Goal: Information Seeking & Learning: Find contact information

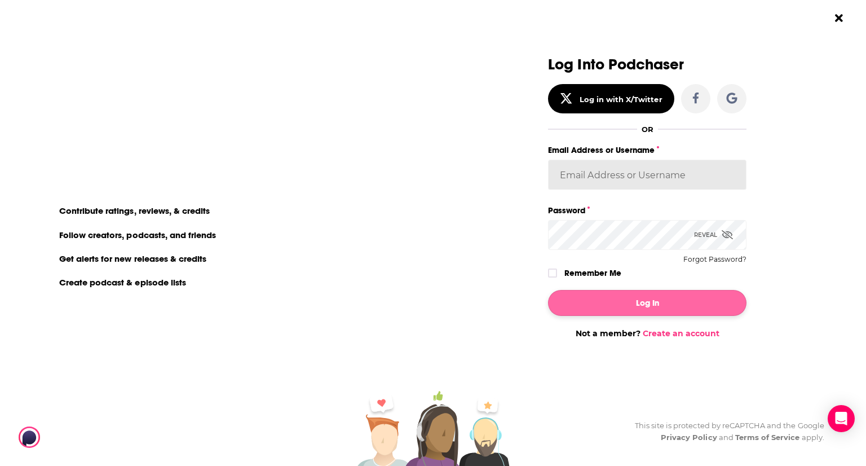
type input "MUSESPR"
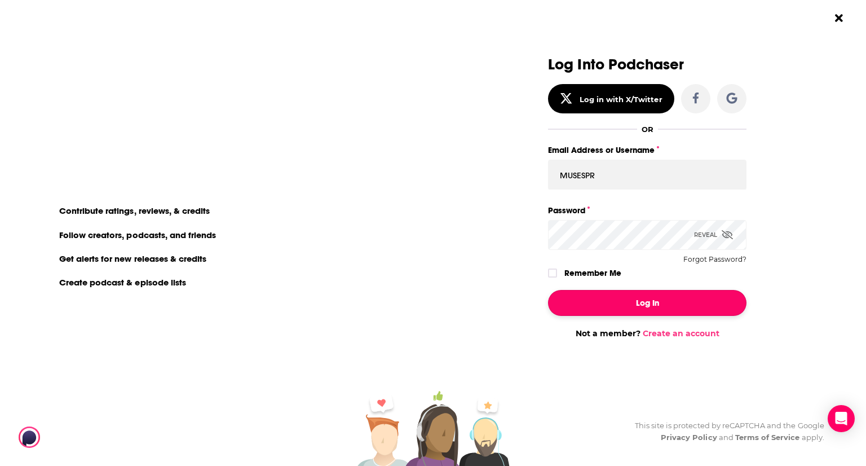
click at [627, 302] on button "Log In" at bounding box center [647, 303] width 198 height 26
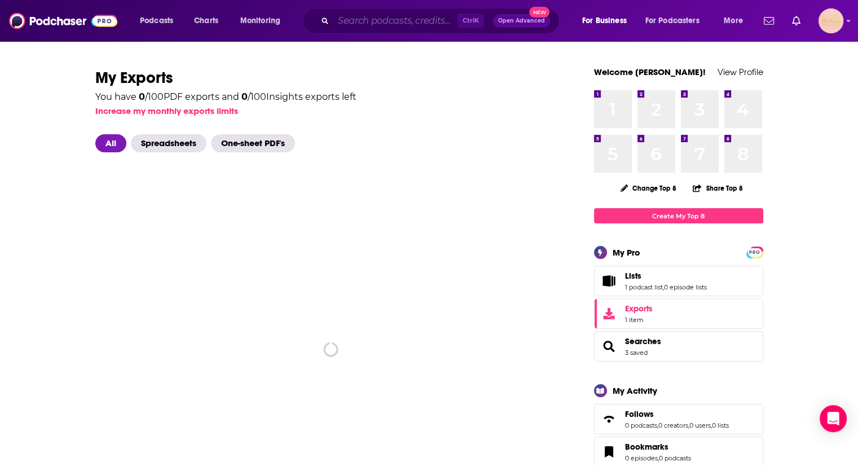
click at [364, 16] on input "Search podcasts, credits, & more..." at bounding box center [395, 21] width 124 height 18
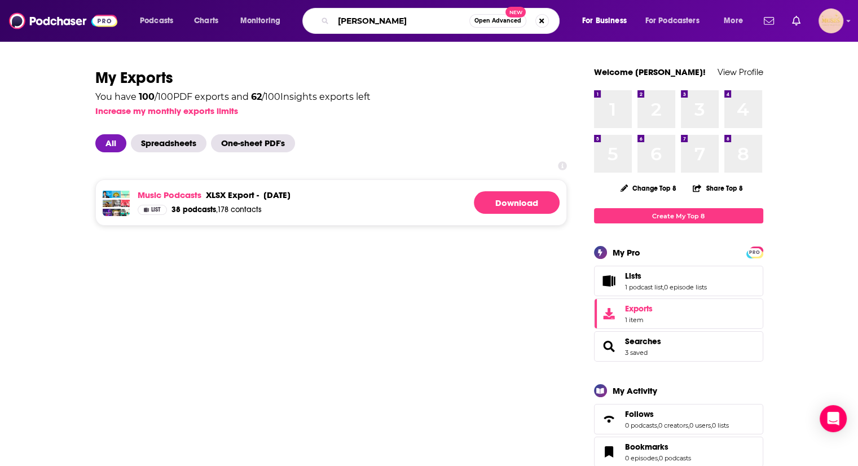
type input "theo von"
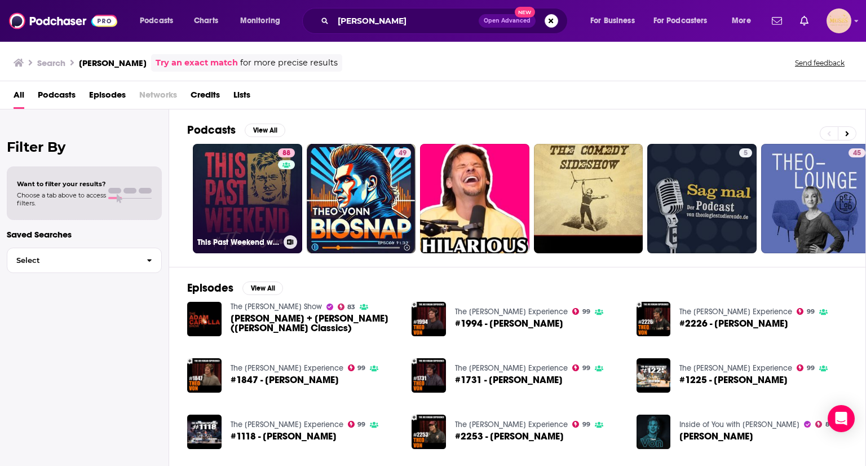
click at [265, 194] on link "88 This Past Weekend w/ Theo Von" at bounding box center [247, 198] width 109 height 109
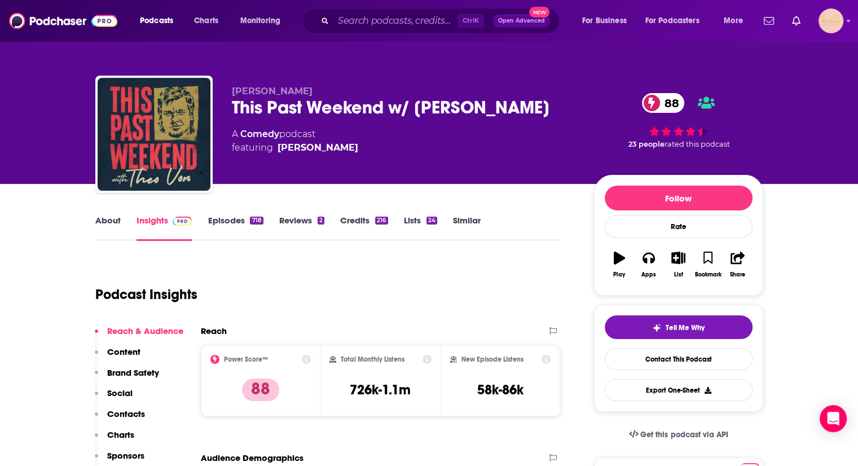
click at [130, 416] on p "Contacts" at bounding box center [126, 413] width 38 height 11
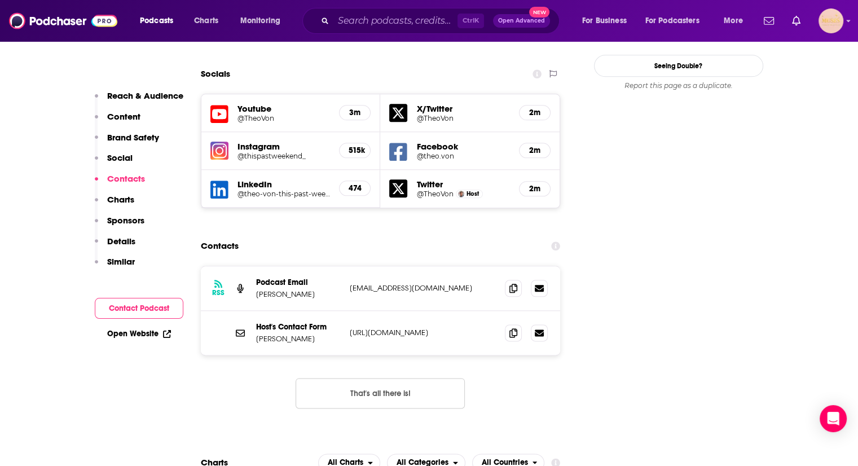
scroll to position [1288, 0]
drag, startPoint x: 438, startPoint y: 210, endPoint x: 345, endPoint y: 210, distance: 92.5
click at [345, 266] on div "RSS Podcast Email Theo Von tpwproducer@gmail.com tpwproducer@gmail.com" at bounding box center [381, 288] width 360 height 45
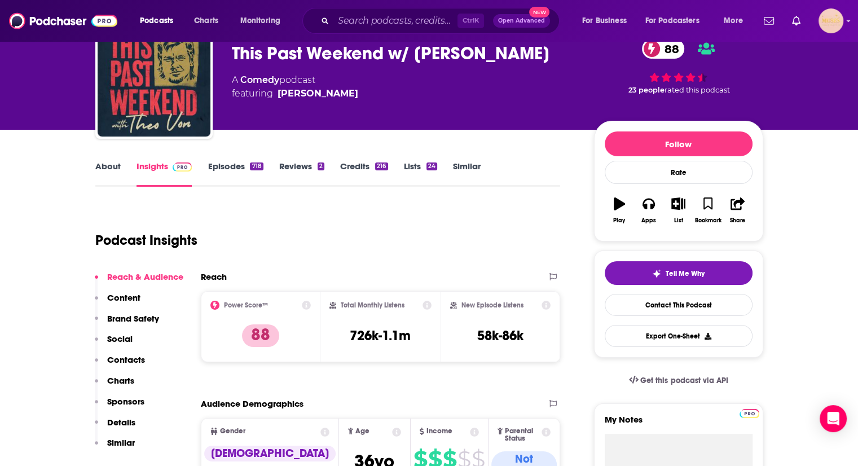
scroll to position [0, 0]
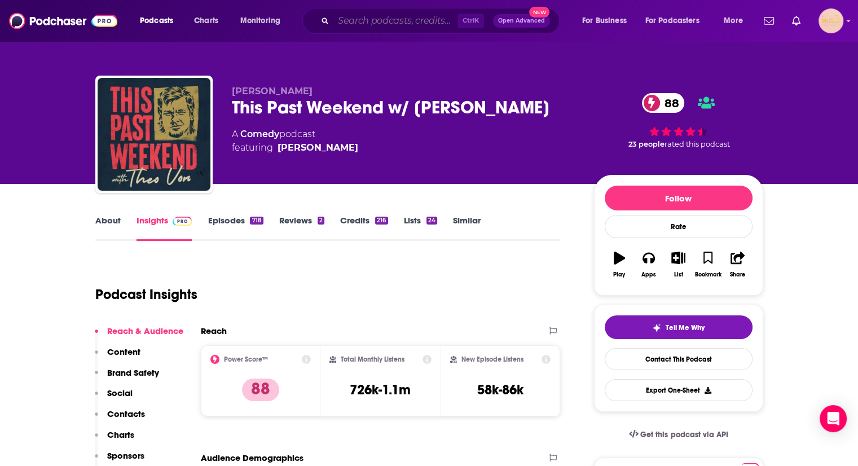
click at [367, 16] on input "Search podcasts, credits, & more..." at bounding box center [395, 21] width 124 height 18
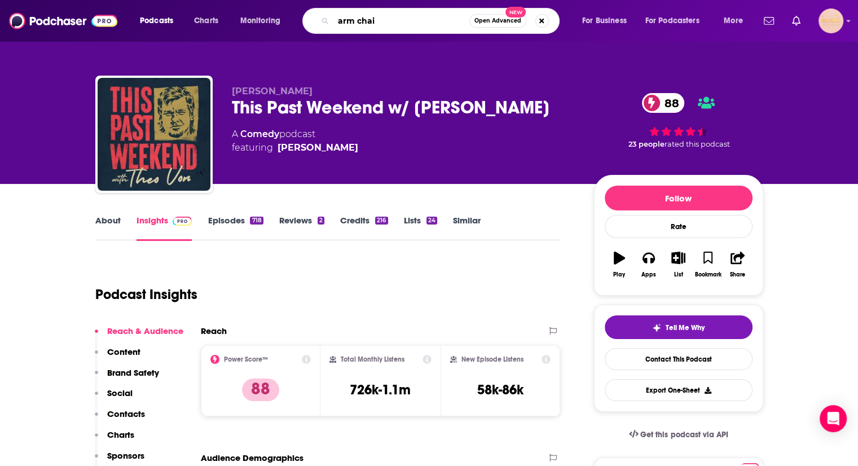
type input "arm chair"
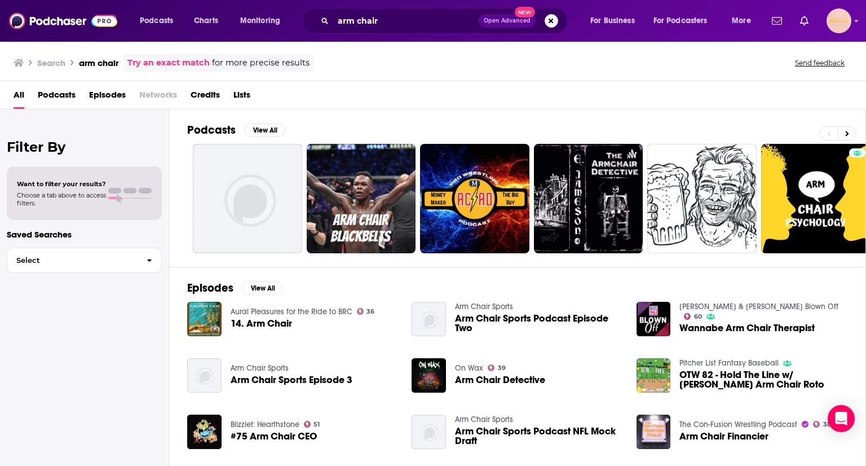
click at [483, 311] on div "Arm Chair Sports Arm Chair Sports Podcast Episode Two" at bounding box center [539, 319] width 168 height 35
click at [440, 21] on input "arm chair" at bounding box center [405, 21] width 145 height 18
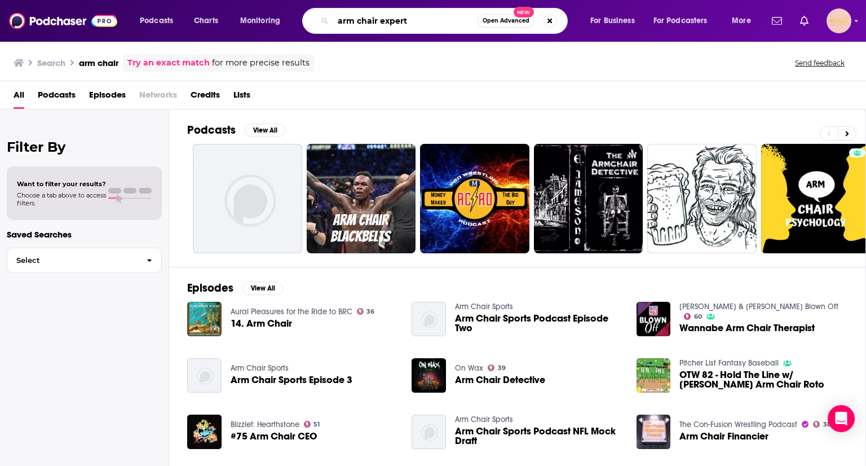
type input "arm chair expert"
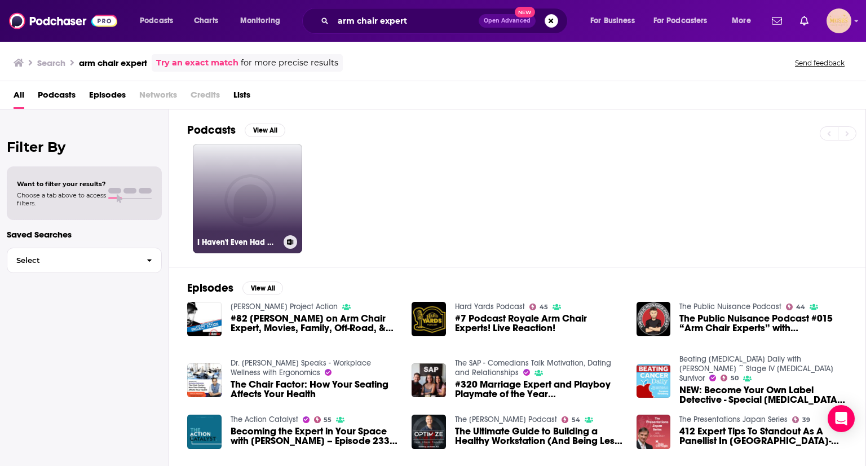
click at [263, 210] on link "I Haven't Even Had My Coffee Yet" at bounding box center [247, 198] width 109 height 109
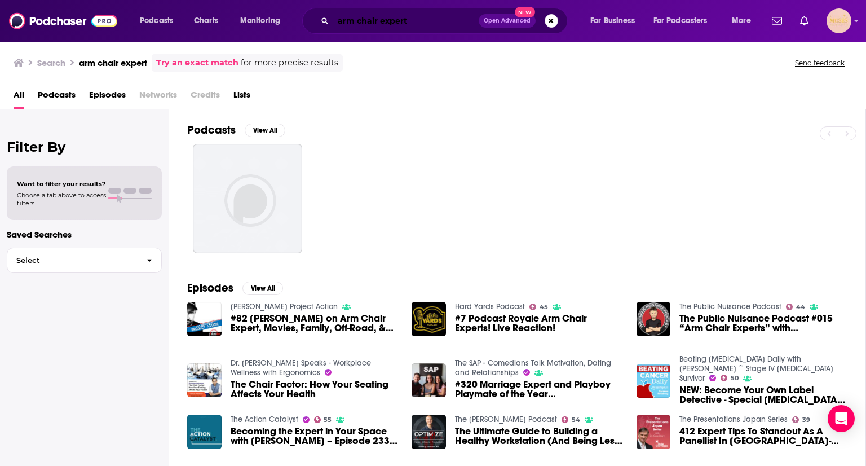
click at [429, 23] on input "arm chair expert" at bounding box center [405, 21] width 145 height 18
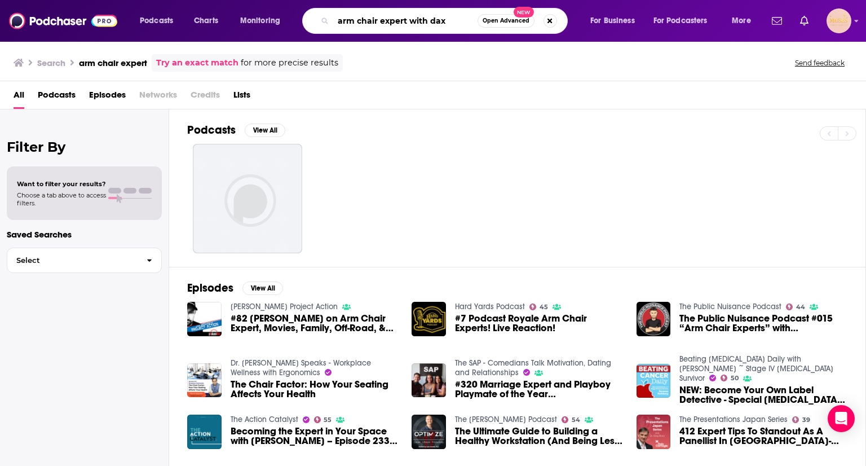
type input "arm chair expert with dax"
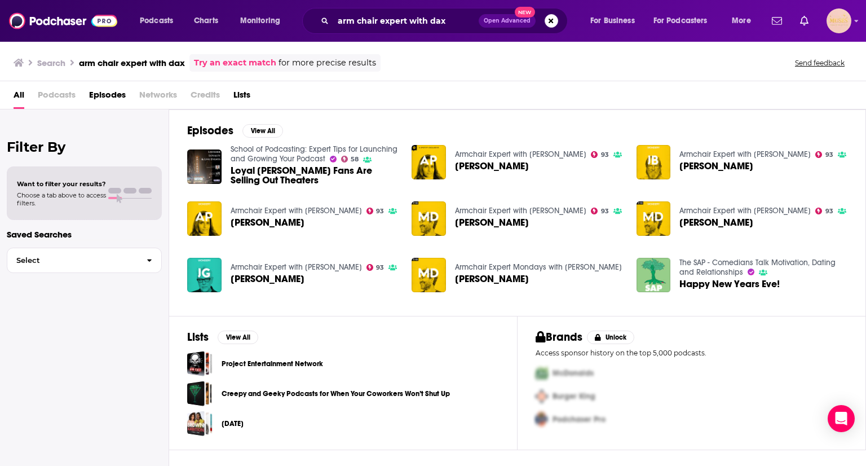
click at [356, 310] on div "Episodes View All School of Podcasting: Expert Tips for Launching and Growing Y…" at bounding box center [517, 212] width 697 height 206
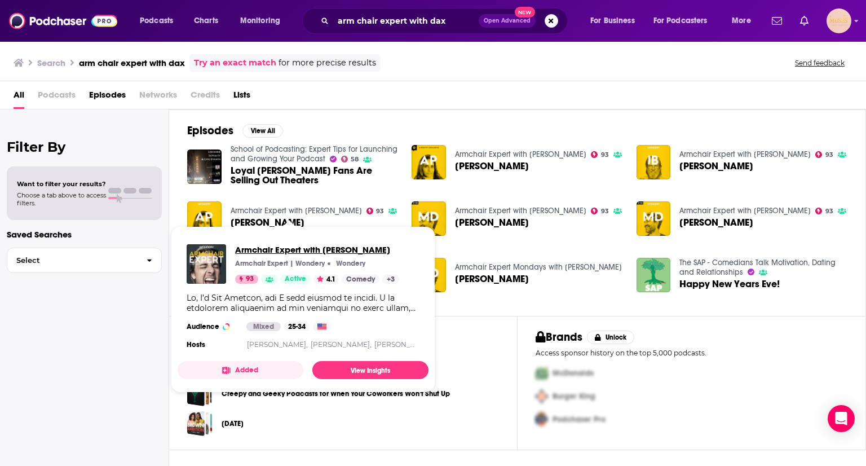
click at [280, 248] on span "Armchair Expert with [PERSON_NAME]" at bounding box center [317, 249] width 164 height 11
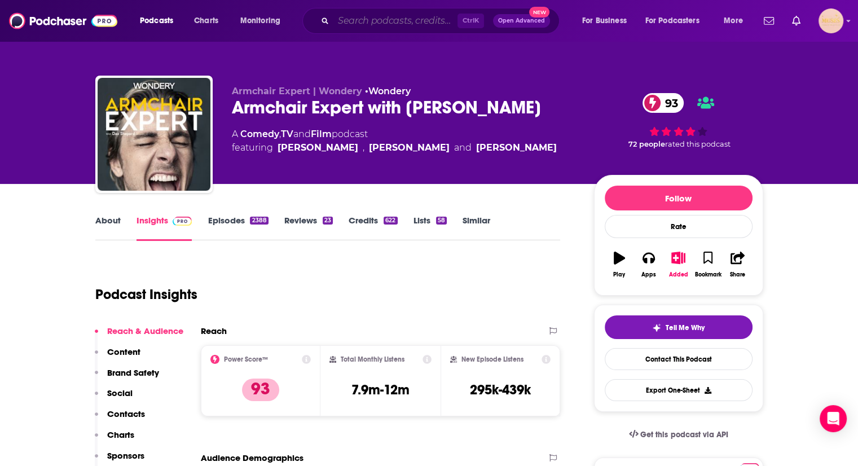
click at [369, 16] on input "Search podcasts, credits, & more..." at bounding box center [395, 21] width 124 height 18
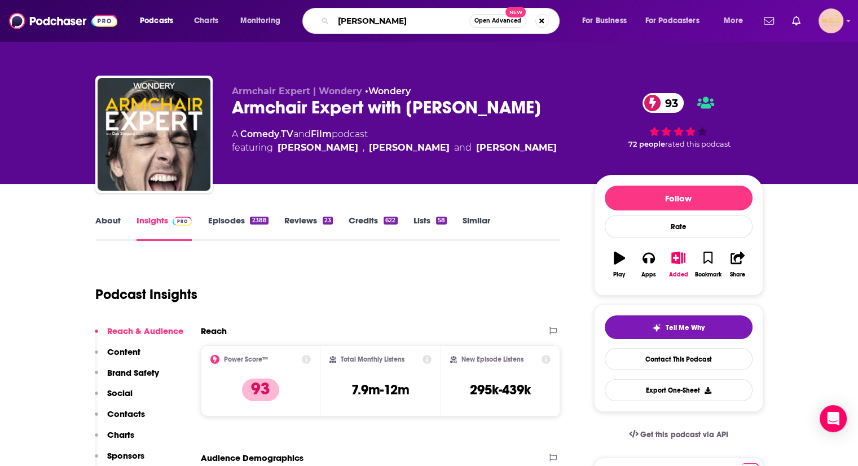
type input "adam corolla"
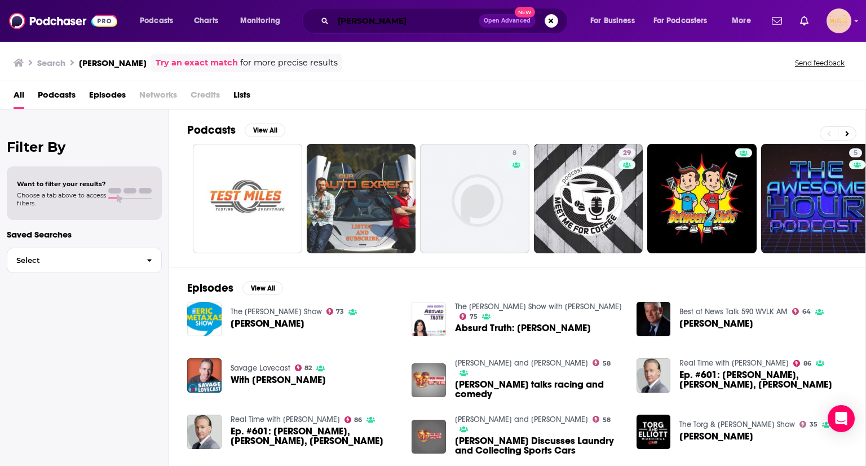
click at [413, 20] on input "adam corolla" at bounding box center [405, 21] width 145 height 18
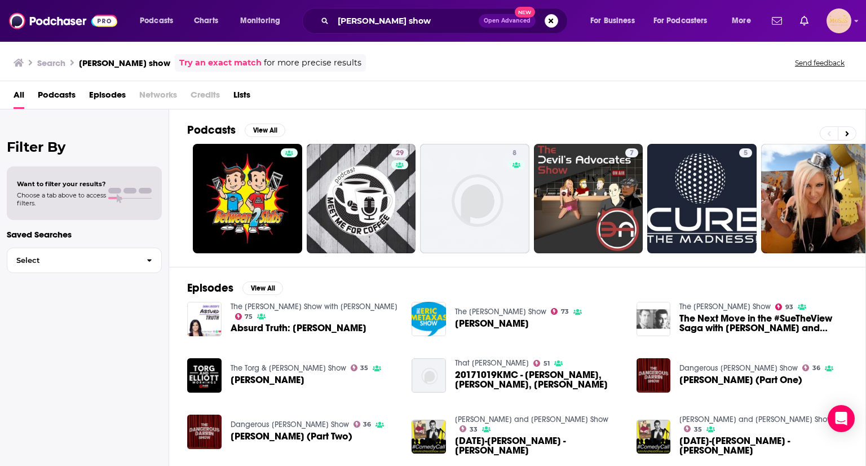
click at [104, 93] on span "Episodes" at bounding box center [107, 97] width 37 height 23
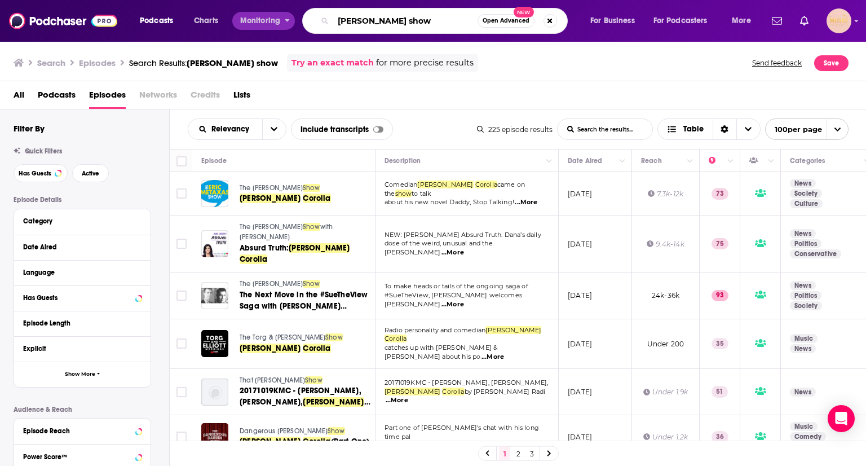
drag, startPoint x: 429, startPoint y: 14, endPoint x: 268, endPoint y: 16, distance: 160.7
click at [268, 16] on div "Podcasts Charts Monitoring adam corolla show Open Advanced New For Business For…" at bounding box center [447, 21] width 630 height 26
type input "good charlotte"
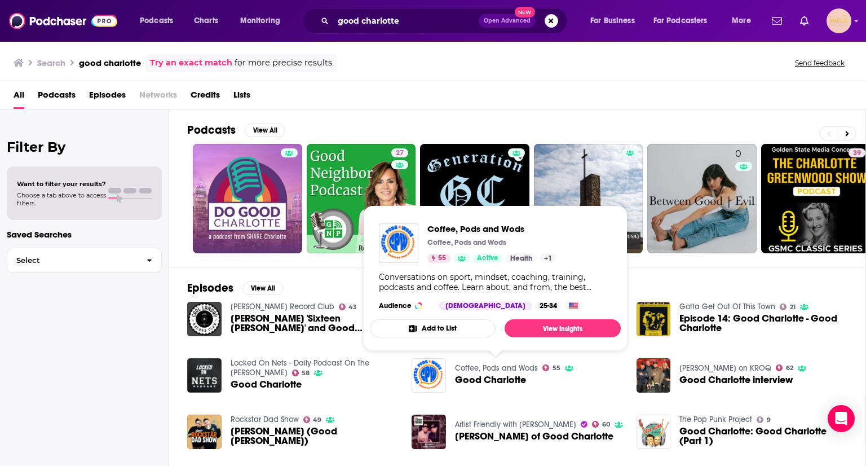
click at [503, 366] on link "Coffee, Pods and Wods" at bounding box center [496, 368] width 83 height 10
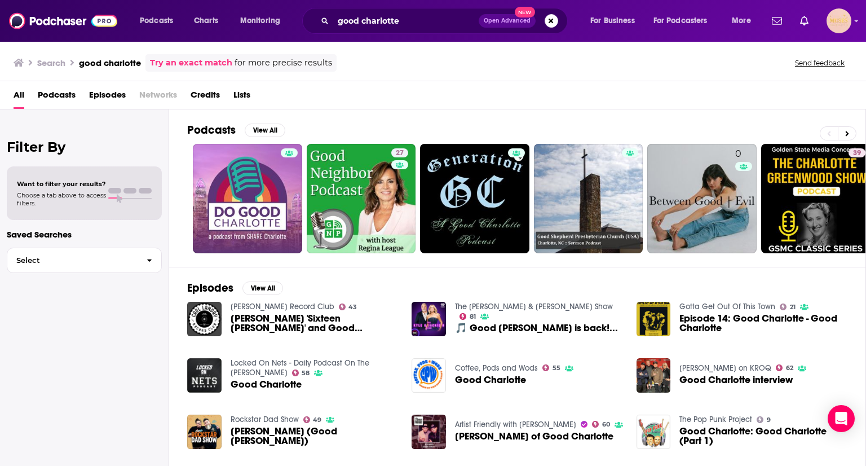
click at [140, 411] on div "Filter By Want to filter your results? Choose a tab above to access filters. Sa…" at bounding box center [84, 342] width 169 height 466
click at [717, 427] on span "Good Charlotte: Good Charlotte (Part 1)" at bounding box center [763, 435] width 168 height 19
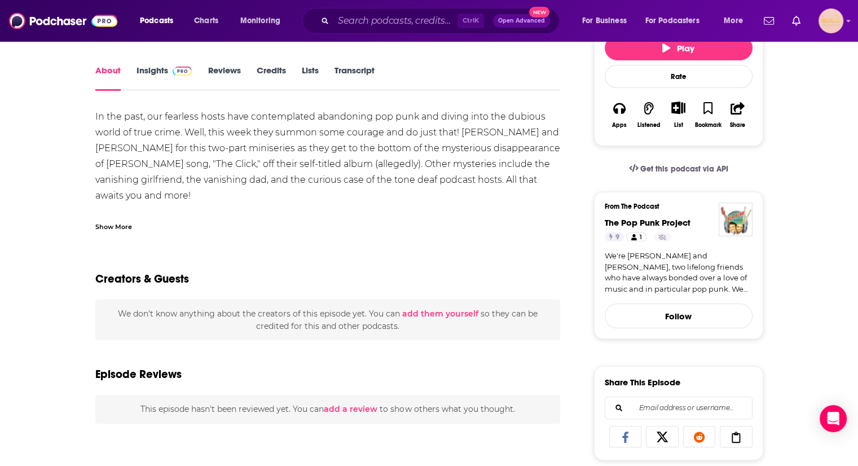
scroll to position [152, 0]
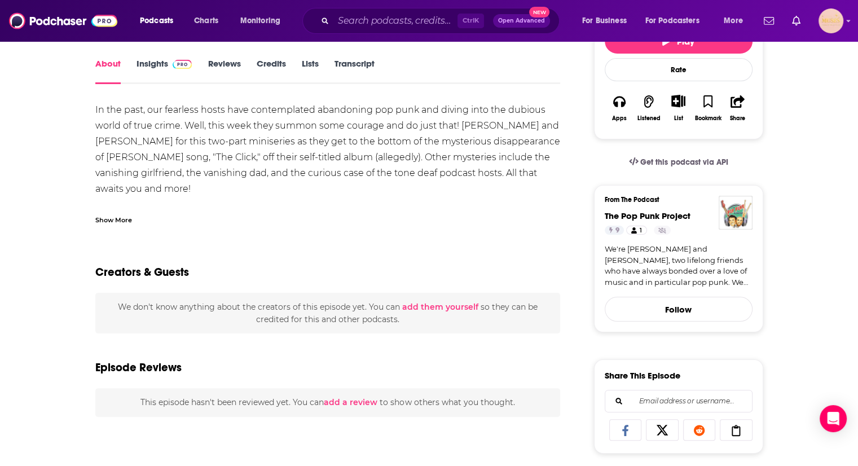
click at [723, 269] on link "We're Keanan and Mike, two lifelong friends who have always bonded over a love …" at bounding box center [678, 266] width 148 height 44
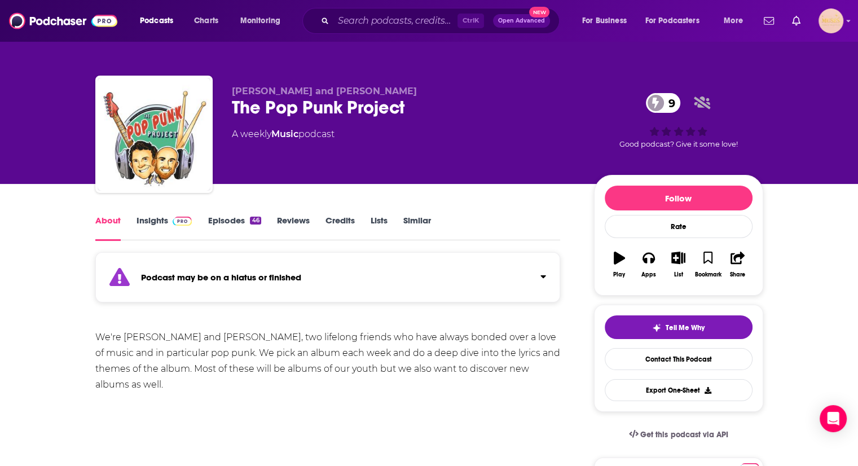
click at [235, 220] on link "Episodes 46" at bounding box center [234, 228] width 53 height 26
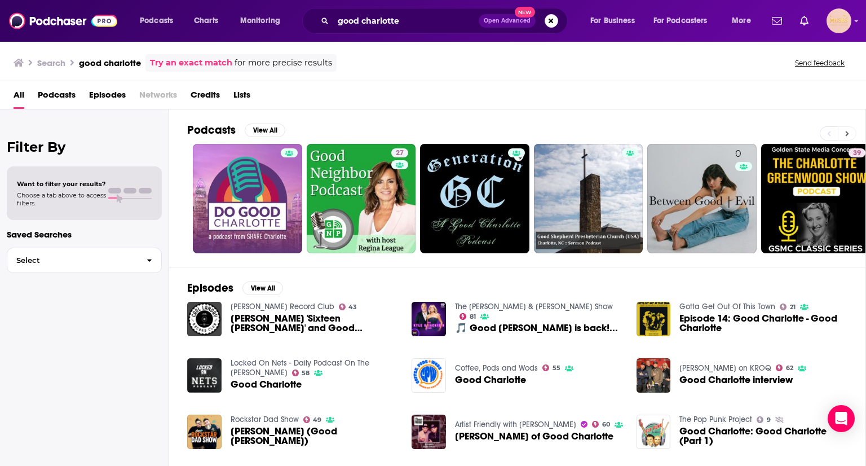
click at [844, 134] on button at bounding box center [847, 133] width 19 height 14
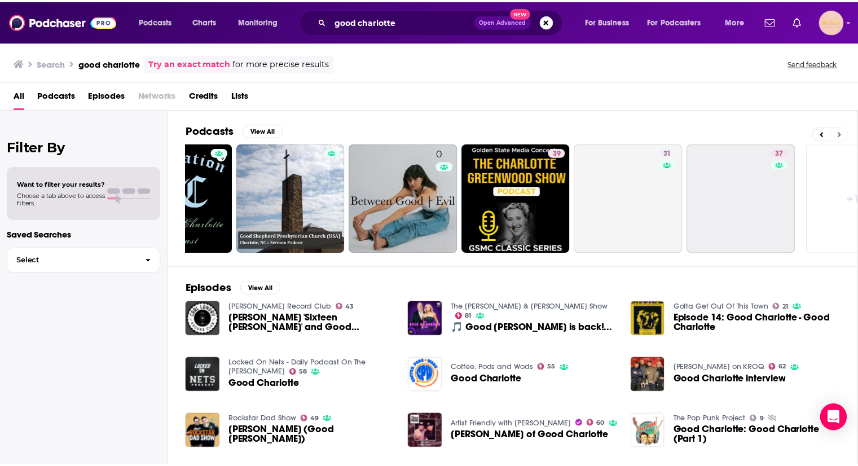
scroll to position [0, 356]
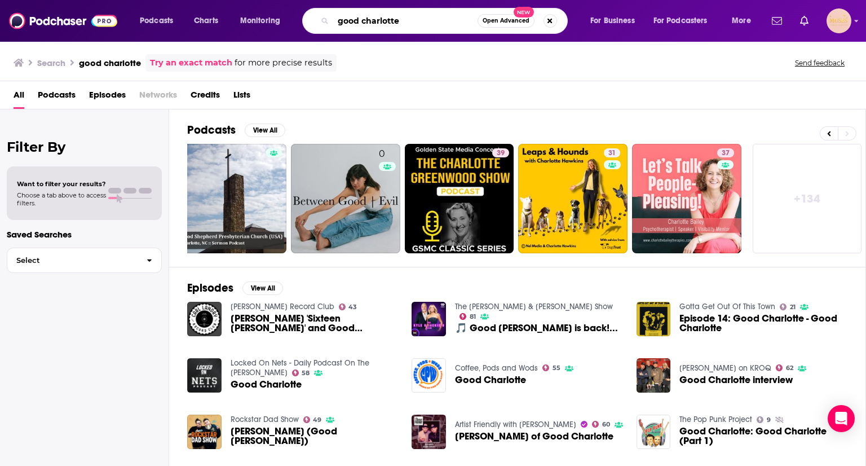
drag, startPoint x: 404, startPoint y: 14, endPoint x: 330, endPoint y: 32, distance: 76.0
click at [330, 32] on div "good charlotte Open Advanced New" at bounding box center [435, 21] width 266 height 26
type input "adam carolla podcast"
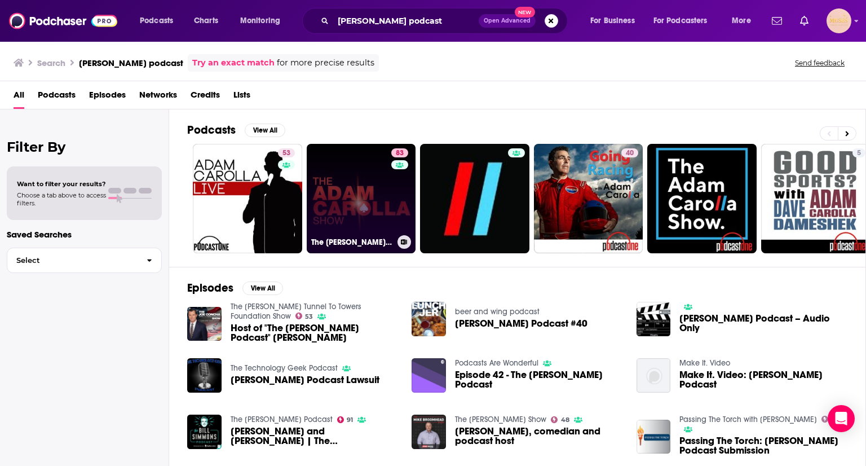
click at [338, 169] on link "83 The Adam Carolla Show" at bounding box center [361, 198] width 109 height 109
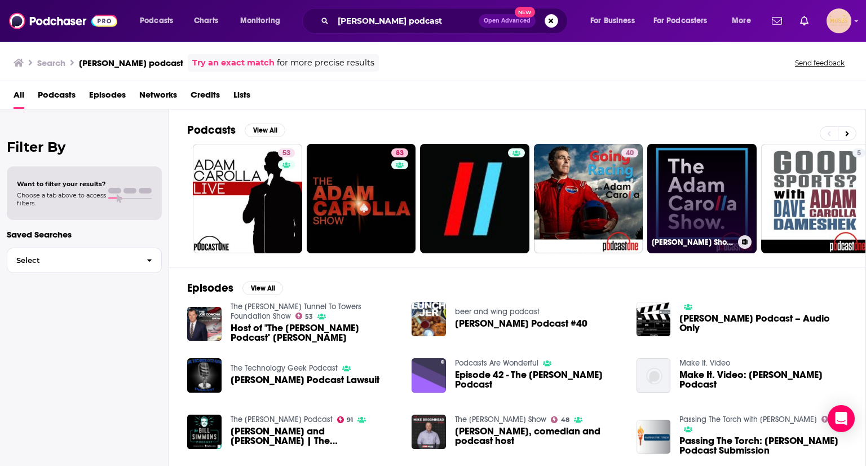
click at [720, 186] on link "Adam Carolla Show Daily Brief" at bounding box center [701, 198] width 109 height 109
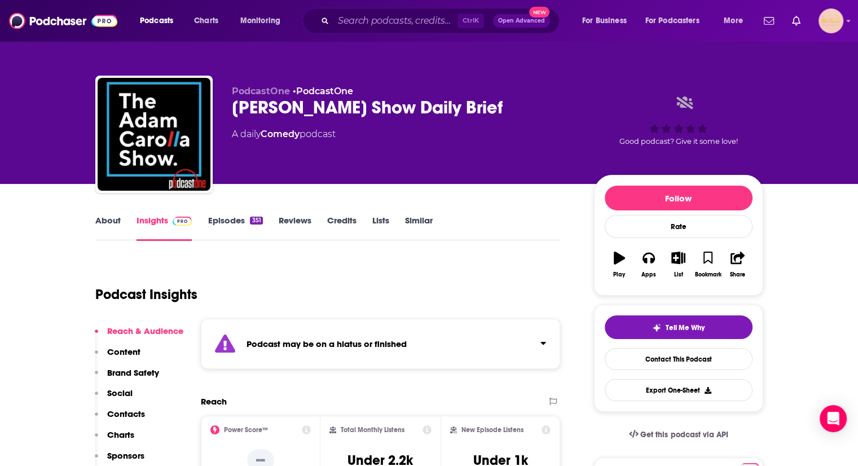
click at [243, 219] on link "Episodes 351" at bounding box center [235, 228] width 55 height 26
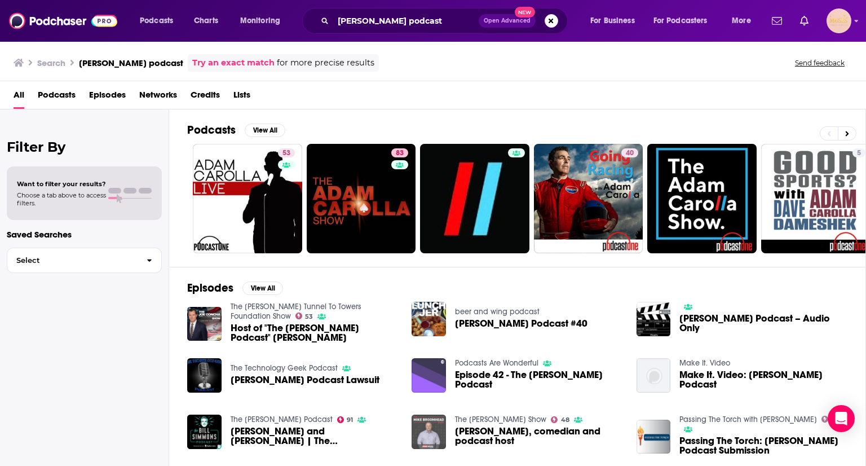
click at [419, 429] on img "Adam Carolla, comedian and podcast host" at bounding box center [429, 431] width 34 height 34
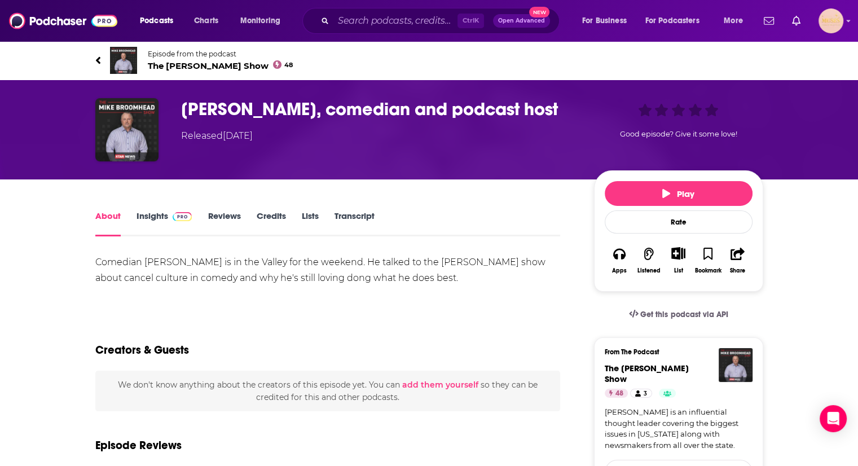
scroll to position [7, 0]
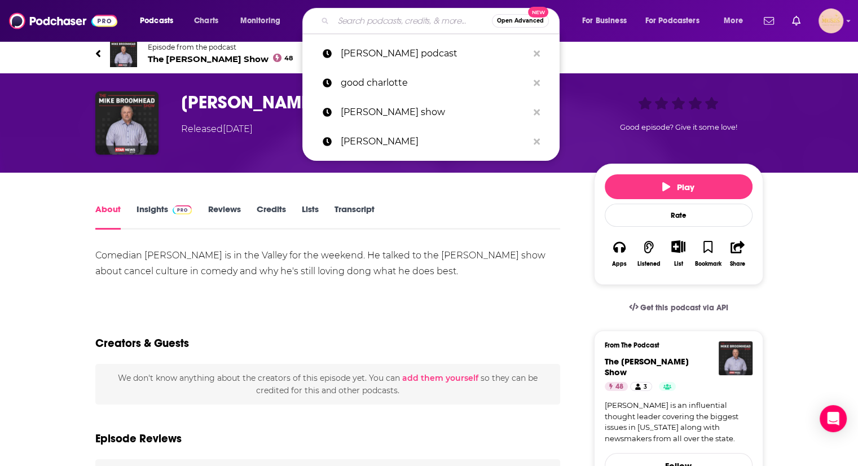
click at [387, 24] on input "Search podcasts, credits, & more..." at bounding box center [412, 21] width 158 height 18
click at [408, 56] on p "adam carolla podcast" at bounding box center [434, 53] width 187 height 29
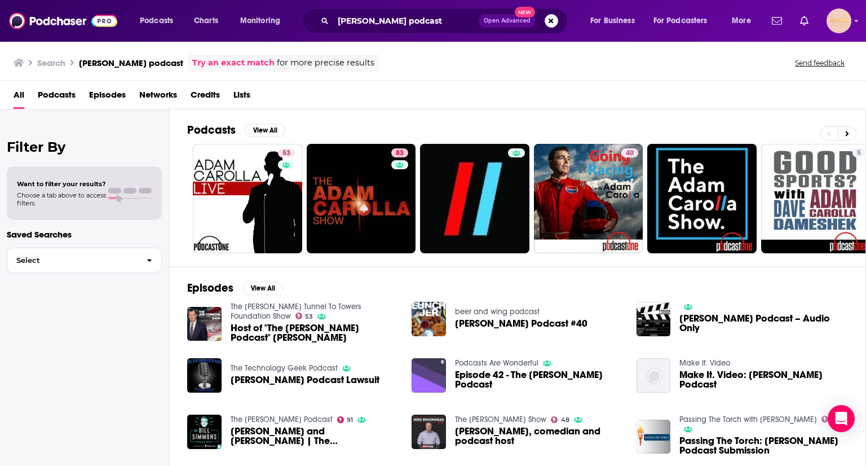
click at [509, 16] on button "Open Advanced New" at bounding box center [507, 21] width 57 height 14
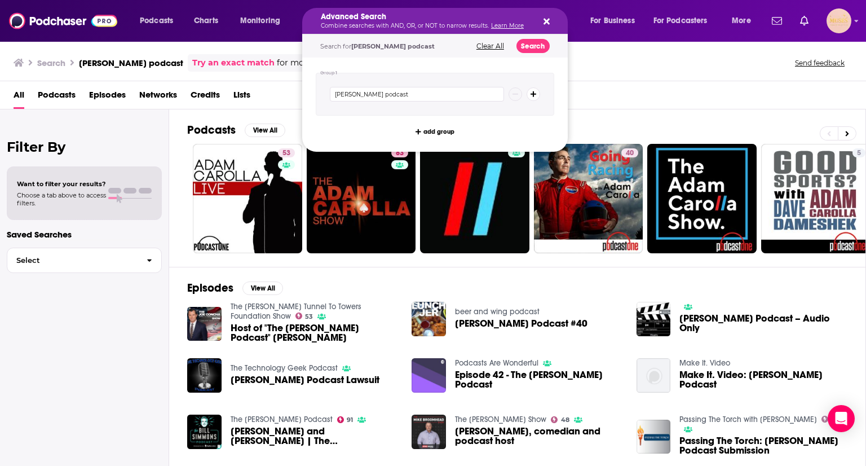
click at [531, 95] on icon "Search podcasts, credits, & more..." at bounding box center [534, 94] width 6 height 7
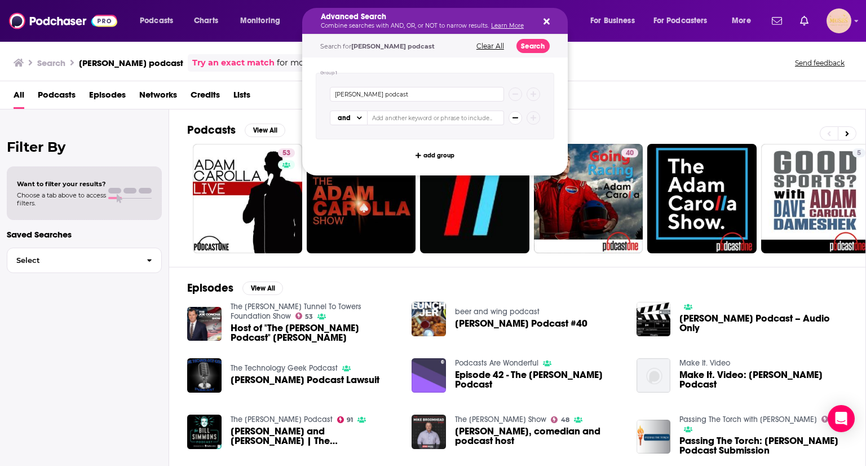
click at [421, 120] on input "Search podcasts, credits, & more..." at bounding box center [436, 118] width 136 height 15
type input "active"
click at [517, 43] on button "Search" at bounding box center [533, 46] width 33 height 14
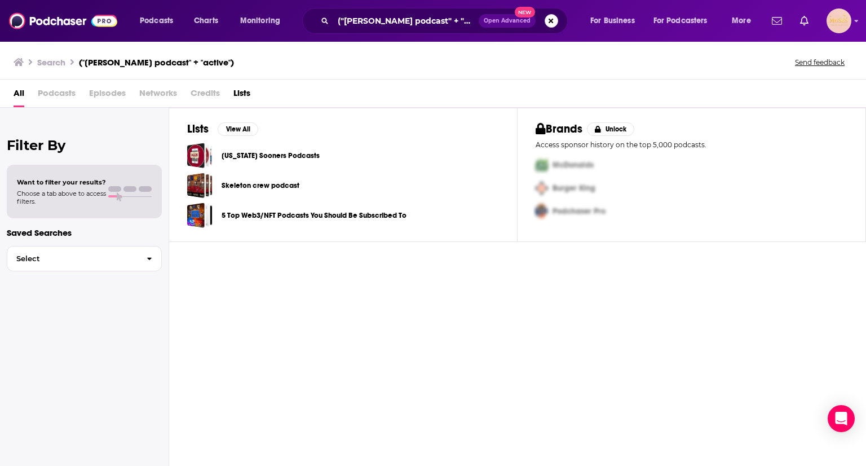
click at [550, 19] on button "Search podcasts, credits, & more..." at bounding box center [552, 21] width 14 height 14
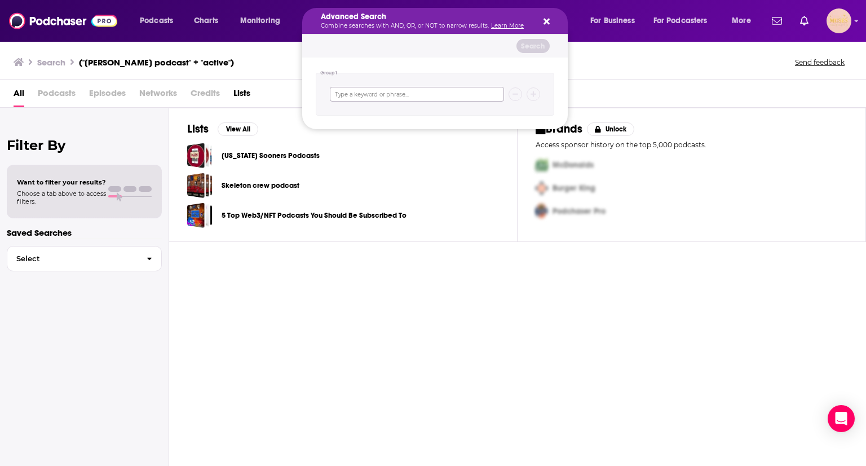
click at [392, 91] on input "Search podcasts, credits, & more..." at bounding box center [417, 94] width 174 height 15
type input "adam carolla"
click at [535, 49] on button "Search" at bounding box center [533, 46] width 33 height 14
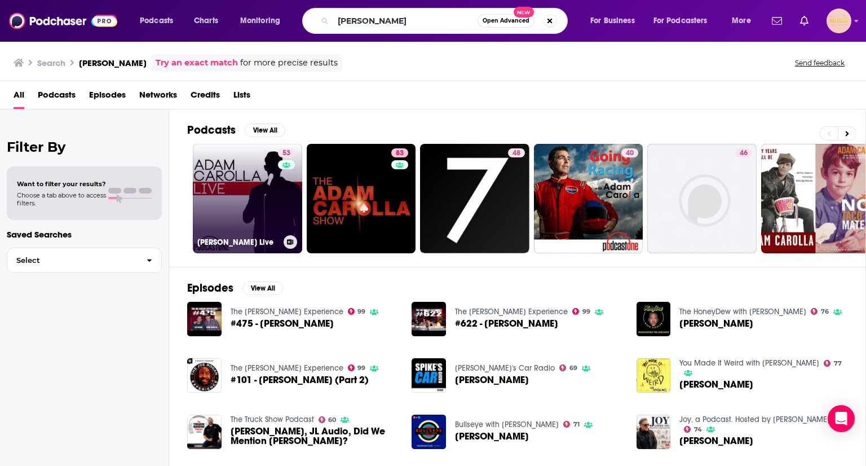
click at [237, 160] on link "53 Adam Carolla Live" at bounding box center [247, 198] width 109 height 109
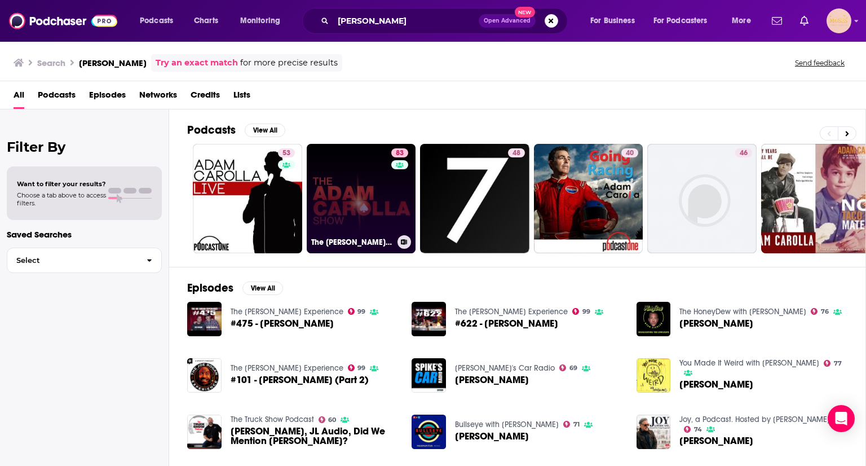
click at [364, 158] on link "83 The Adam Carolla Show" at bounding box center [361, 198] width 109 height 109
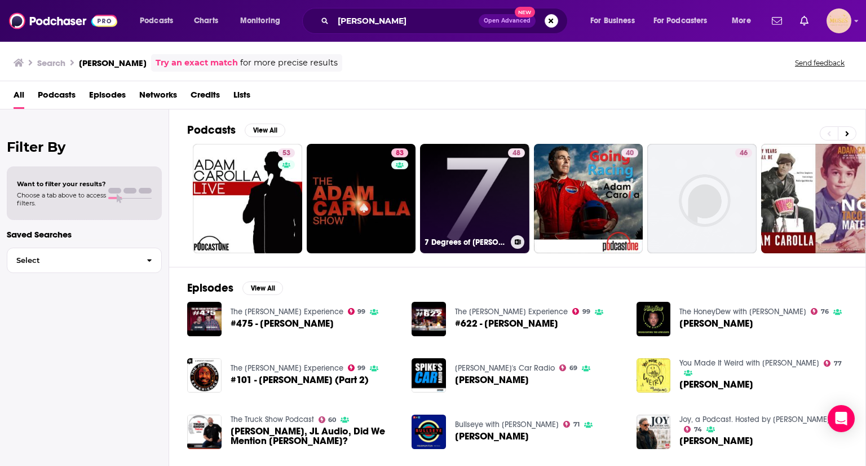
click at [478, 183] on link "48 7 Degrees of Adam Carolla" at bounding box center [474, 198] width 109 height 109
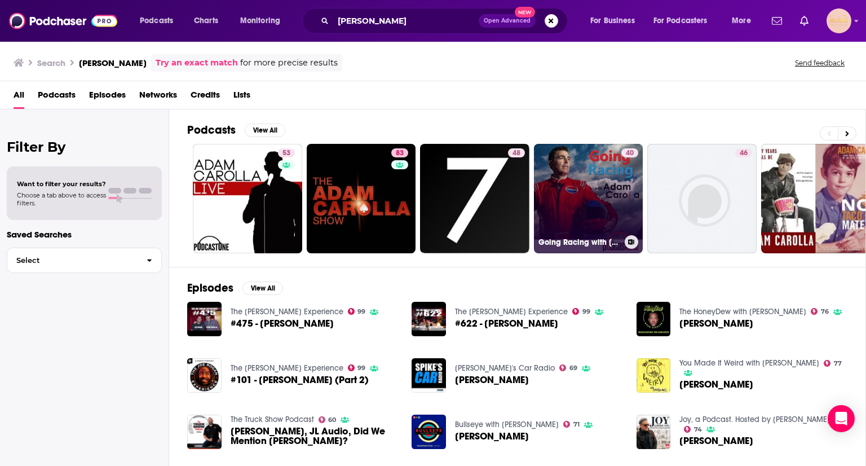
click at [569, 165] on link "40 Going Racing with Adam Carolla" at bounding box center [588, 198] width 109 height 109
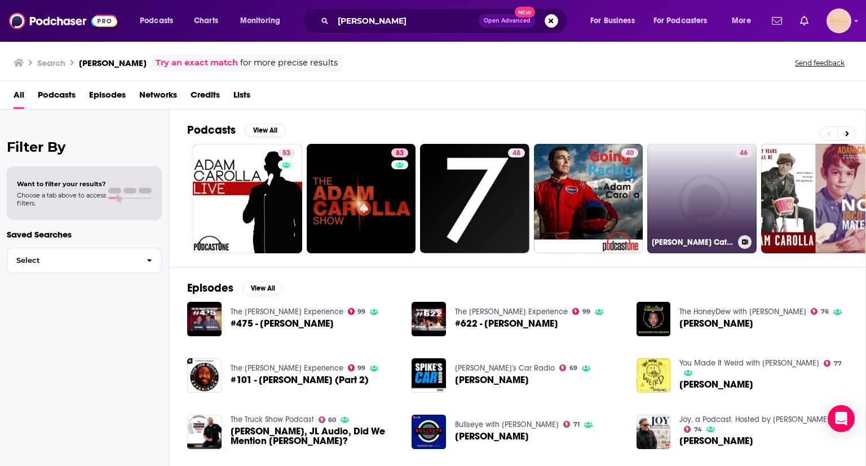
click at [717, 158] on link "46 Adam Carolla’s Catch a Contractor After Show – AfterBuzz TV Network" at bounding box center [701, 198] width 109 height 109
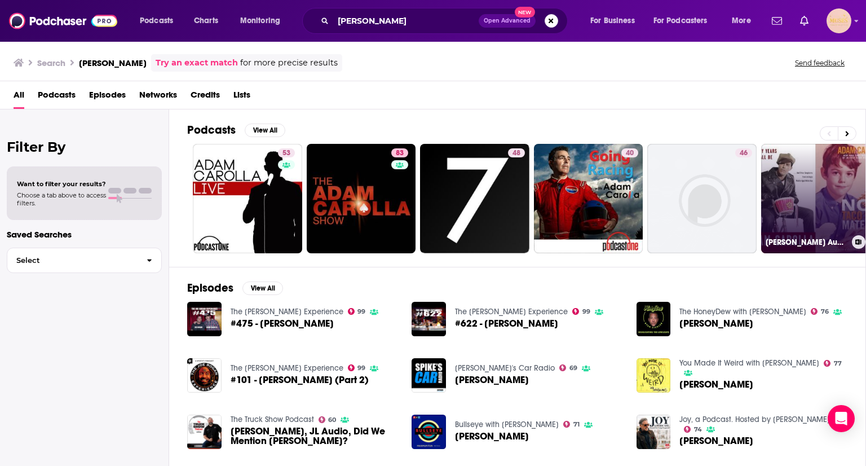
click at [785, 175] on link "Adam Carolla's Audiobooks" at bounding box center [815, 198] width 109 height 109
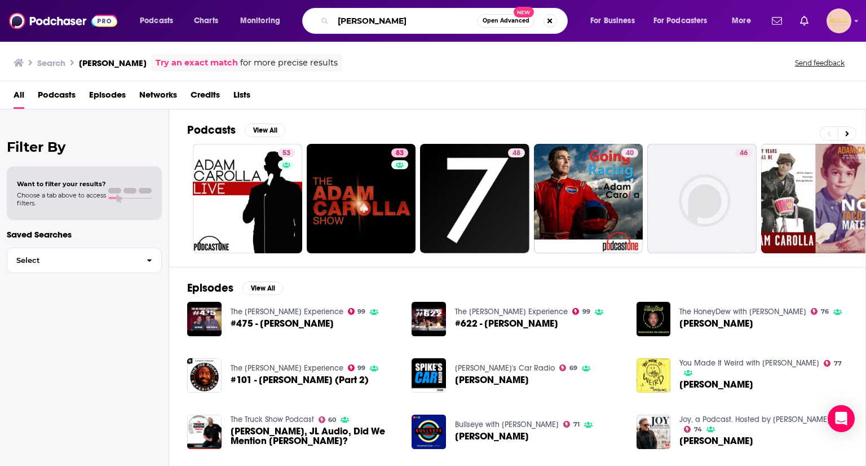
drag, startPoint x: 396, startPoint y: 17, endPoint x: 294, endPoint y: 10, distance: 102.3
click at [294, 10] on div "Podcasts Charts Monitoring adam carolla Open Advanced New For Business For Podc…" at bounding box center [447, 21] width 630 height 26
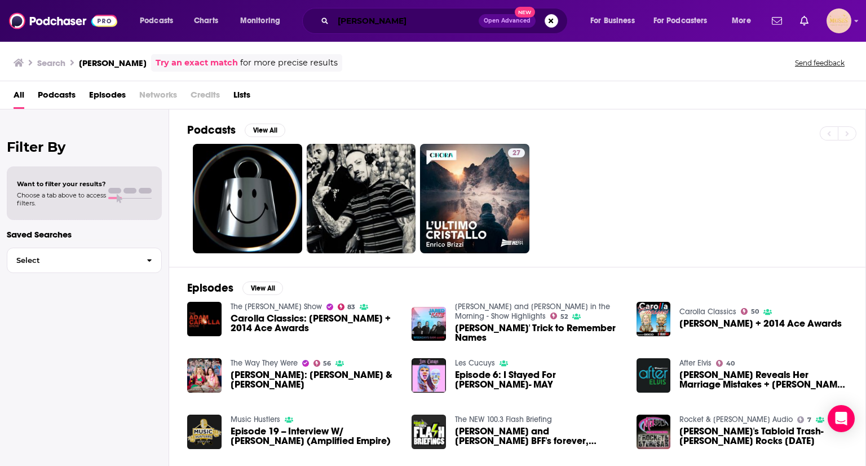
click at [391, 27] on input "anna farris" at bounding box center [405, 21] width 145 height 18
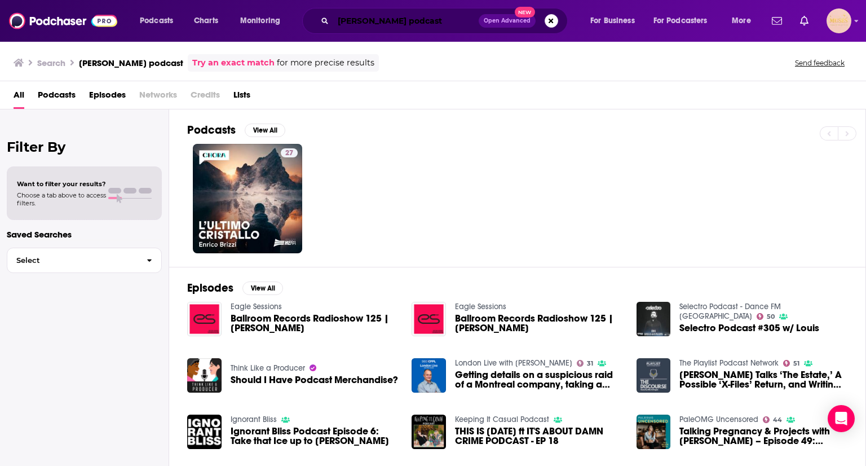
click at [406, 22] on input "anna farris podcast" at bounding box center [405, 21] width 145 height 18
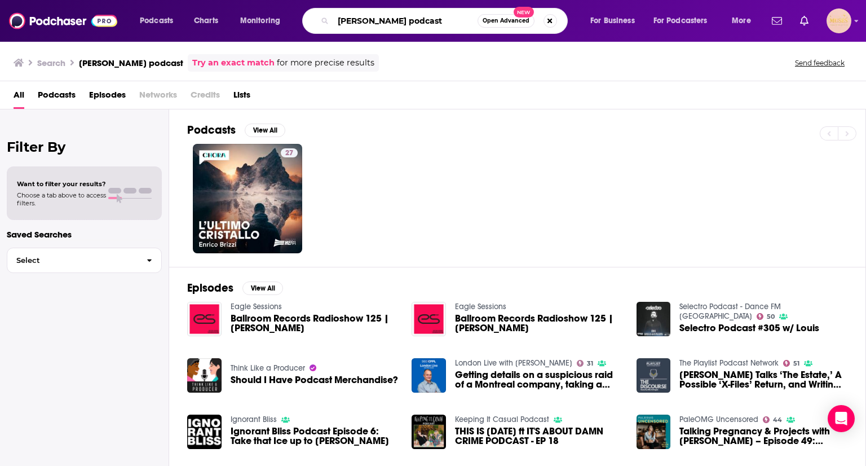
click at [406, 22] on input "anna farris podcast" at bounding box center [405, 21] width 144 height 18
type input "anna farris is unqualified"
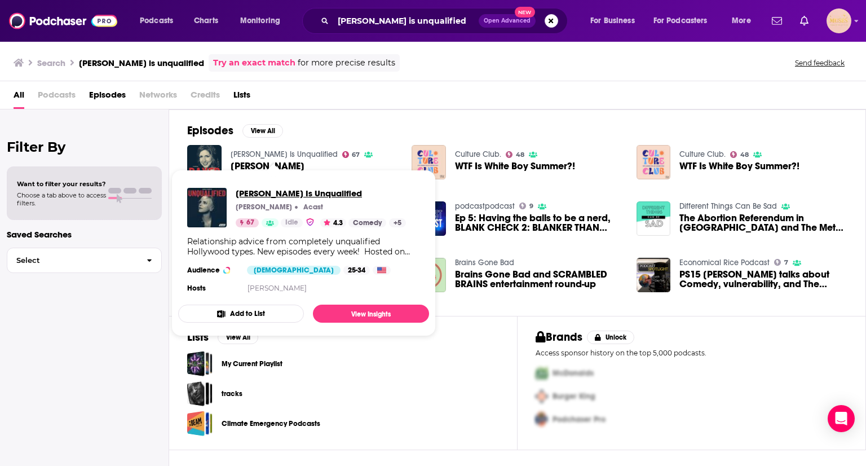
click at [300, 195] on span "Anna Faris Is Unqualified" at bounding box center [321, 193] width 170 height 11
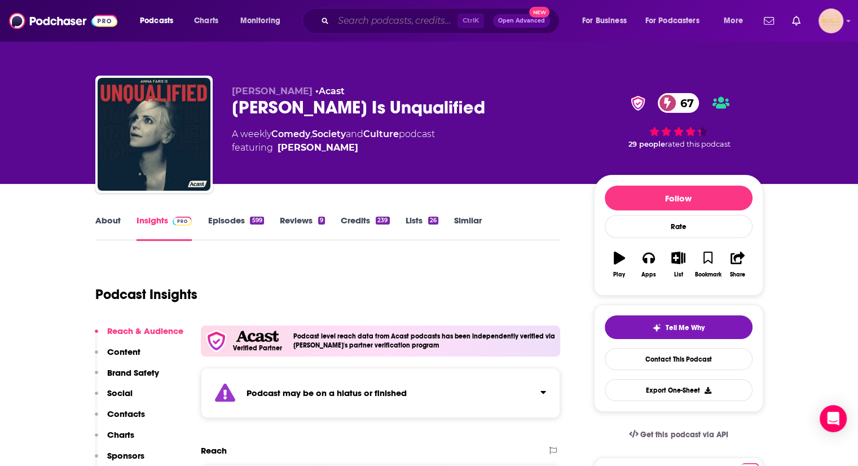
click at [347, 25] on input "Search podcasts, credits, & more..." at bounding box center [395, 21] width 124 height 18
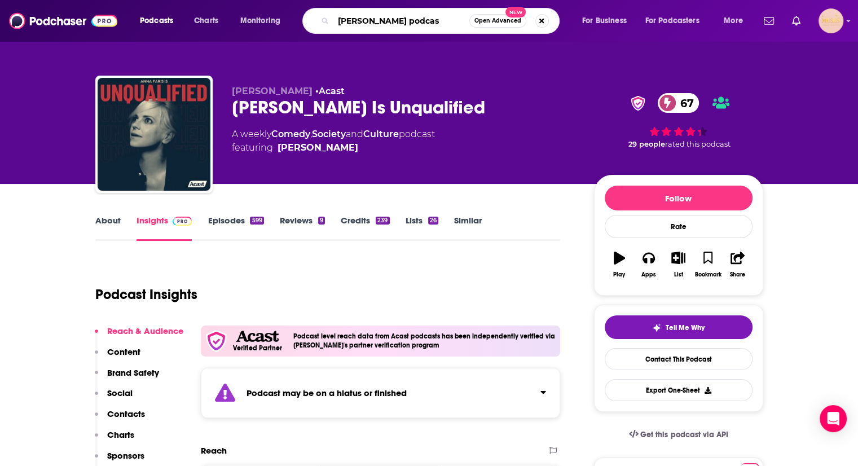
type input "billy corgan podcast"
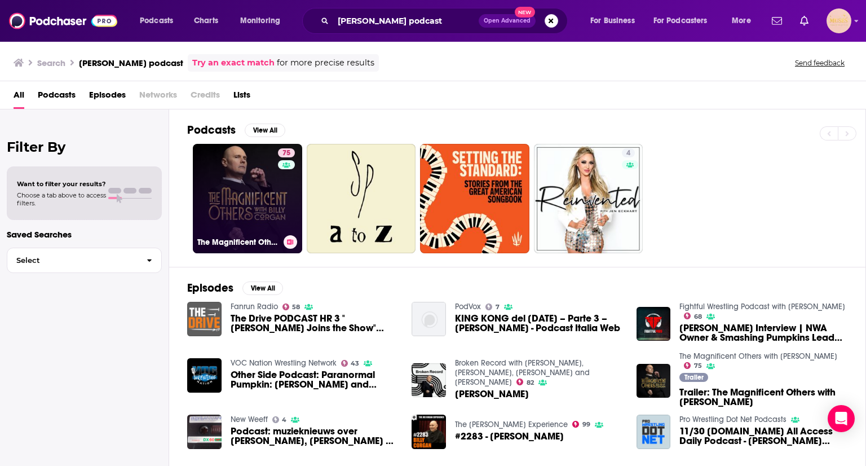
click at [251, 204] on link "75 The Magnificent Others with Billy Corgan" at bounding box center [247, 198] width 109 height 109
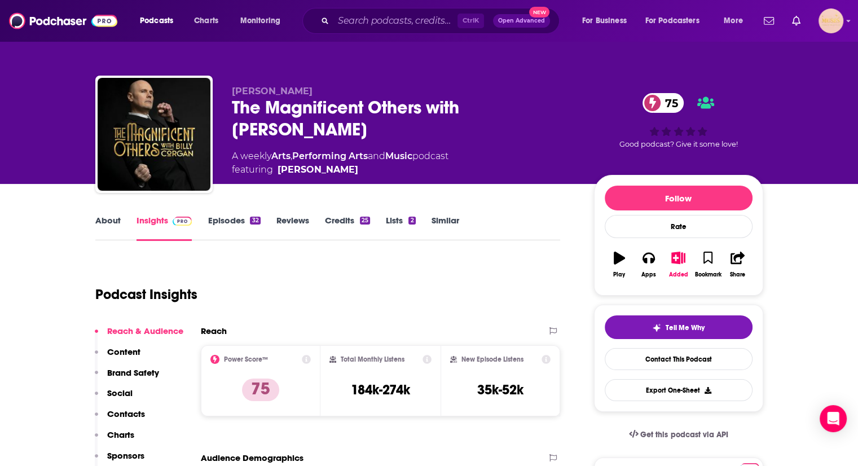
click at [238, 219] on link "Episodes 32" at bounding box center [234, 228] width 52 height 26
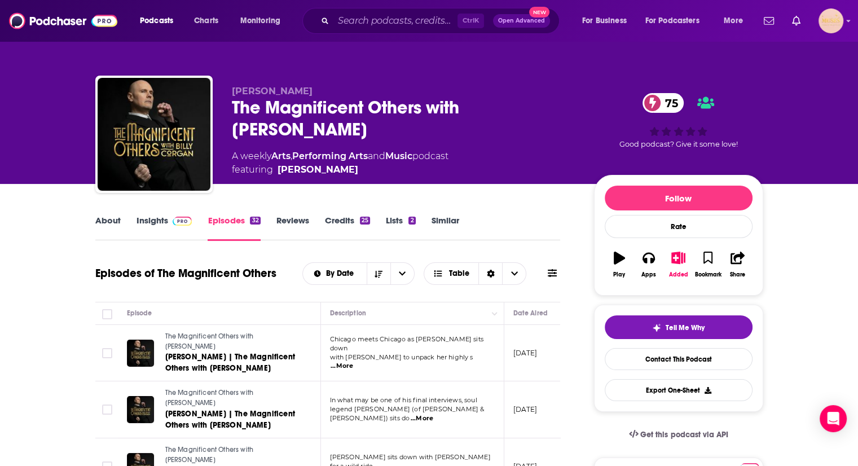
click at [533, 350] on p "August 27, 2025" at bounding box center [525, 353] width 24 height 10
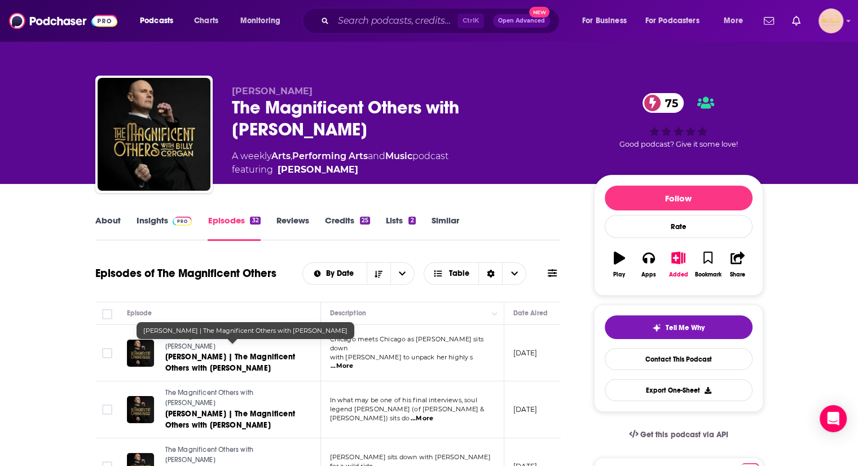
click at [235, 352] on span "Marilu Henner | The Magnificent Others with Billy Corgan" at bounding box center [230, 362] width 130 height 21
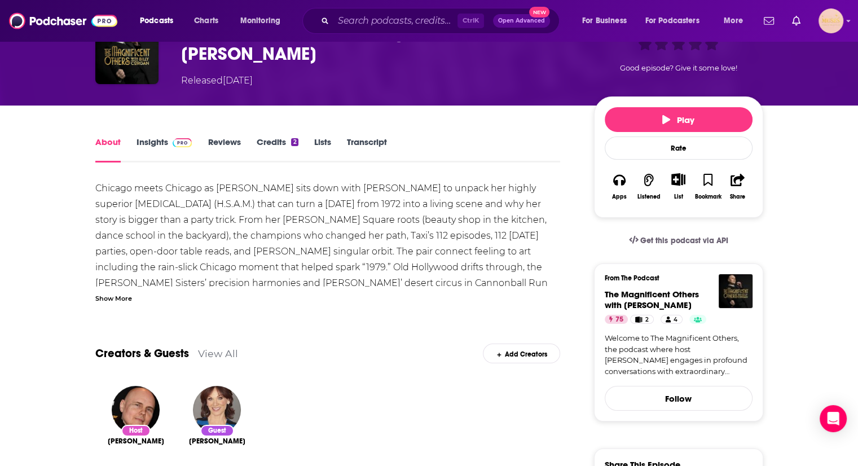
scroll to position [71, 0]
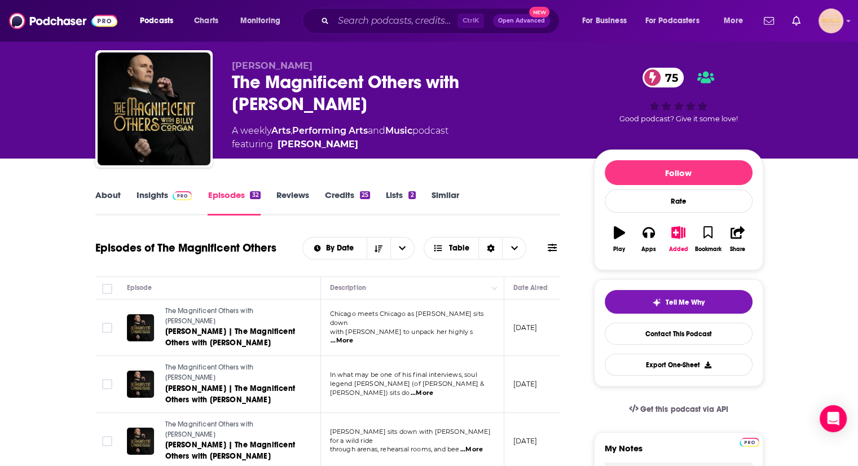
scroll to position [31, 0]
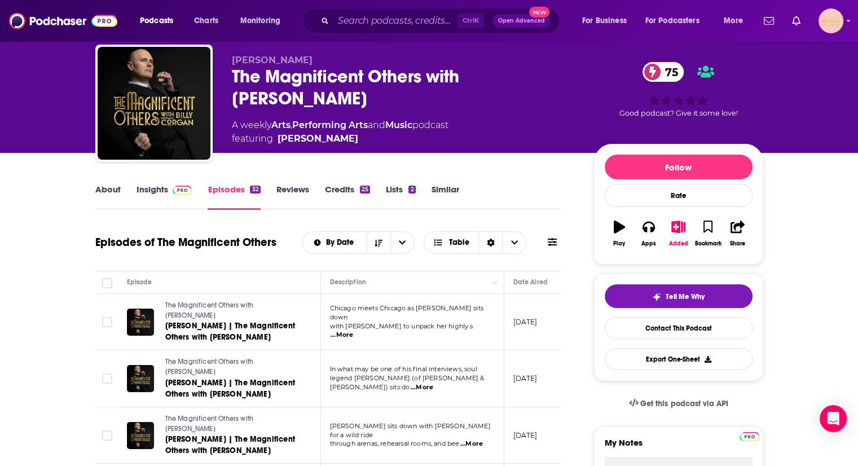
click at [433, 383] on span "...More" at bounding box center [422, 387] width 23 height 9
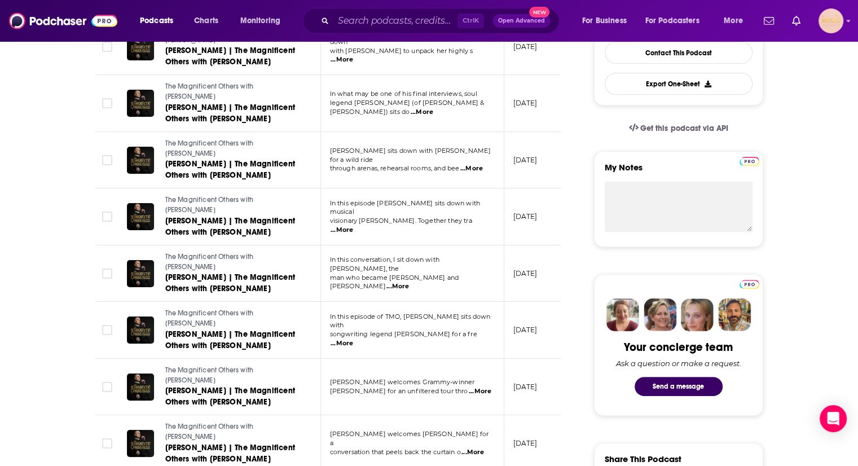
scroll to position [0, 0]
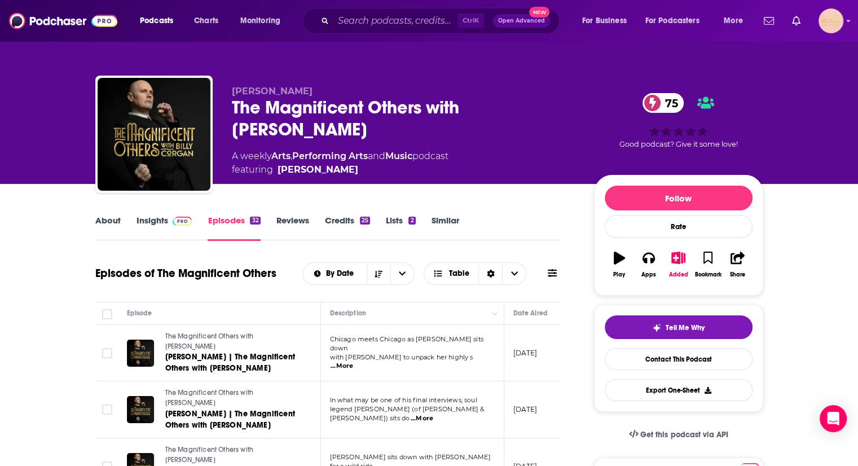
click at [158, 222] on link "Insights" at bounding box center [164, 228] width 56 height 26
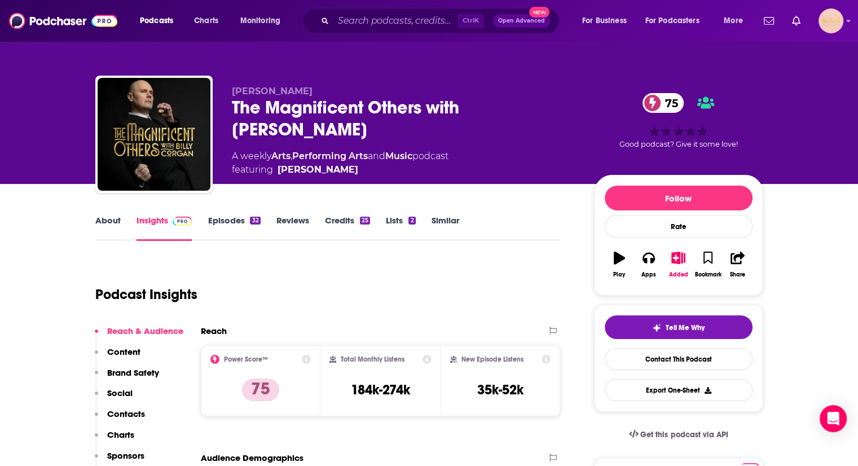
click at [121, 417] on p "Contacts" at bounding box center [126, 413] width 38 height 11
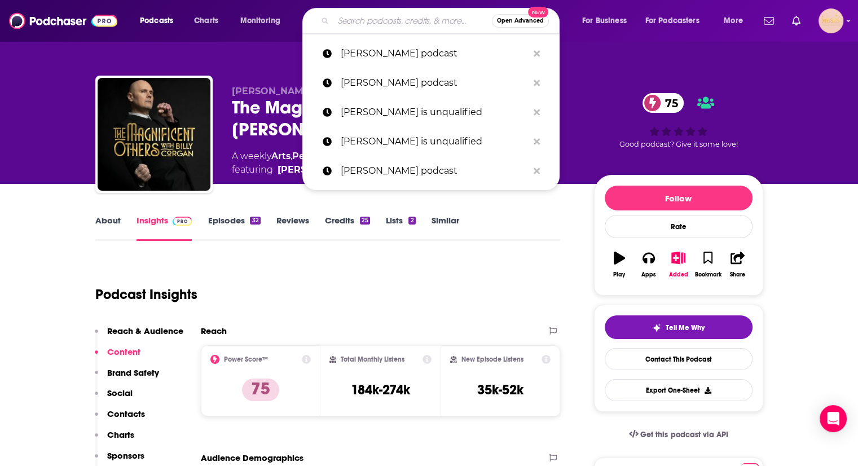
click at [364, 19] on input "Search podcasts, credits, & more..." at bounding box center [412, 21] width 158 height 18
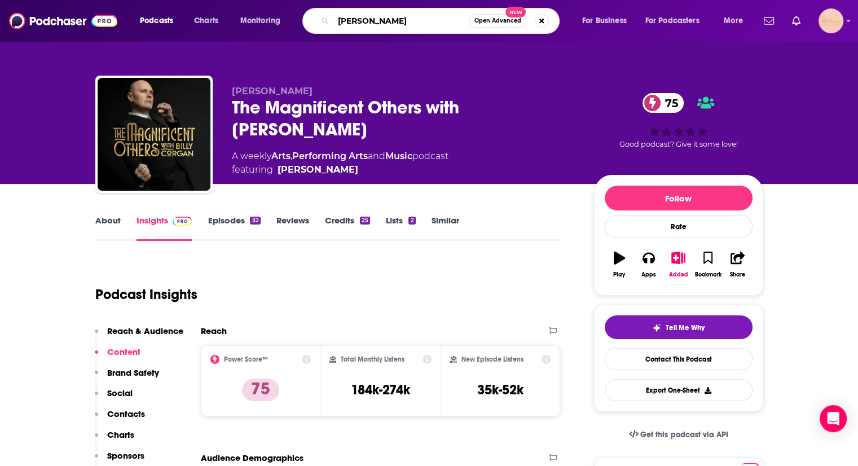
type input "conan obrien"
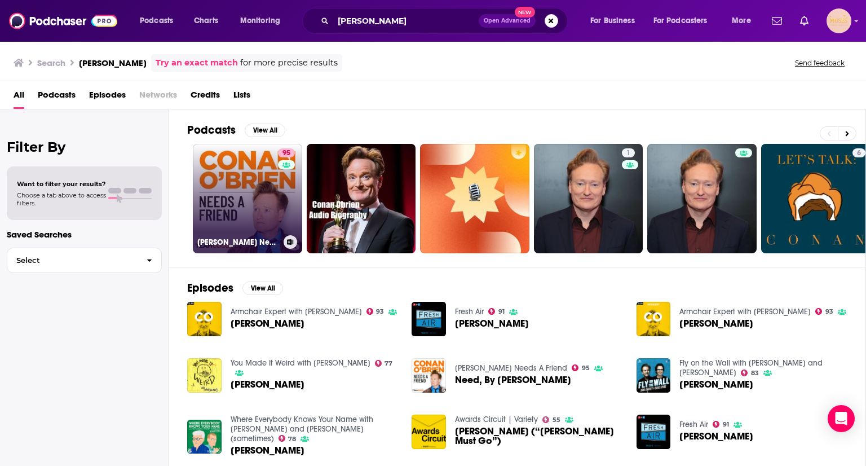
click at [236, 183] on link "95 Conan O’Brien Needs A Friend" at bounding box center [247, 198] width 109 height 109
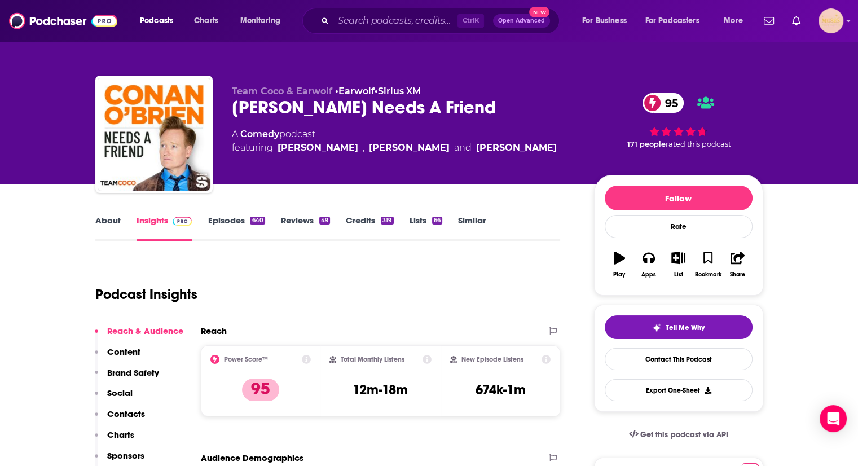
click at [236, 215] on link "Episodes 640" at bounding box center [236, 228] width 57 height 26
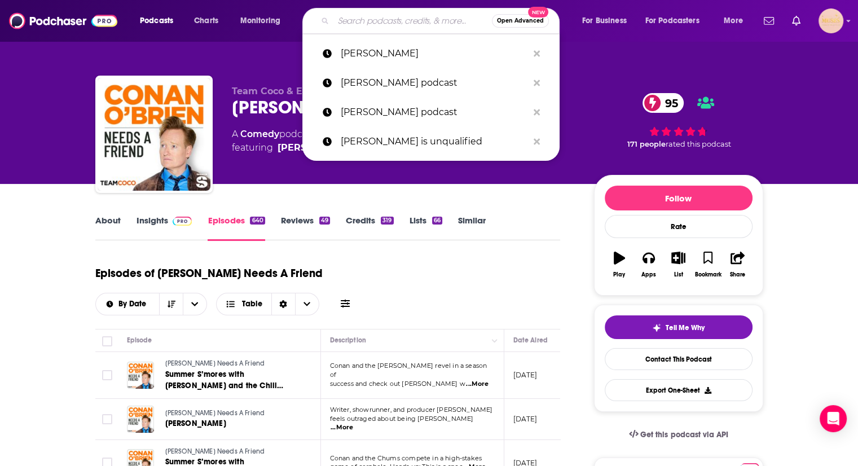
click at [347, 16] on input "Search podcasts, credits, & more..." at bounding box center [412, 21] width 158 height 18
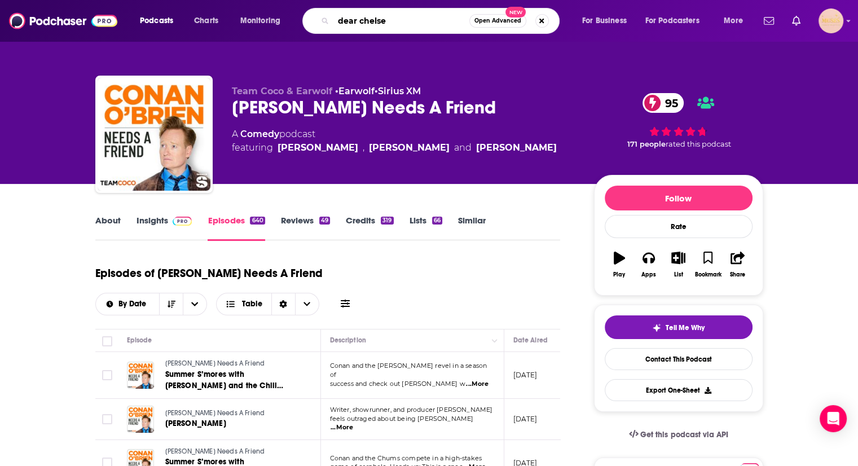
type input "dear chelsea"
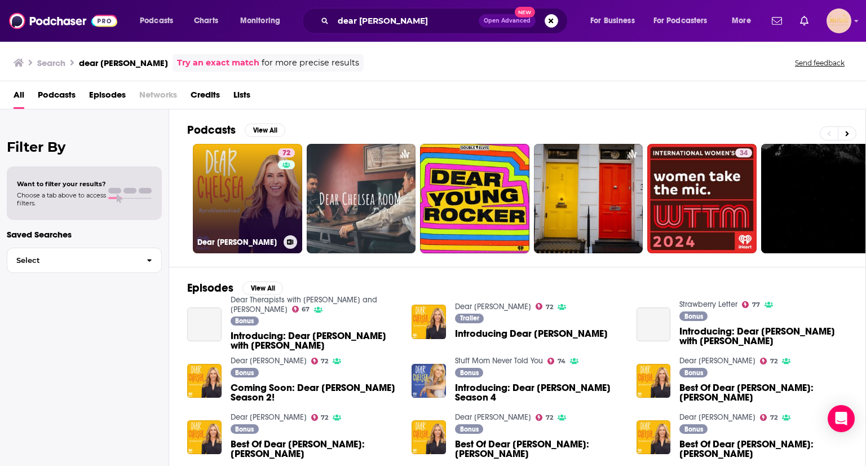
click at [237, 197] on link "72 Dear Chelsea" at bounding box center [247, 198] width 109 height 109
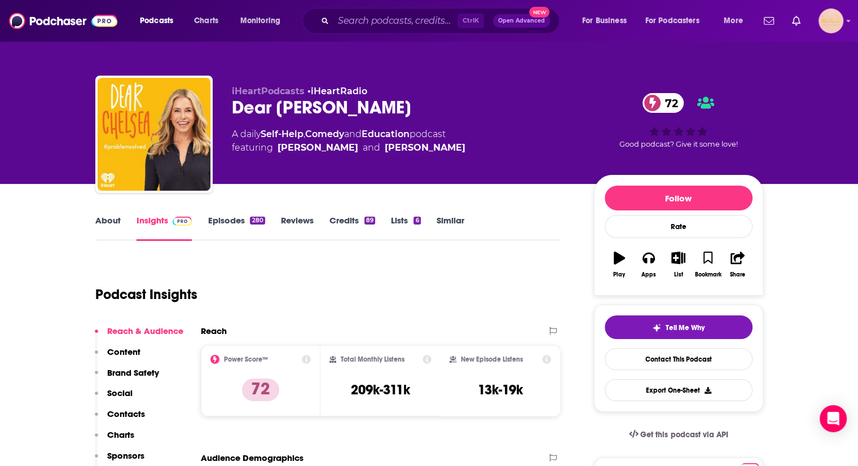
click at [224, 216] on link "Episodes 280" at bounding box center [236, 228] width 57 height 26
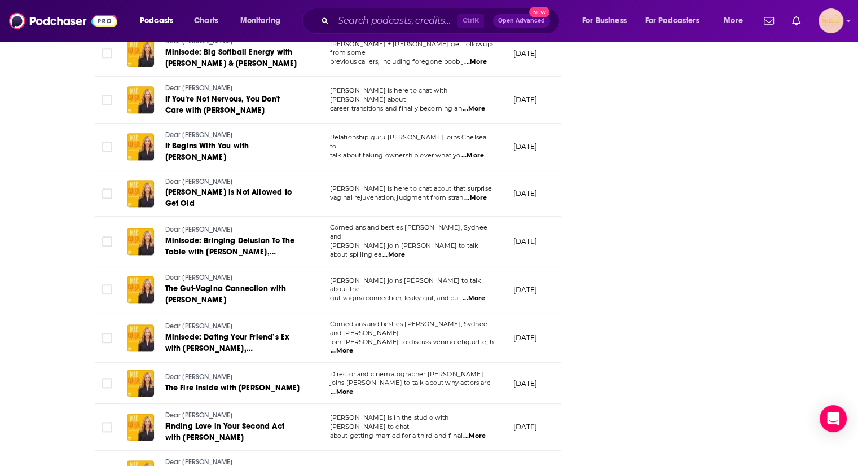
scroll to position [1546, 0]
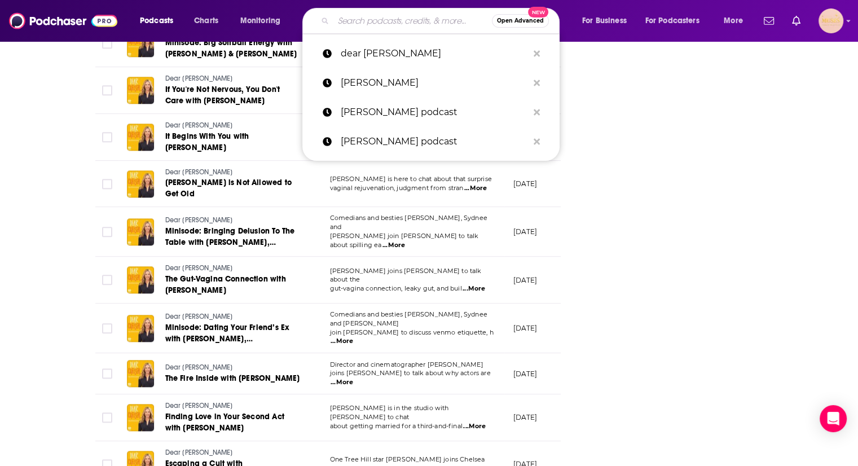
click at [374, 19] on input "Search podcasts, credits, & more..." at bounding box center [412, 21] width 158 height 18
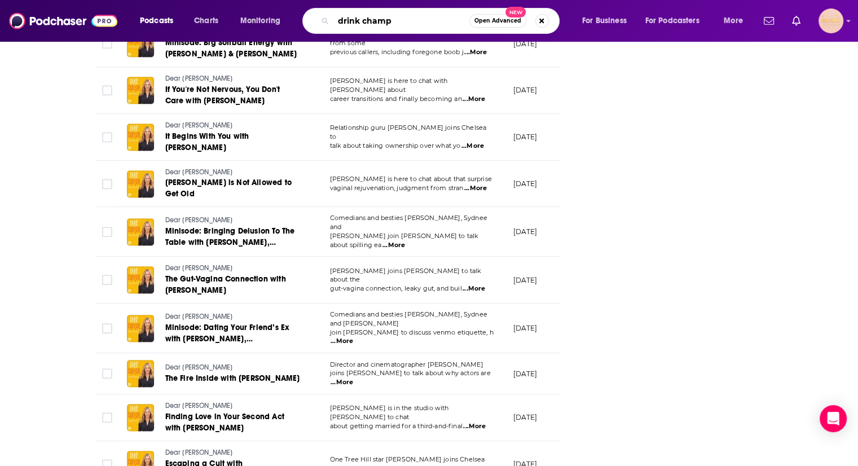
type input "drink champs"
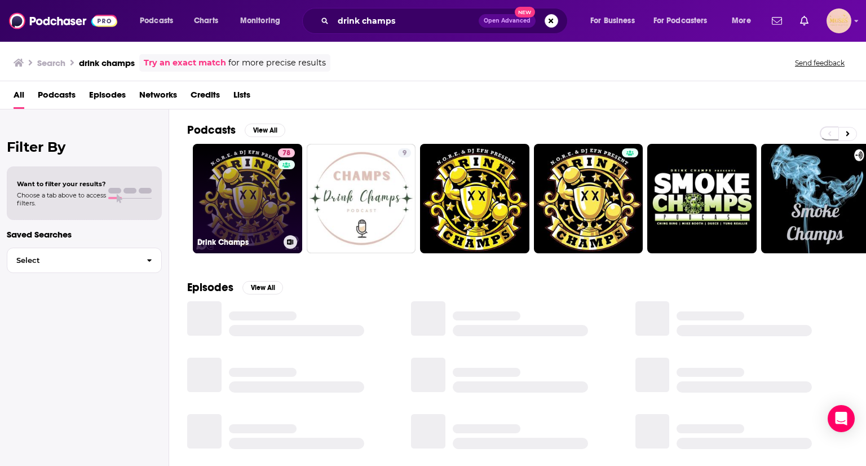
click at [249, 200] on link "78 Drink Champs" at bounding box center [247, 198] width 109 height 109
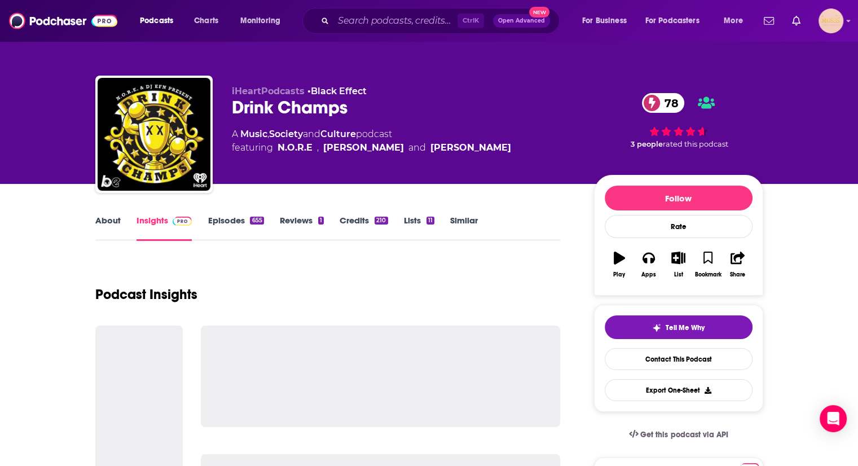
click at [239, 216] on link "Episodes 655" at bounding box center [236, 228] width 56 height 26
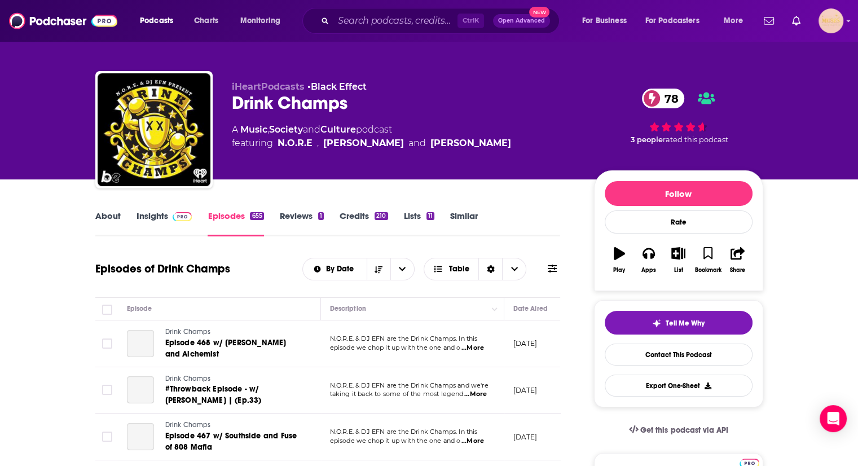
scroll to position [85, 0]
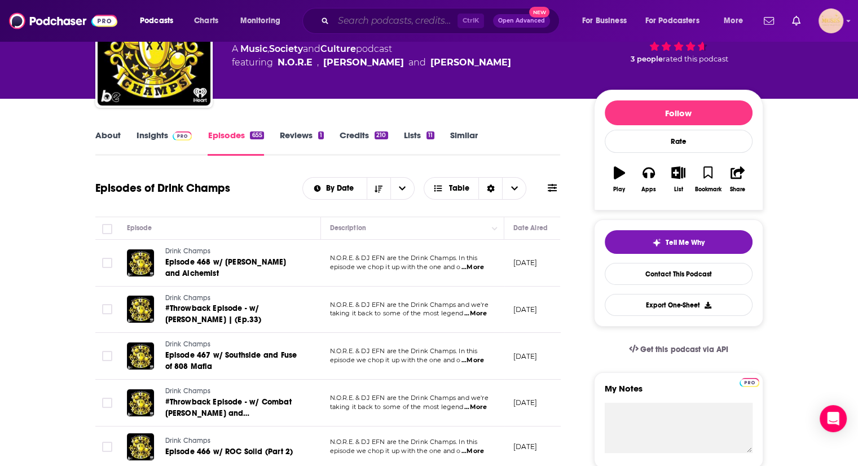
click at [382, 22] on input "Search podcasts, credits, & more..." at bounding box center [395, 21] width 124 height 18
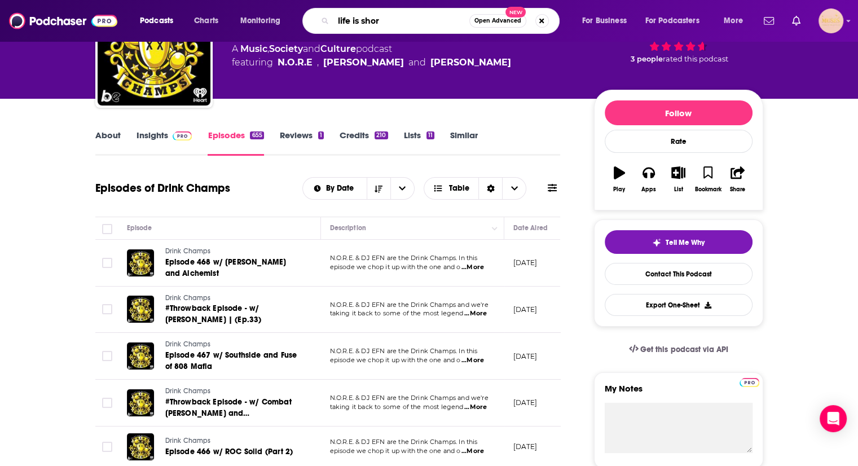
type input "life is short"
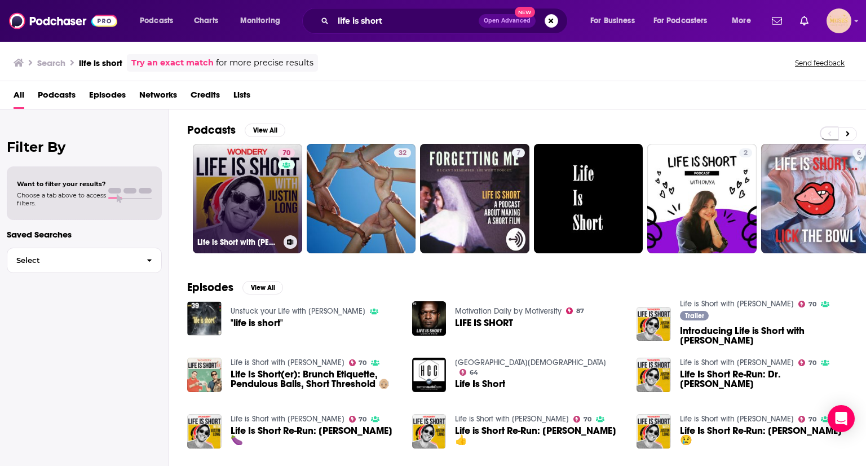
click at [252, 200] on link "70 Life is Short with Justin Long" at bounding box center [247, 198] width 109 height 109
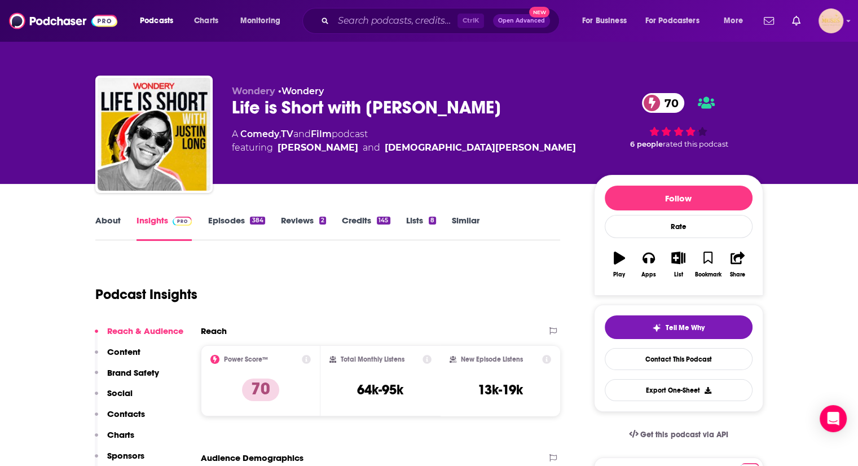
click at [246, 216] on link "Episodes 384" at bounding box center [236, 228] width 57 height 26
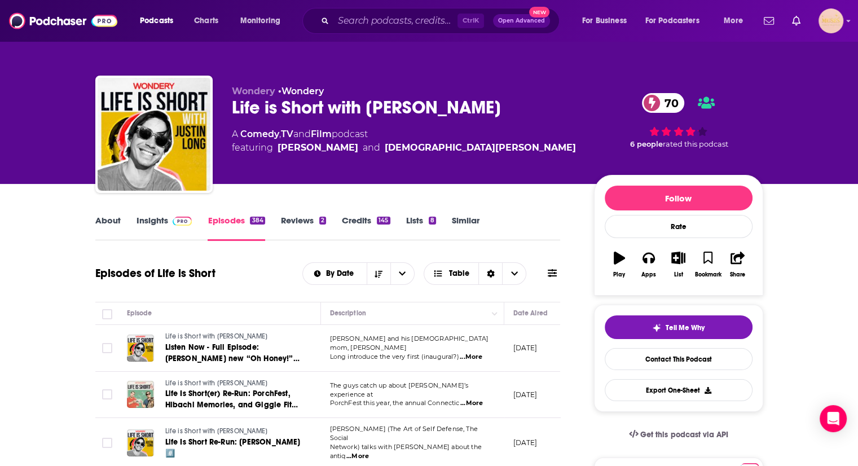
click at [152, 226] on link "Insights" at bounding box center [164, 228] width 56 height 26
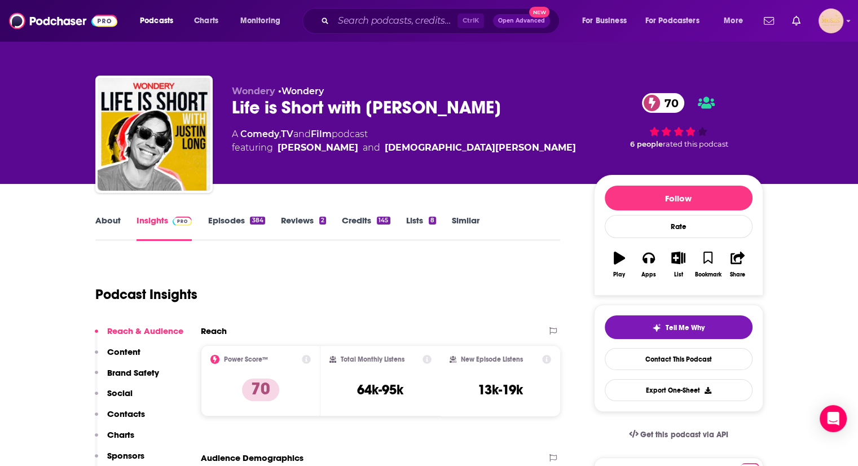
click at [118, 415] on p "Contacts" at bounding box center [126, 413] width 38 height 11
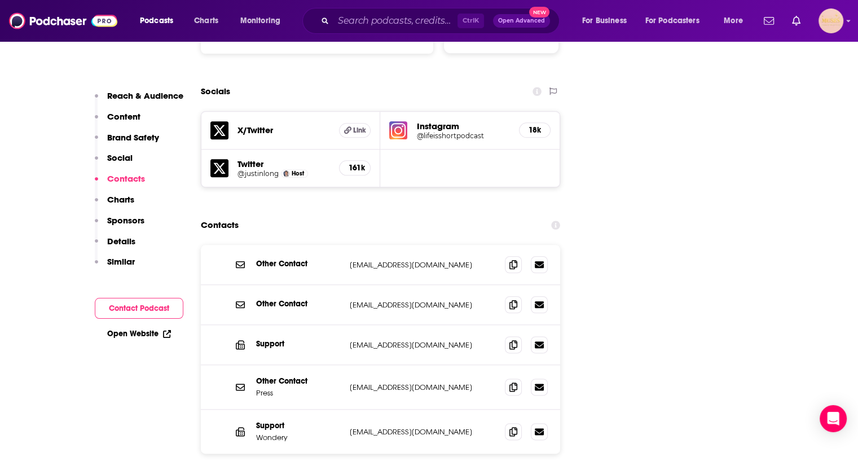
scroll to position [1276, 0]
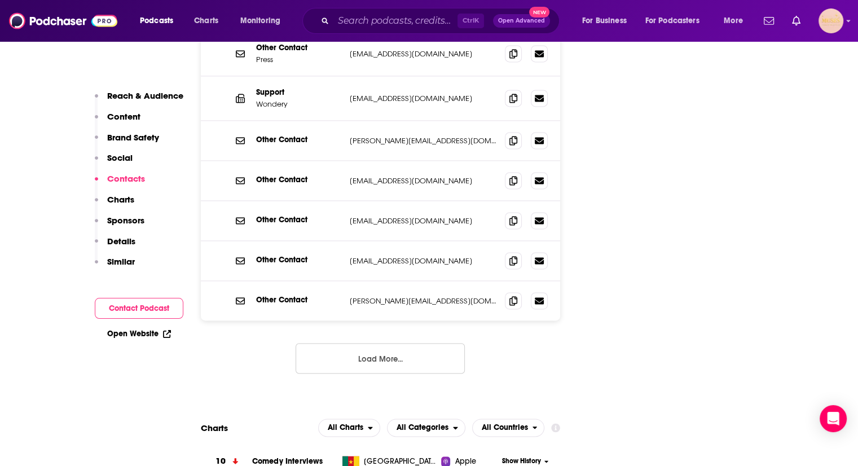
scroll to position [1614, 0]
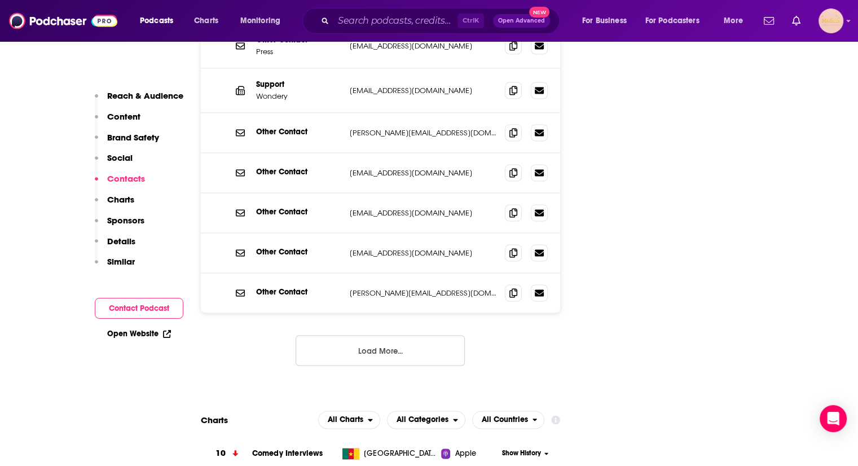
click at [444, 335] on button "Load More..." at bounding box center [379, 350] width 169 height 30
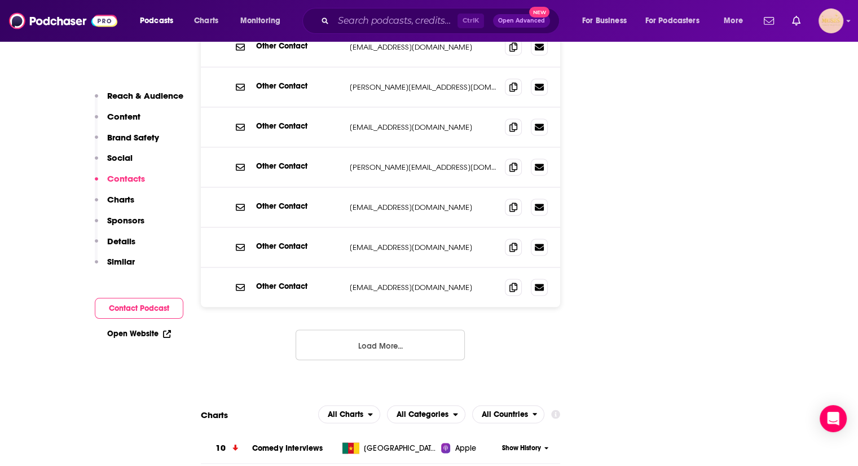
scroll to position [1828, 0]
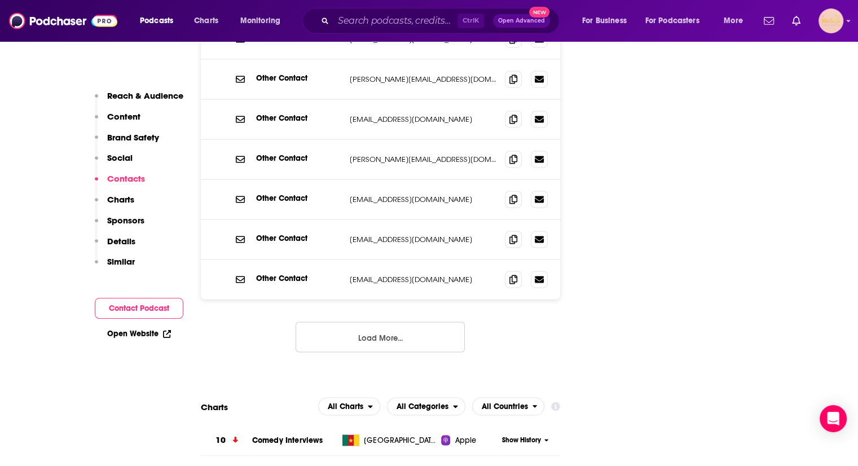
click at [400, 321] on button "Load More..." at bounding box center [379, 336] width 169 height 30
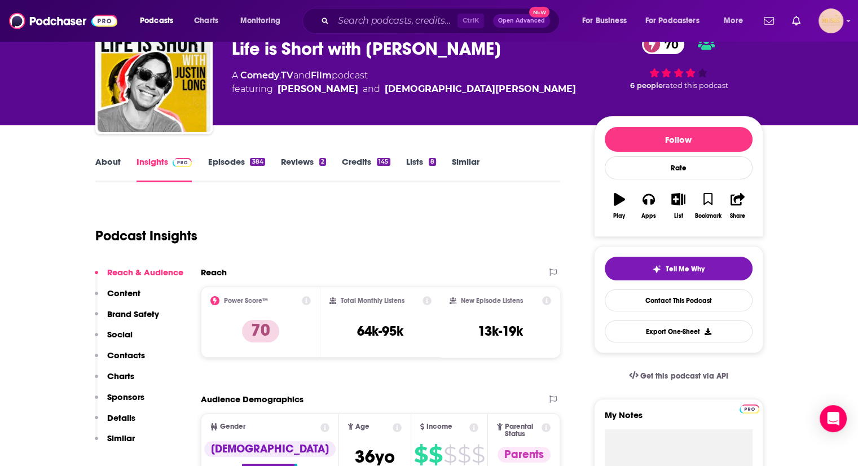
scroll to position [74, 0]
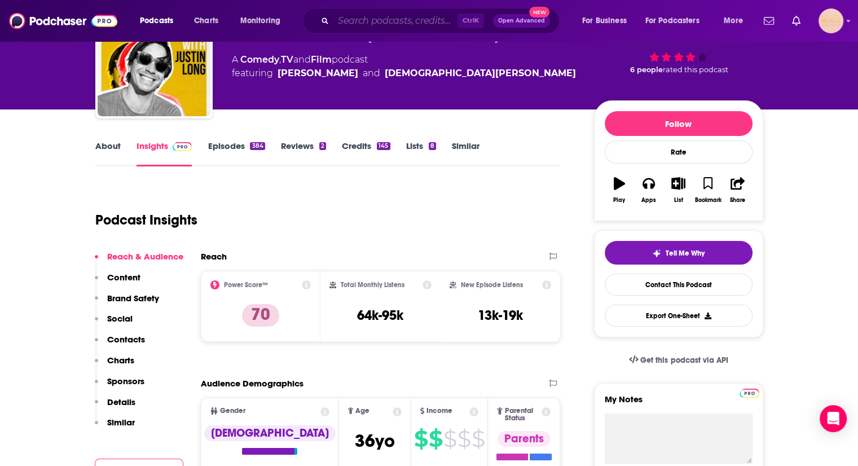
click at [363, 16] on input "Search podcasts, credits, & more..." at bounding box center [395, 21] width 124 height 18
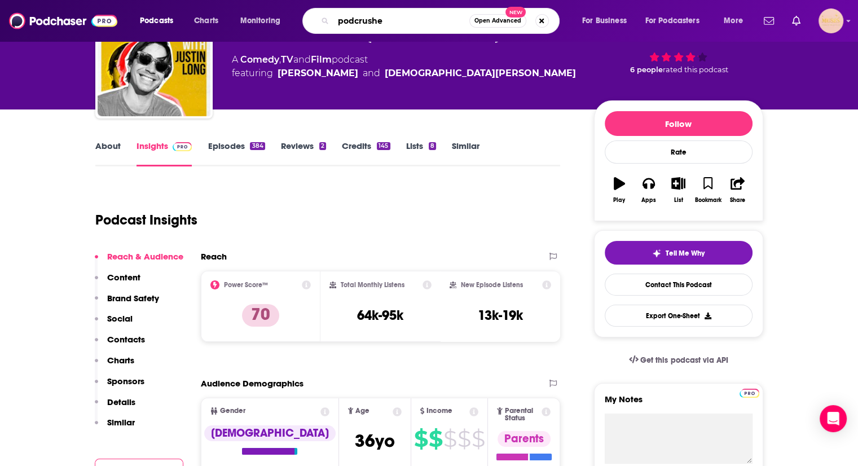
type input "podcrushed"
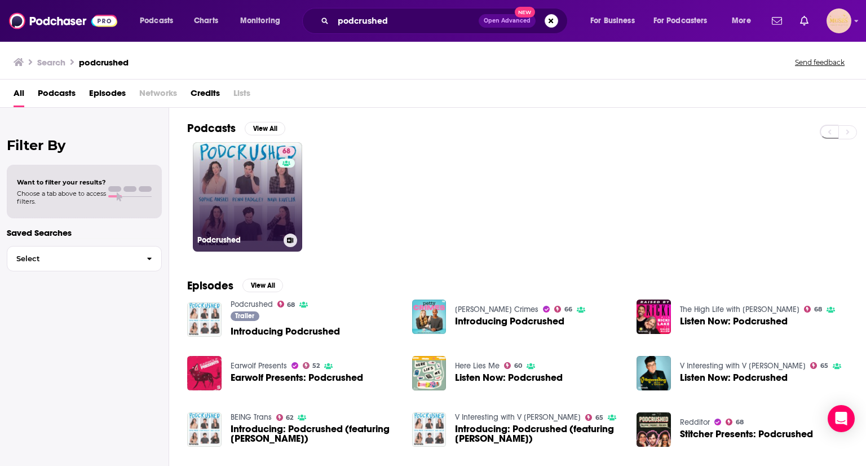
click at [286, 196] on div "68" at bounding box center [288, 190] width 20 height 87
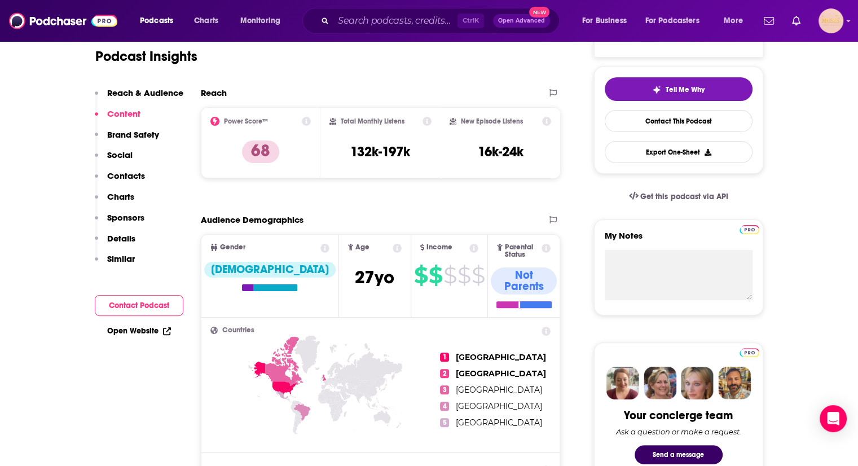
scroll to position [183, 0]
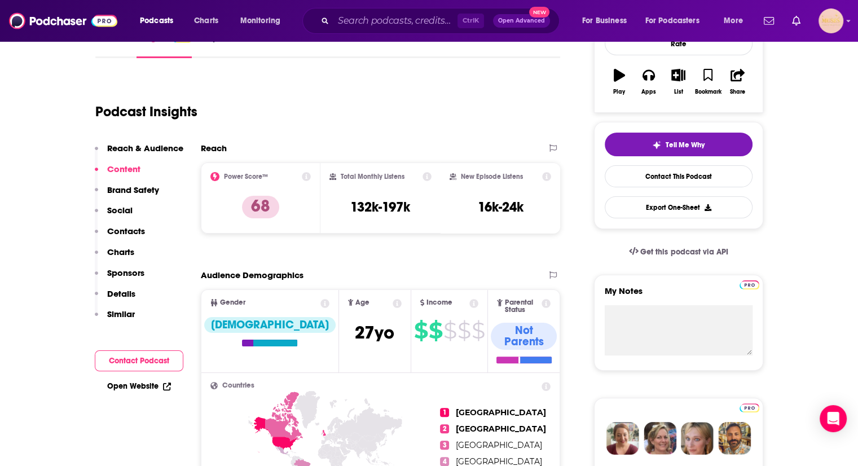
click at [129, 226] on p "Contacts" at bounding box center [126, 231] width 38 height 11
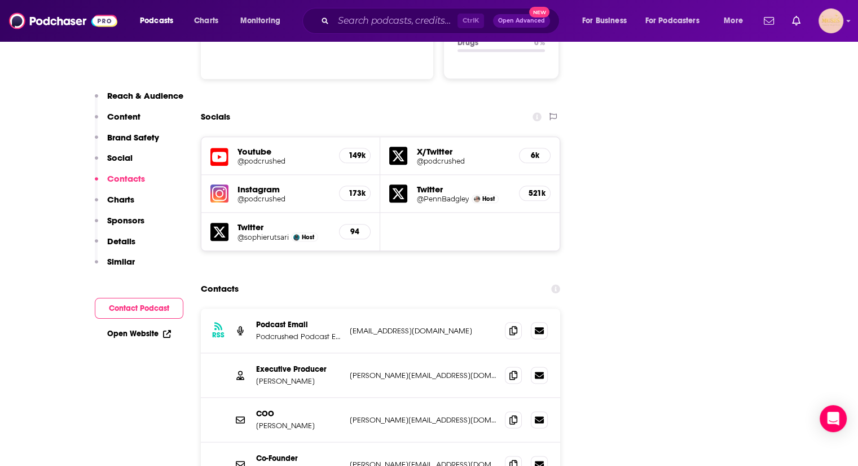
scroll to position [1315, 0]
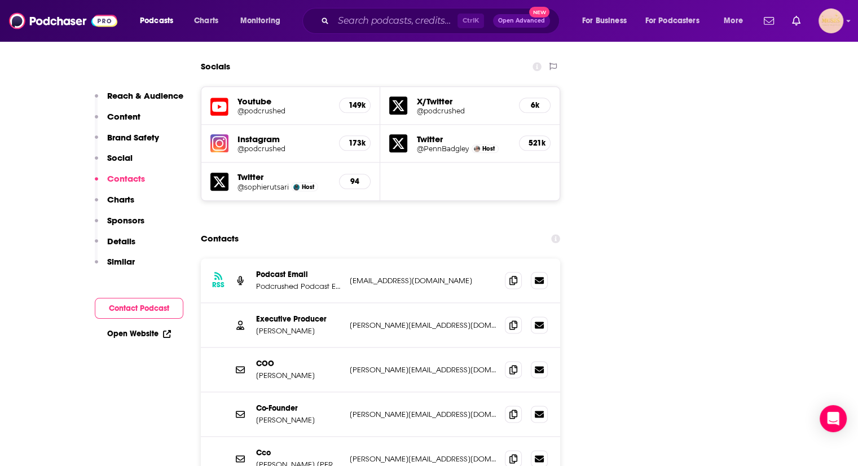
scroll to position [1218, 0]
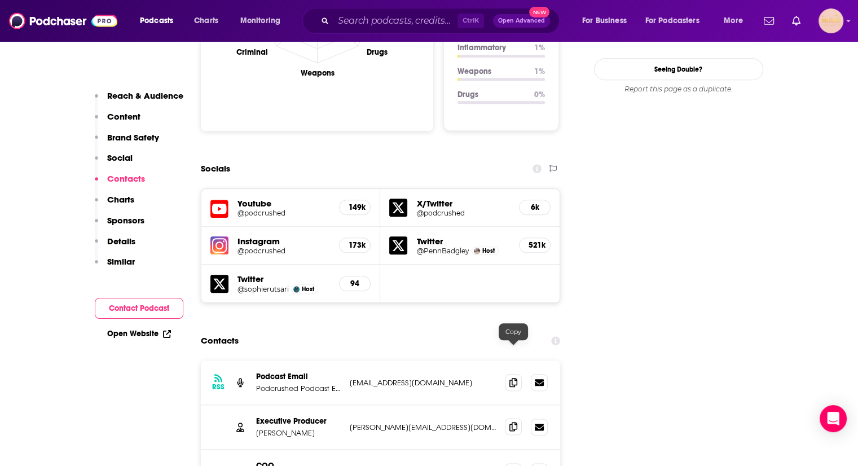
click at [507, 418] on span at bounding box center [513, 426] width 17 height 17
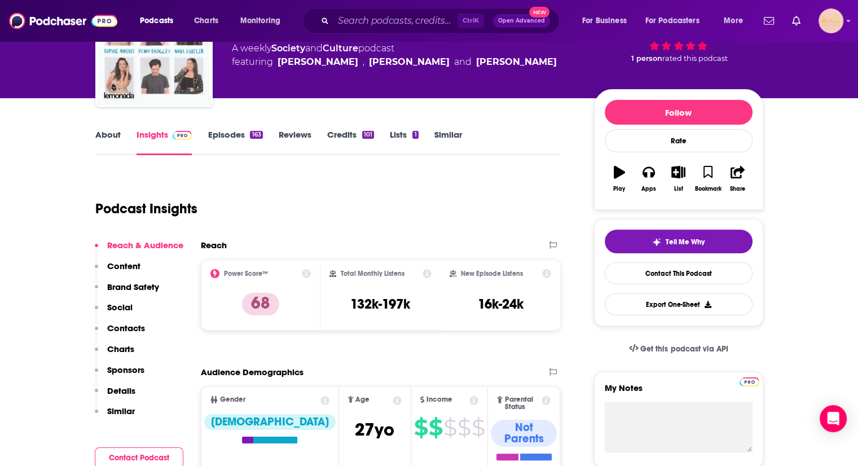
scroll to position [0, 0]
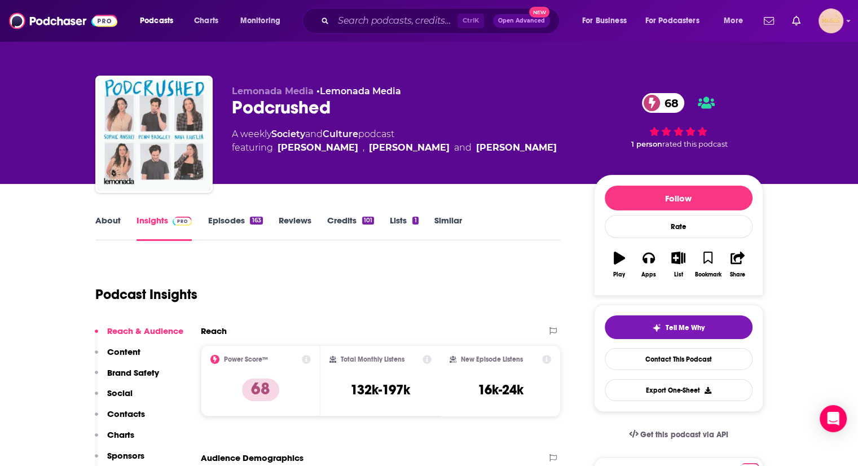
click at [232, 228] on link "Episodes 163" at bounding box center [235, 228] width 55 height 26
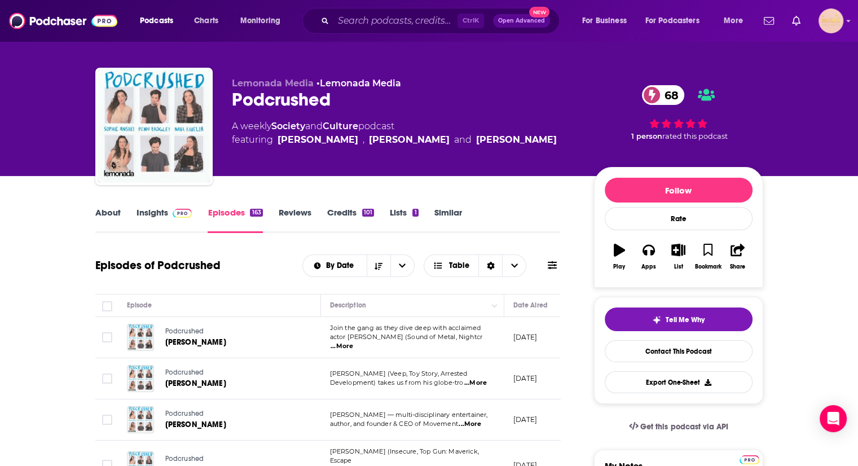
scroll to position [17, 0]
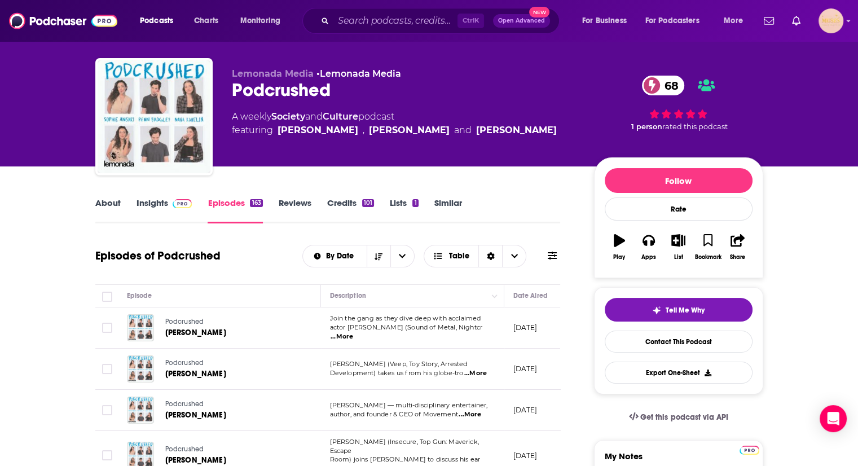
click at [353, 333] on span "...More" at bounding box center [341, 336] width 23 height 9
click at [526, 325] on p "August 27, 2025" at bounding box center [525, 328] width 24 height 10
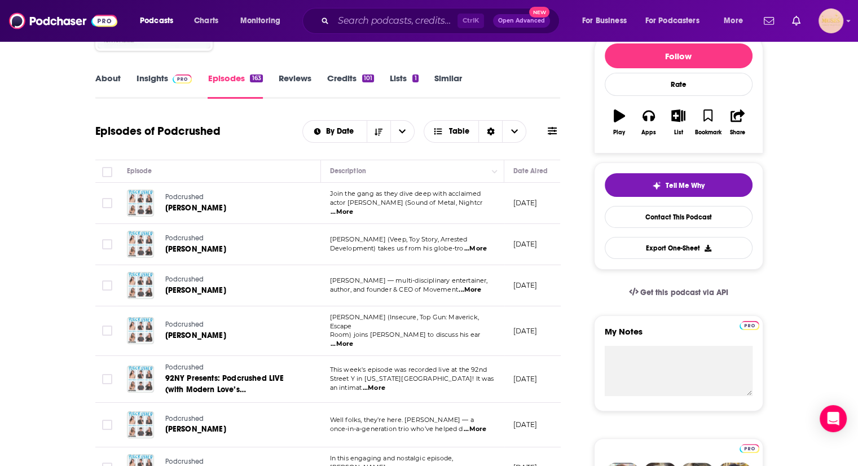
scroll to position [0, 0]
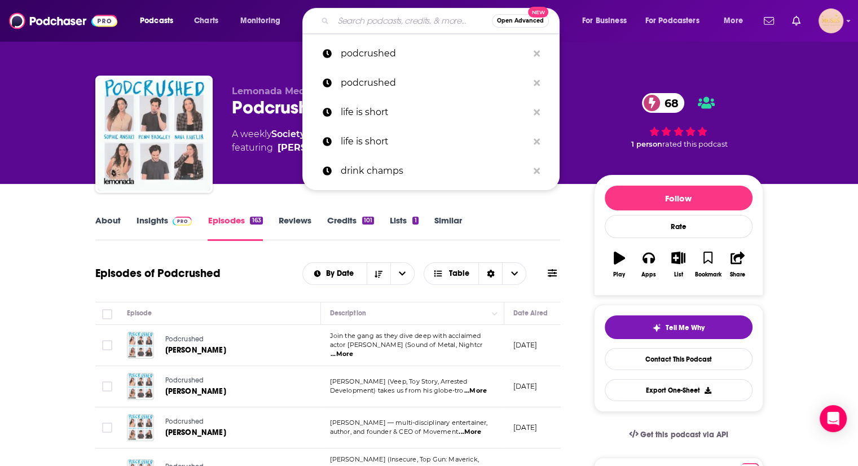
click at [353, 24] on input "Search podcasts, credits, & more..." at bounding box center [412, 21] width 158 height 18
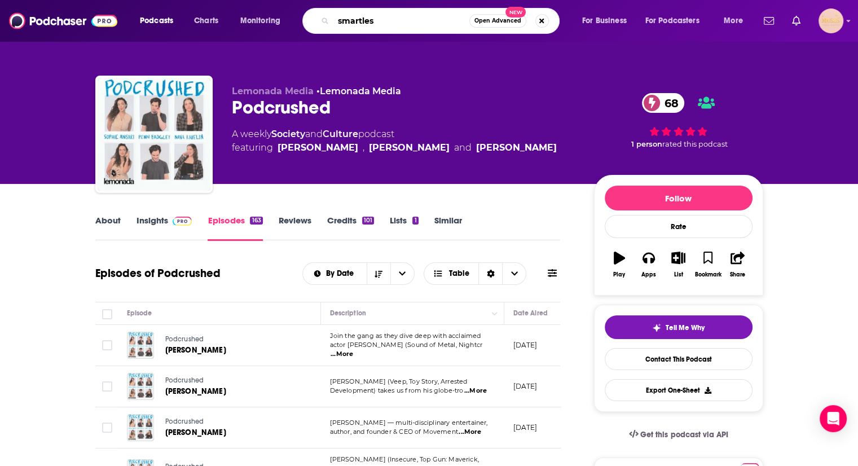
type input "smartless"
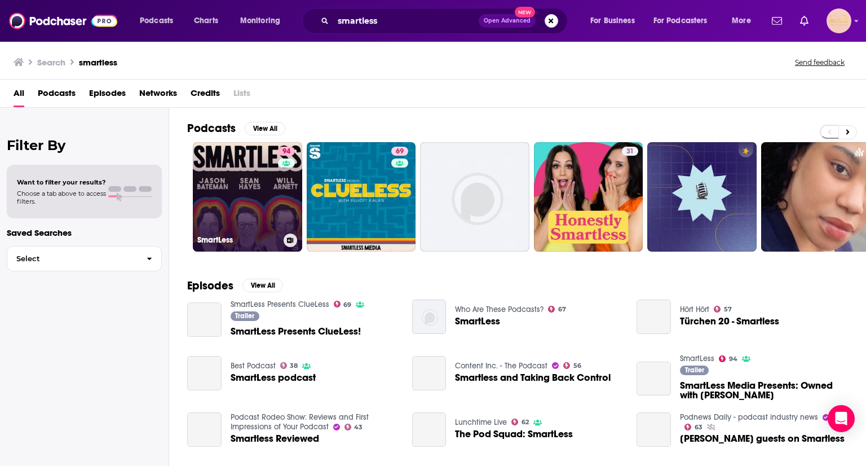
click at [256, 181] on link "94 SmartLess" at bounding box center [247, 196] width 109 height 109
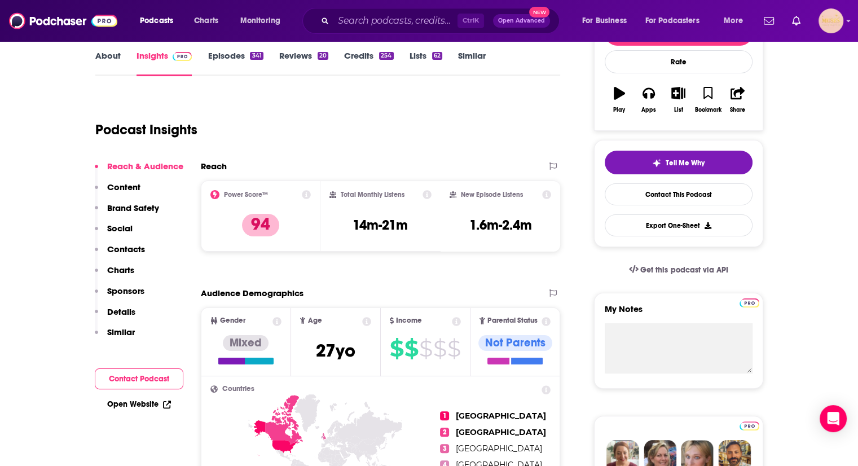
scroll to position [206, 0]
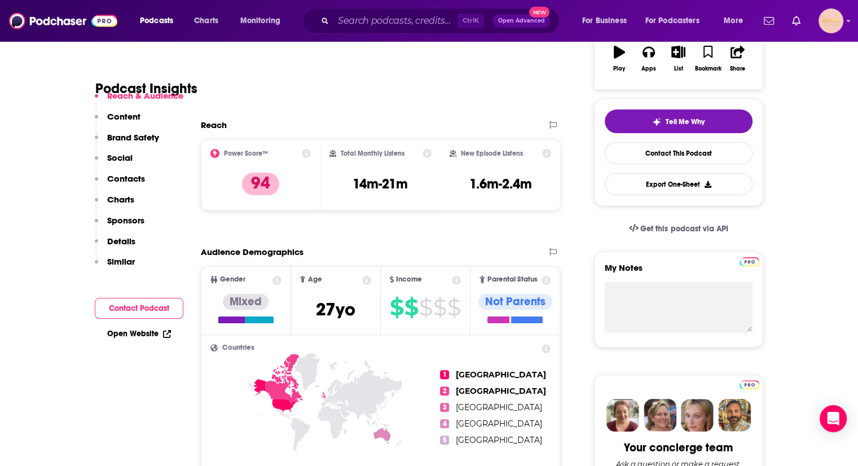
click at [152, 187] on div "Reach & Audience Content Brand Safety Social Contacts Charts Sponsors Details S…" at bounding box center [139, 183] width 89 height 187
click at [140, 183] on p "Contacts" at bounding box center [126, 178] width 38 height 11
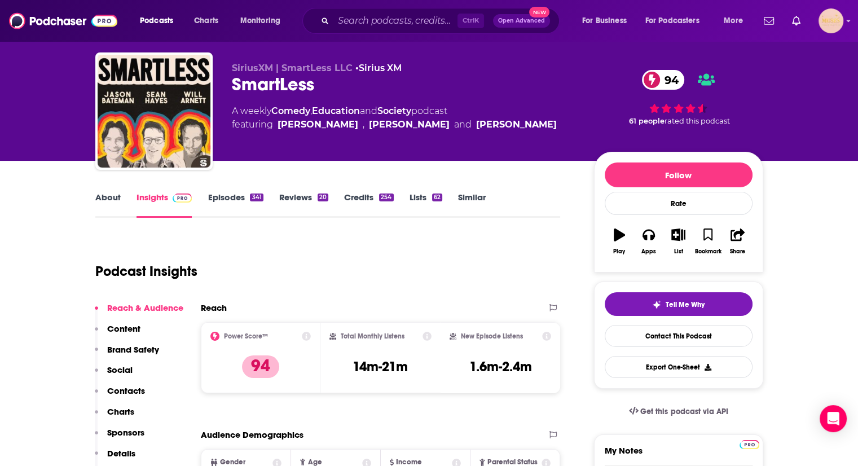
scroll to position [16, 0]
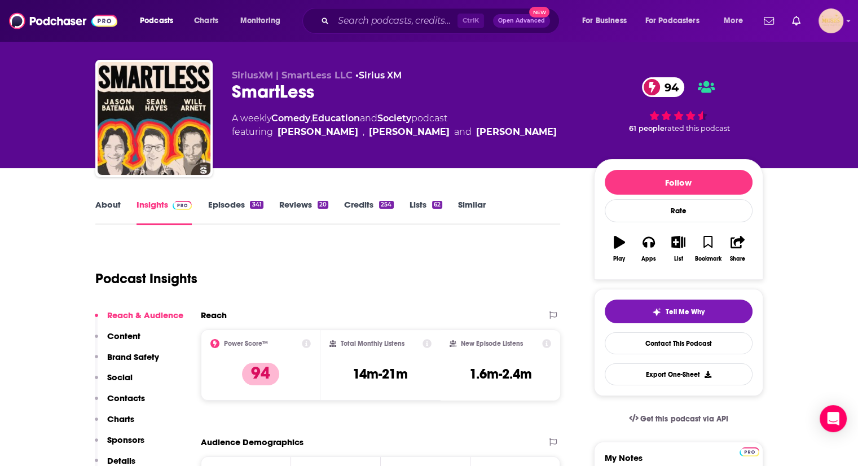
click at [224, 199] on link "Episodes 341" at bounding box center [235, 212] width 55 height 26
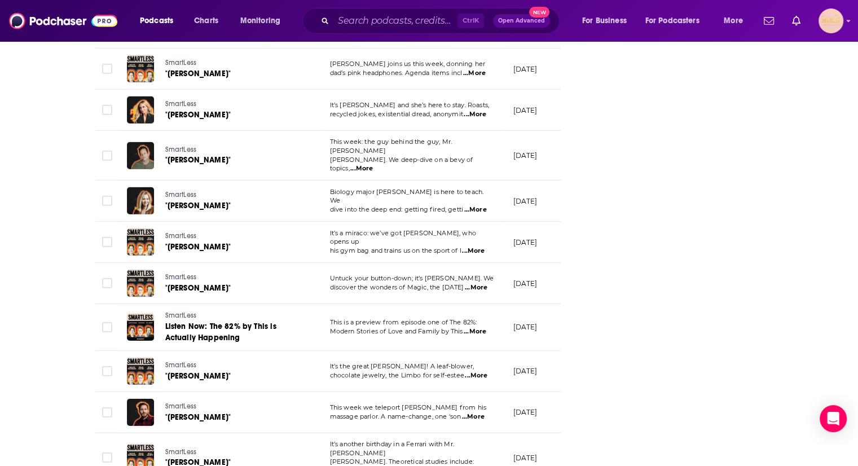
scroll to position [3608, 0]
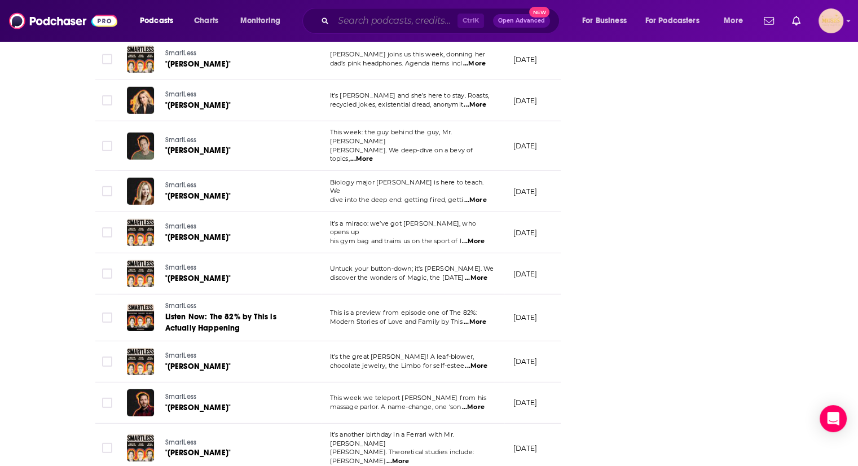
click at [394, 23] on input "Search podcasts, credits, & more..." at bounding box center [395, 21] width 124 height 18
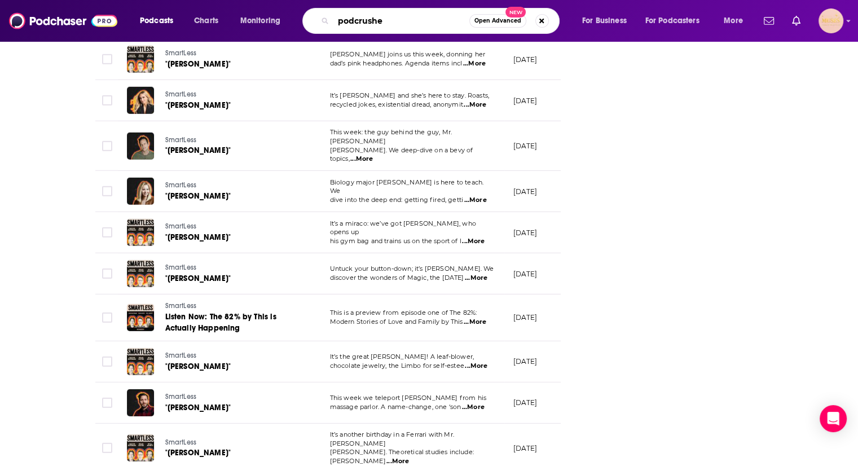
type input "podcrushed"
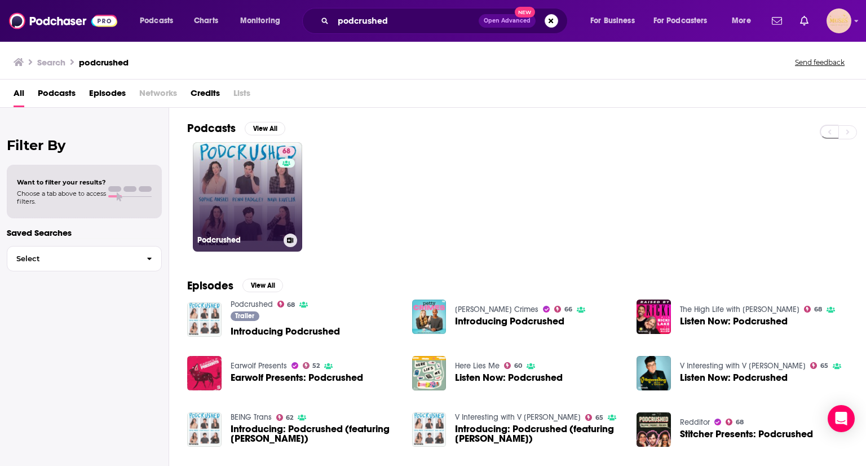
click at [230, 190] on link "68 Podcrushed" at bounding box center [247, 196] width 109 height 109
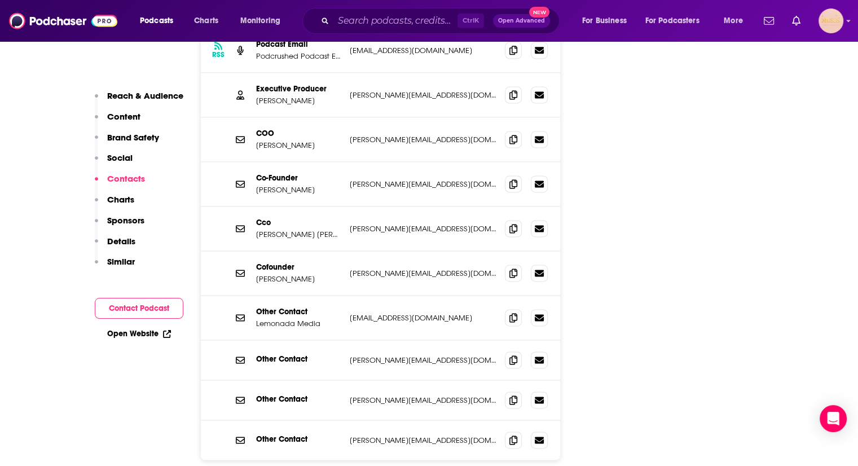
scroll to position [1557, 0]
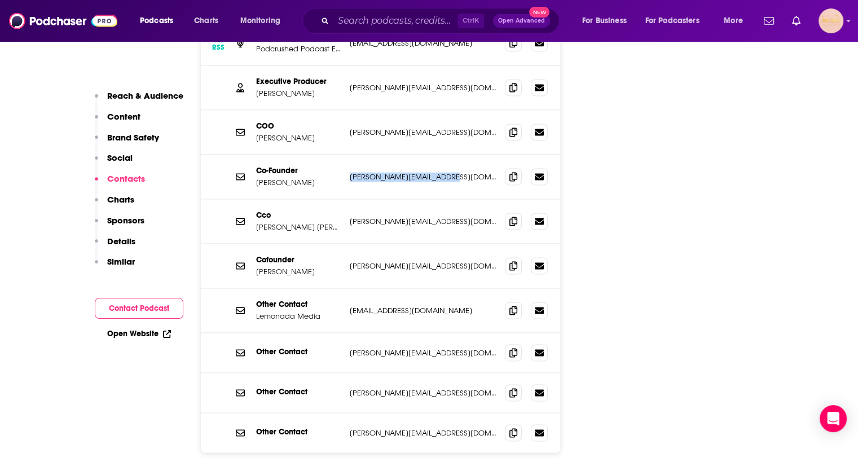
drag, startPoint x: 463, startPoint y: 102, endPoint x: 348, endPoint y: 104, distance: 114.5
click at [348, 155] on div "Co-Founder Jessica Cordova Kramer jessica@lemonadamedia.com jessica@lemonadamed…" at bounding box center [381, 177] width 360 height 45
copy p "jessica@lemonadamedia.com"
click at [63, 24] on img at bounding box center [63, 20] width 108 height 21
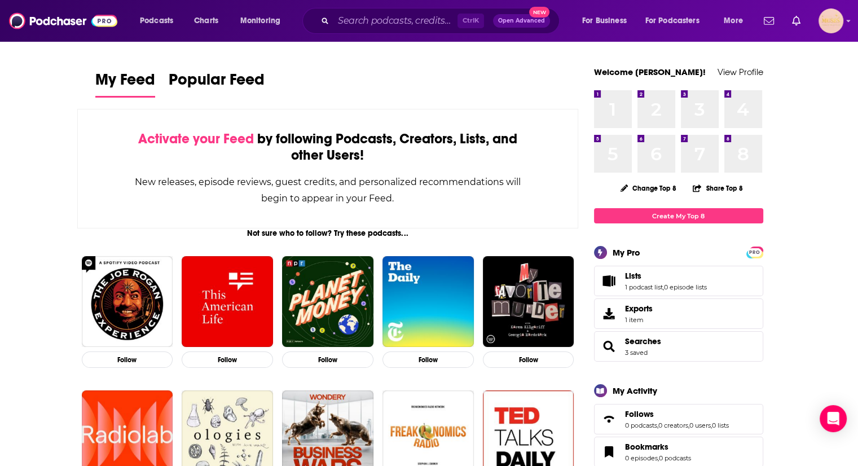
click at [647, 283] on span "Lists 1 podcast list , 0 episode lists" at bounding box center [666, 281] width 82 height 20
click at [631, 276] on span "Lists" at bounding box center [633, 276] width 16 height 10
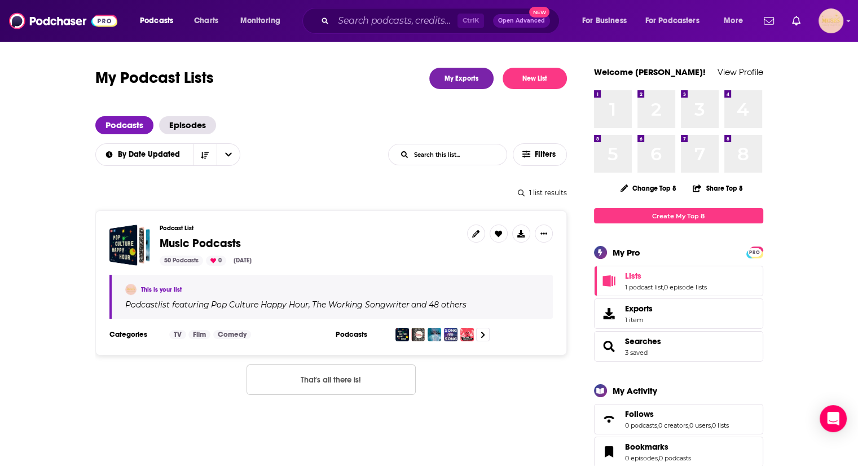
click at [214, 246] on span "Music Podcasts" at bounding box center [200, 243] width 81 height 14
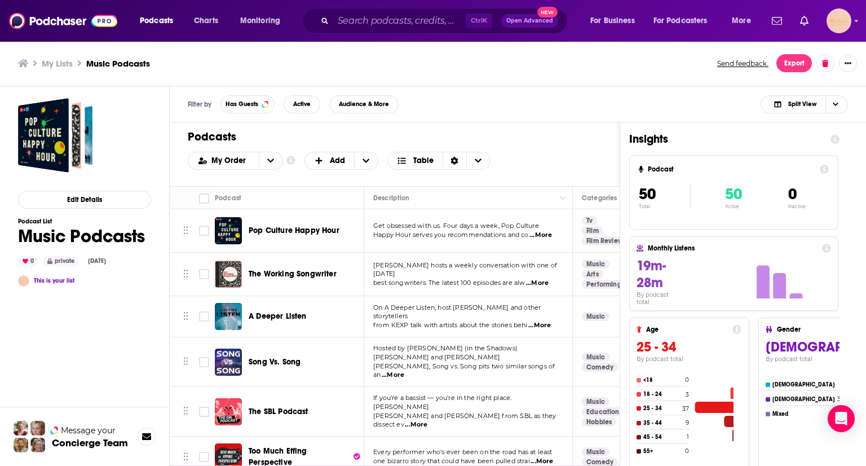
click at [549, 233] on span "...More" at bounding box center [540, 235] width 23 height 9
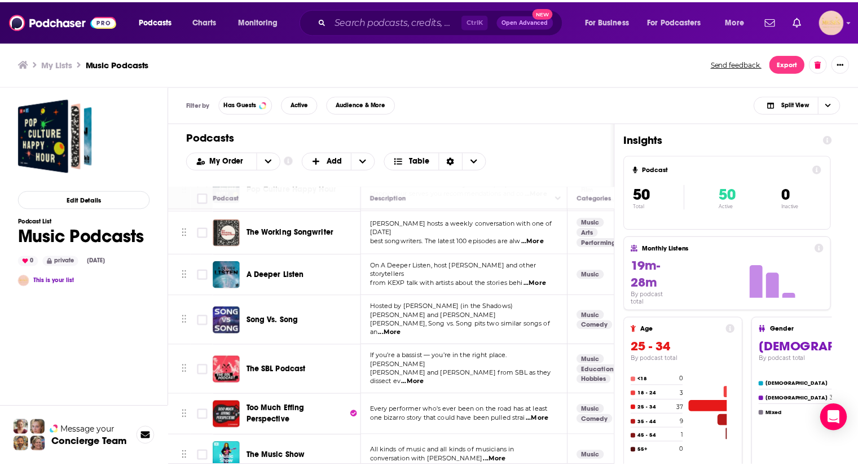
scroll to position [46, 0]
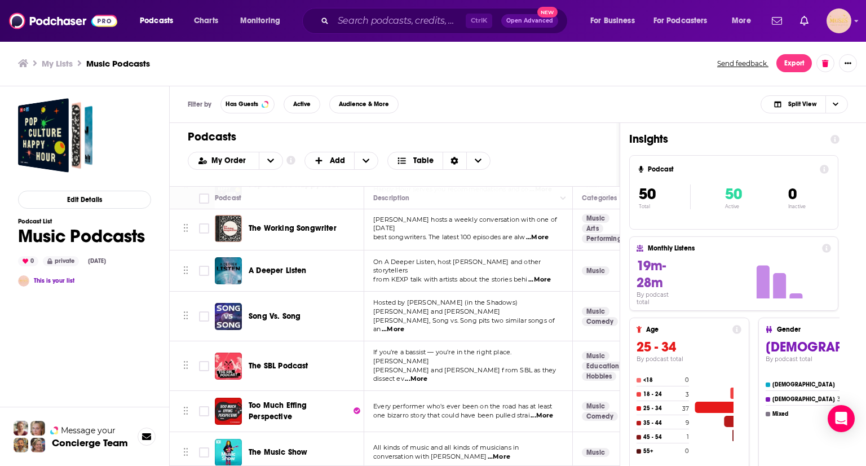
click at [541, 233] on span "...More" at bounding box center [537, 237] width 23 height 9
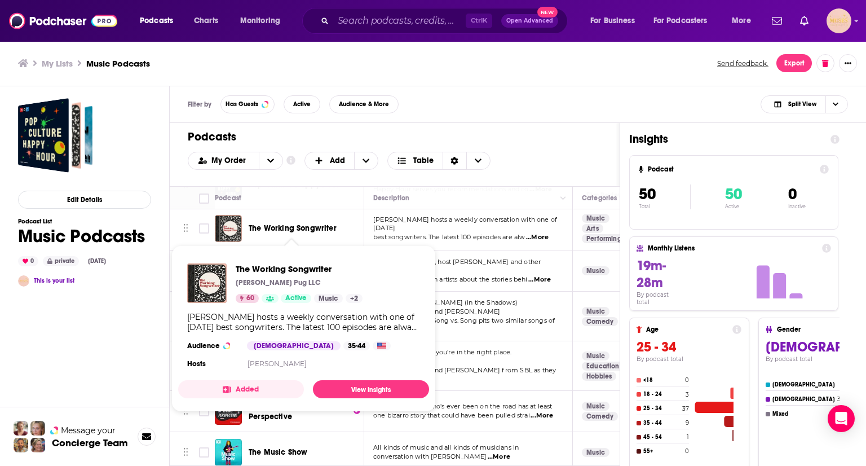
click at [307, 223] on span "The Working Songwriter" at bounding box center [293, 228] width 88 height 10
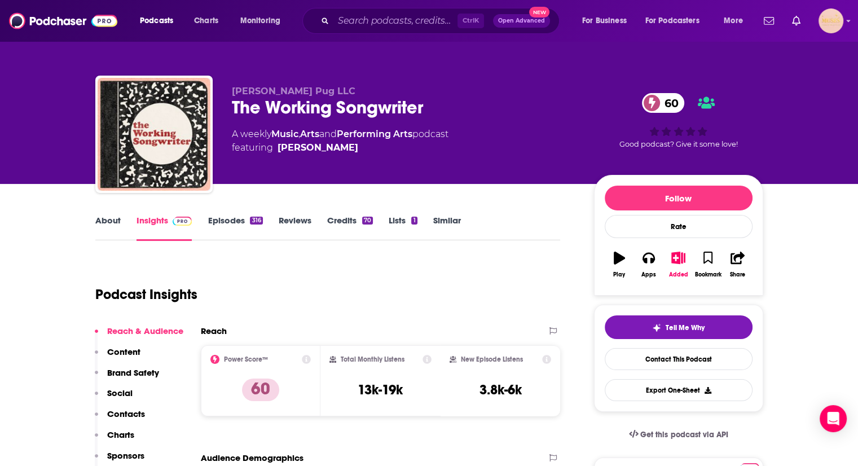
click at [218, 219] on link "Episodes 316" at bounding box center [235, 228] width 55 height 26
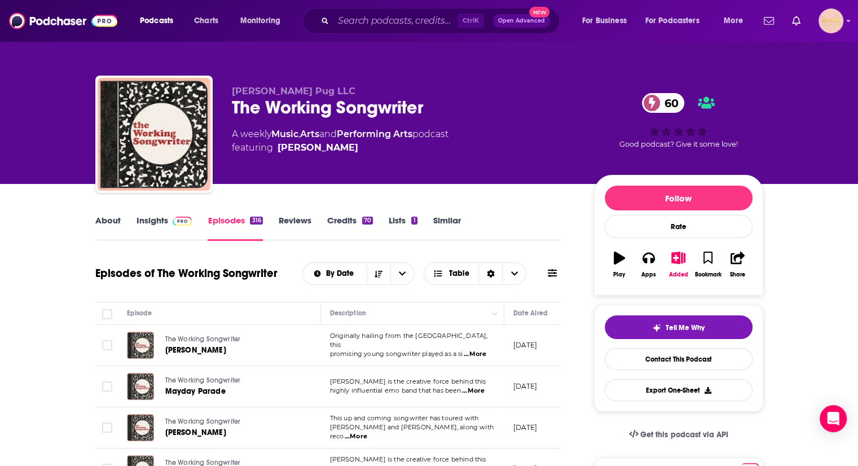
click at [661, 80] on div "Joe Pug LLC The Working Songwriter 60 A weekly Music , Arts and Performing Arts…" at bounding box center [429, 137] width 668 height 122
click at [298, 221] on link "Reviews" at bounding box center [295, 228] width 33 height 26
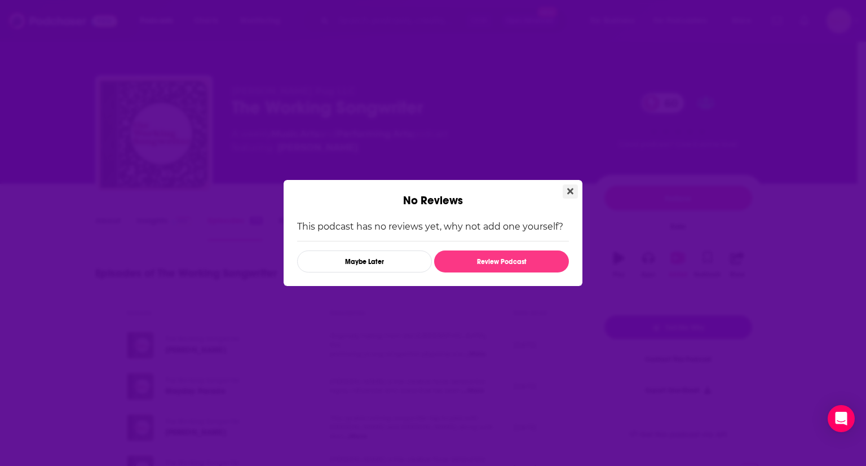
click at [570, 187] on icon "Close" at bounding box center [570, 191] width 6 height 9
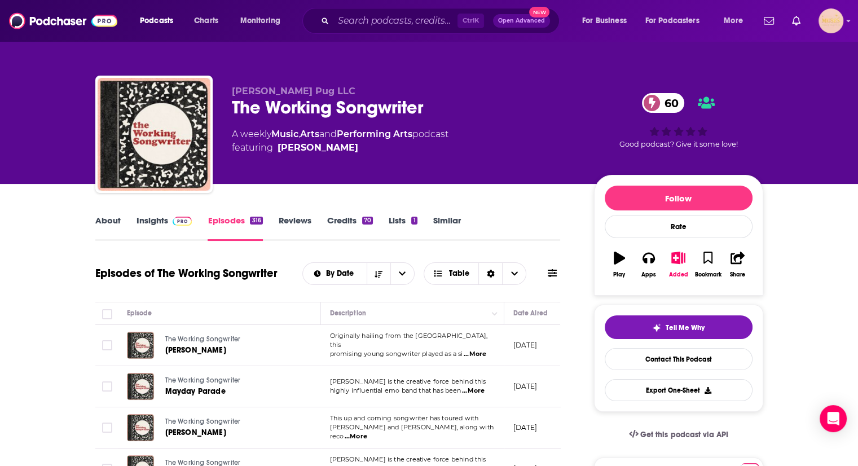
click at [111, 219] on link "About" at bounding box center [107, 228] width 25 height 26
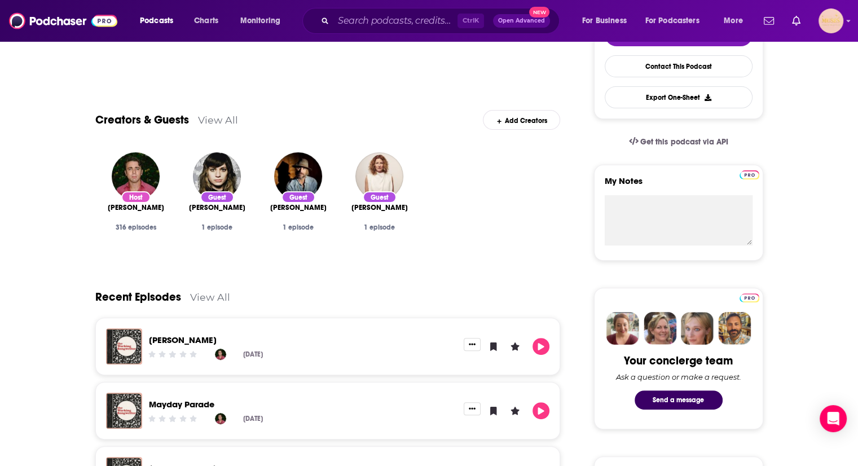
scroll to position [251, 0]
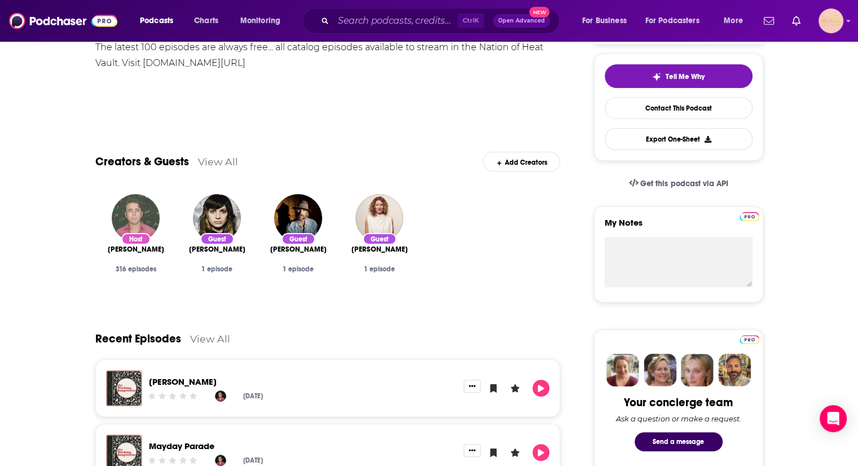
click at [127, 219] on img "Joseph Pugliese" at bounding box center [136, 218] width 48 height 48
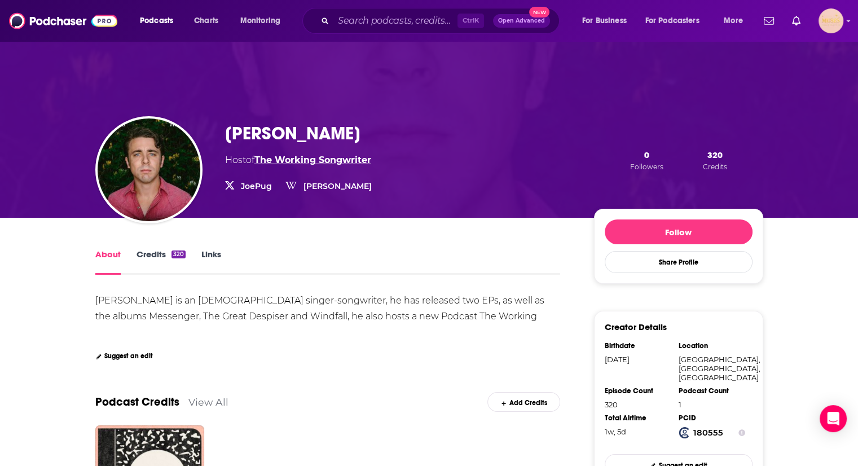
click at [307, 155] on link "The Working Songwriter" at bounding box center [312, 160] width 117 height 11
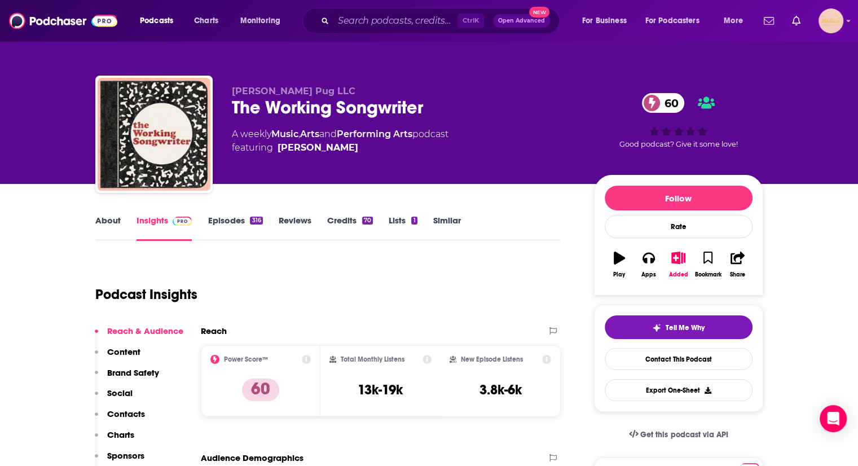
click at [149, 217] on link "Insights" at bounding box center [164, 228] width 56 height 26
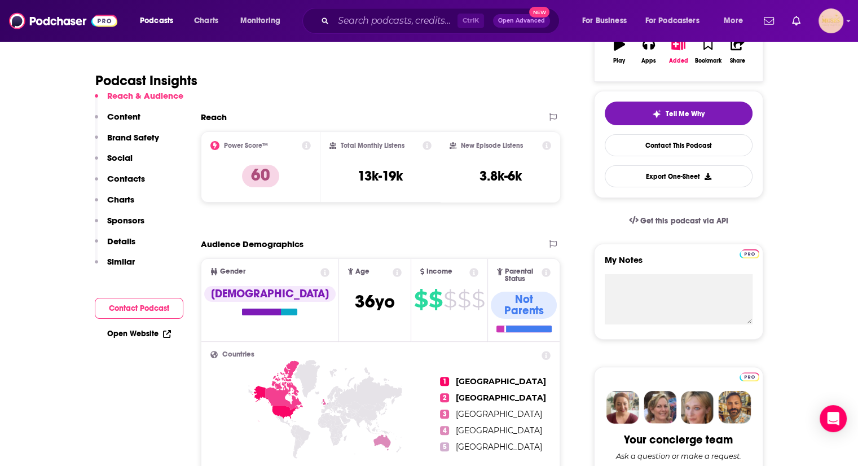
scroll to position [219, 0]
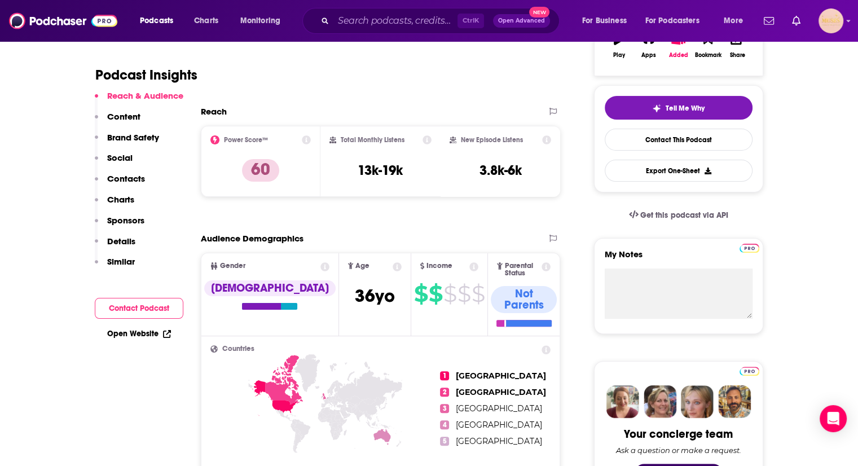
click at [138, 174] on p "Contacts" at bounding box center [126, 178] width 38 height 11
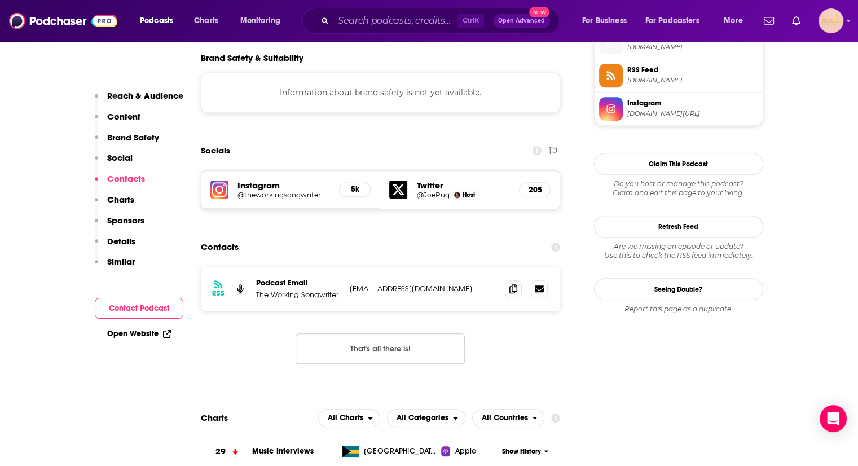
scroll to position [1035, 0]
drag, startPoint x: 477, startPoint y: 210, endPoint x: 349, endPoint y: 213, distance: 128.0
click at [350, 283] on p "theworkingsongwriter@gmail.com" at bounding box center [423, 288] width 147 height 10
click at [516, 283] on icon at bounding box center [513, 287] width 8 height 9
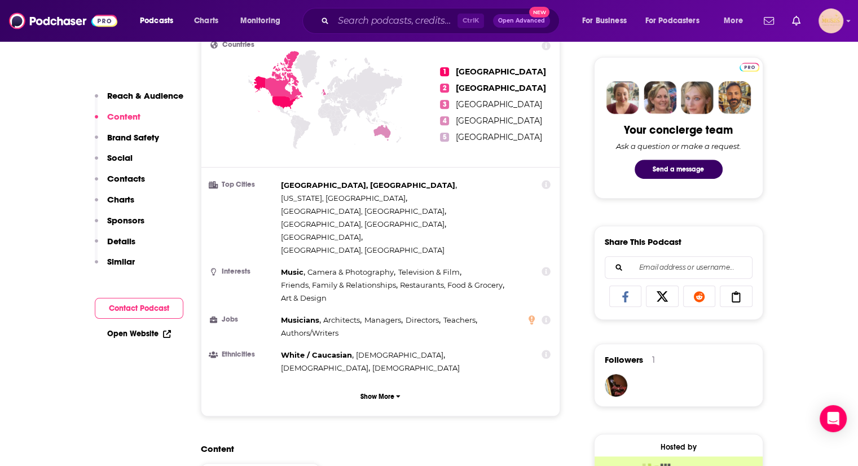
scroll to position [0, 0]
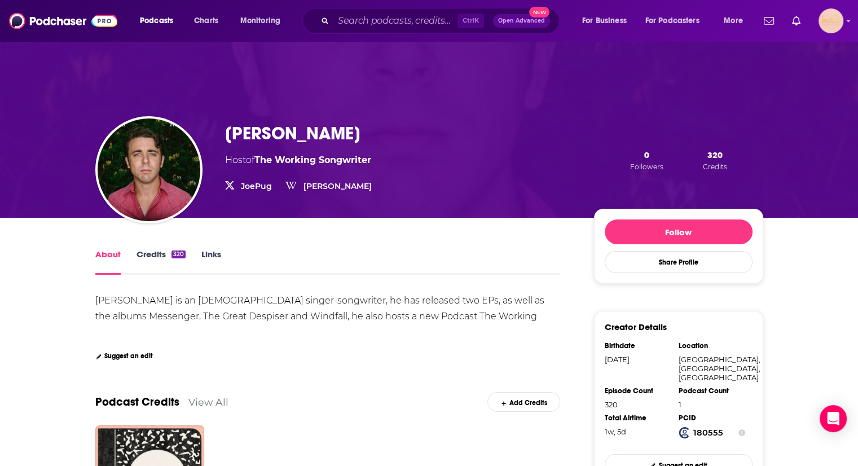
click at [231, 187] on icon at bounding box center [229, 185] width 9 height 8
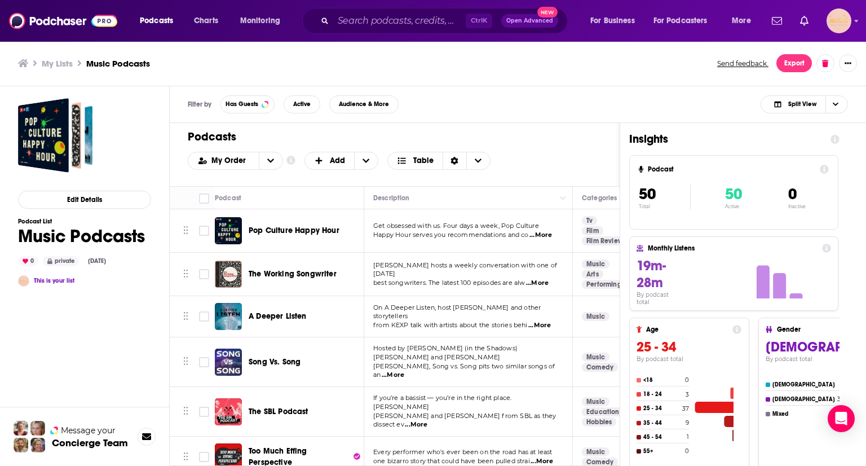
click at [544, 321] on span "...More" at bounding box center [539, 325] width 23 height 9
click at [317, 316] on div "A Deeper Listen" at bounding box center [307, 316] width 117 height 11
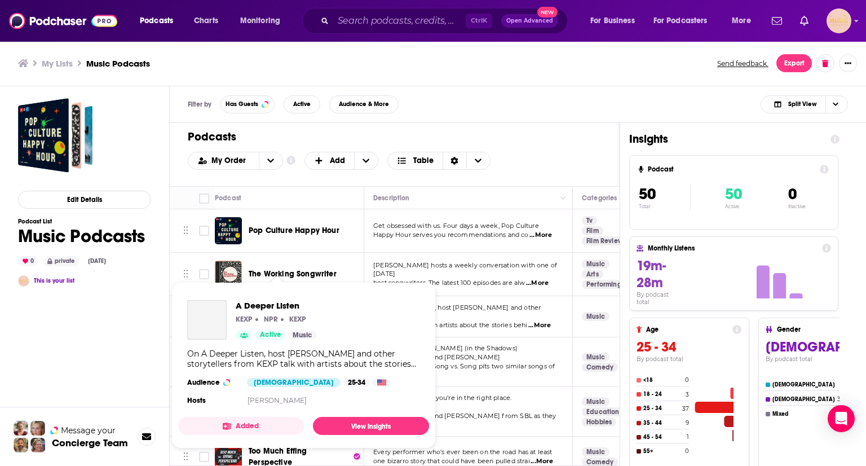
click at [288, 314] on div "Podcasts Charts Monitoring Ctrl K Open Advanced New For Business For Podcasters…" at bounding box center [433, 233] width 866 height 466
click at [275, 307] on span "A Deeper Listen" at bounding box center [280, 305] width 89 height 11
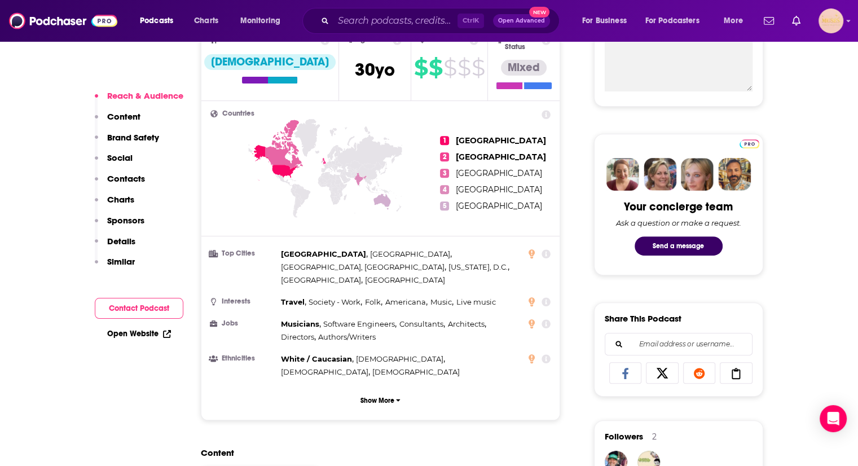
scroll to position [441, 0]
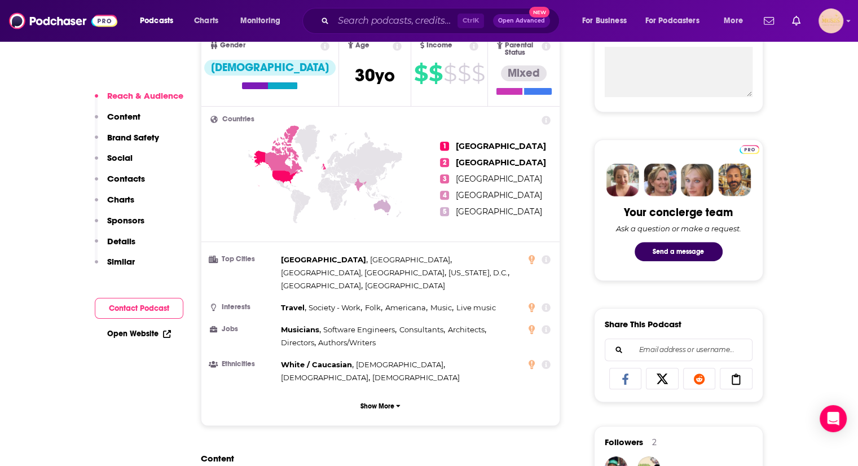
click at [116, 179] on p "Contacts" at bounding box center [126, 178] width 38 height 11
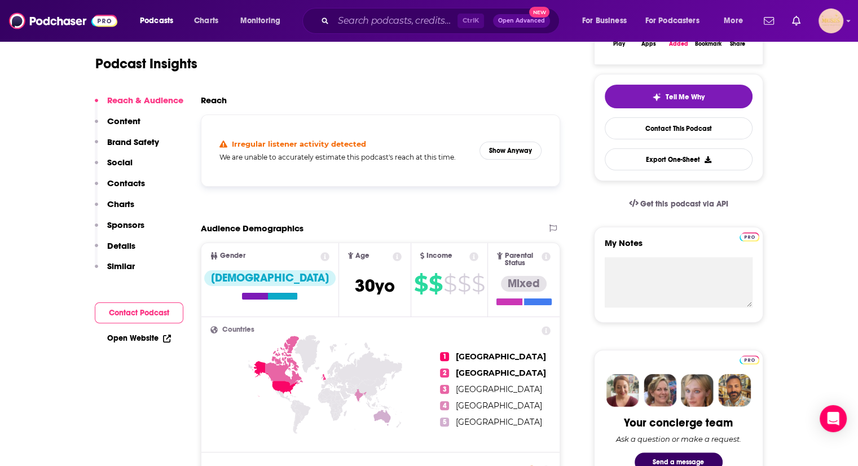
scroll to position [0, 0]
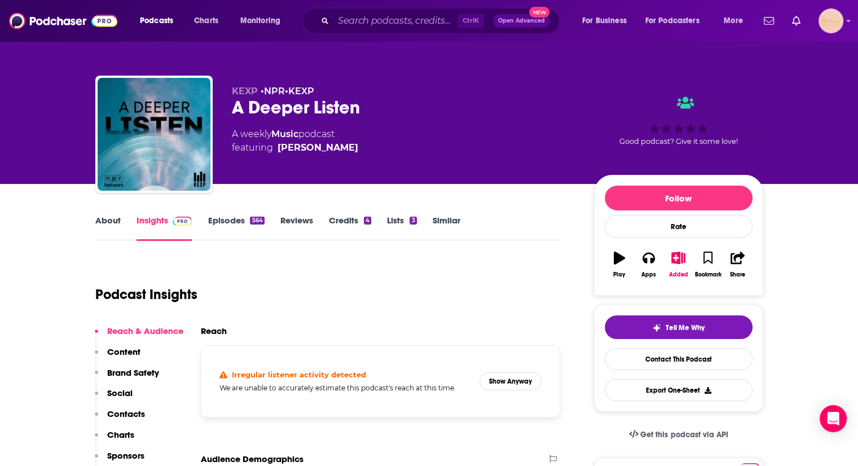
click at [235, 219] on link "Episodes 564" at bounding box center [236, 228] width 56 height 26
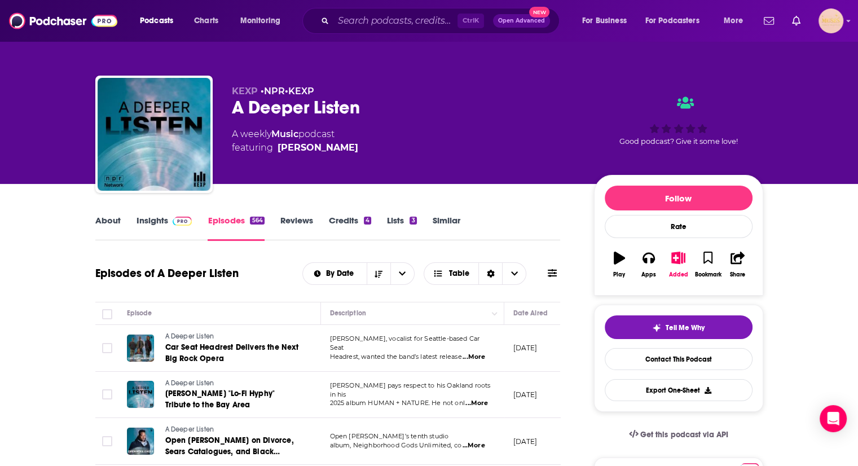
click at [156, 223] on link "Insights" at bounding box center [164, 228] width 56 height 26
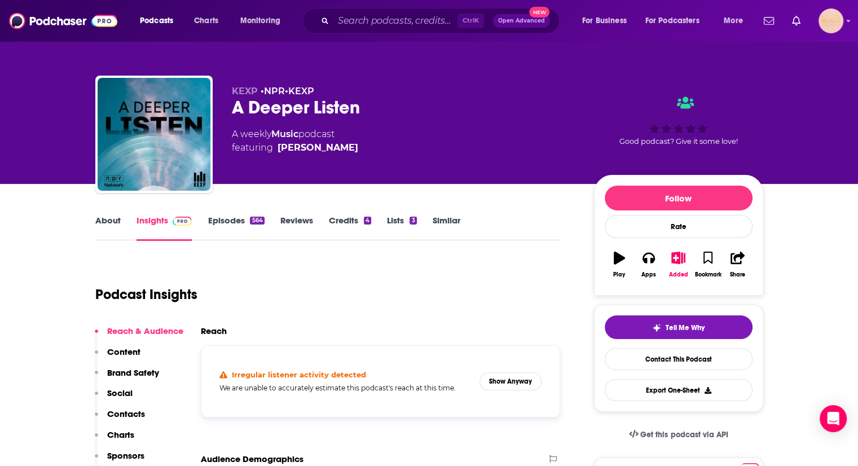
click at [130, 412] on p "Contacts" at bounding box center [126, 413] width 38 height 11
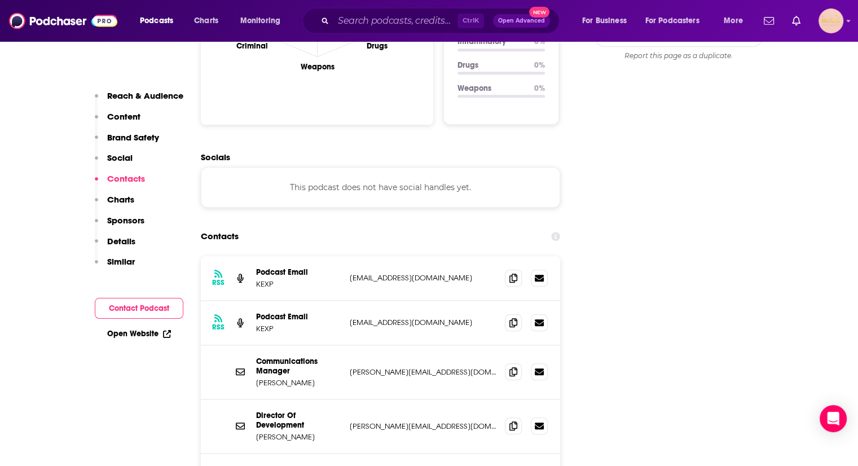
scroll to position [1191, 0]
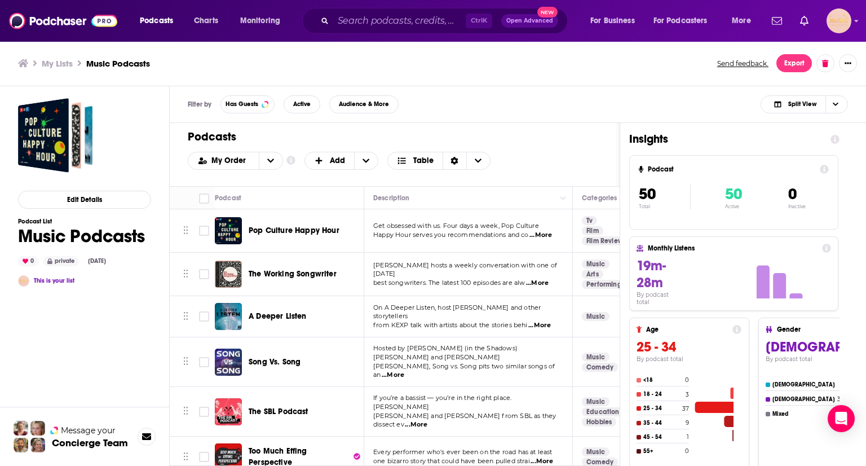
click at [404, 370] on span "...More" at bounding box center [393, 374] width 23 height 9
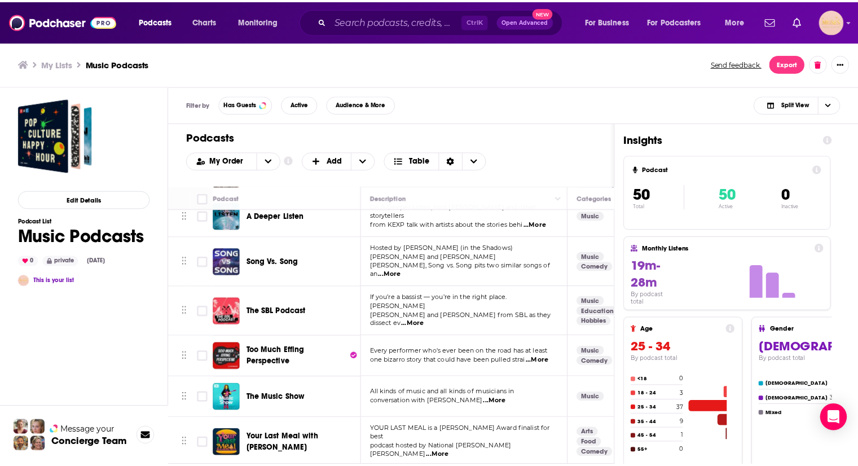
scroll to position [167, 0]
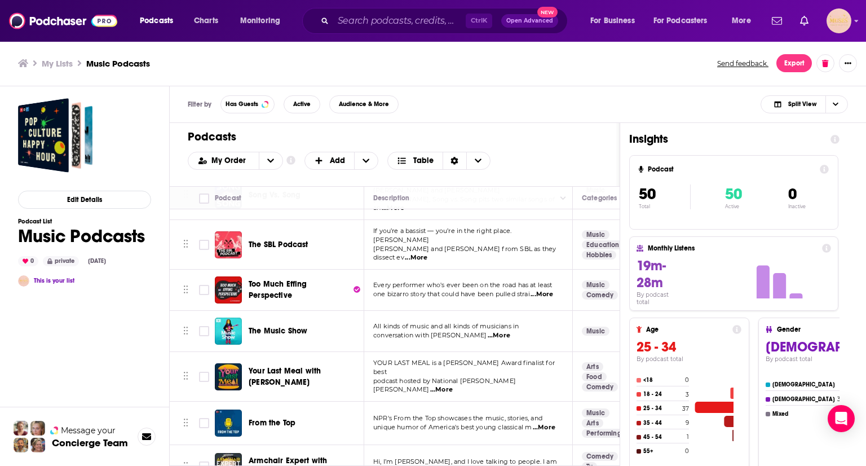
click at [427, 253] on span "...More" at bounding box center [416, 257] width 23 height 9
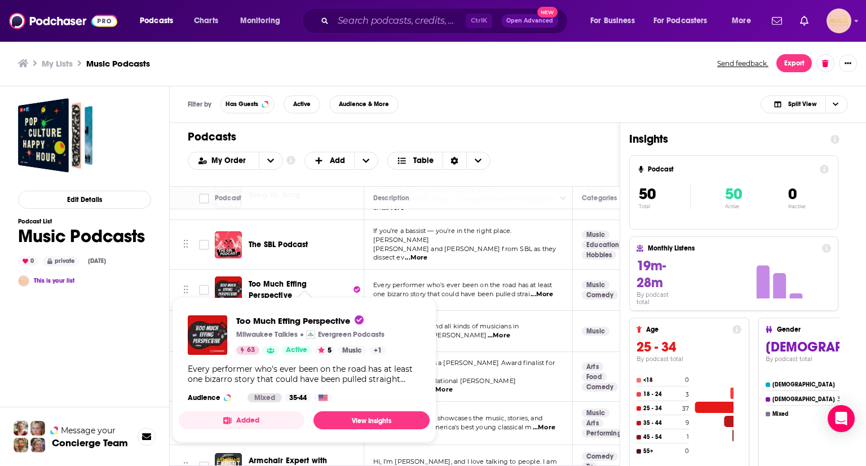
click at [277, 279] on span "Too Much Effing Perspective" at bounding box center [300, 290] width 102 height 23
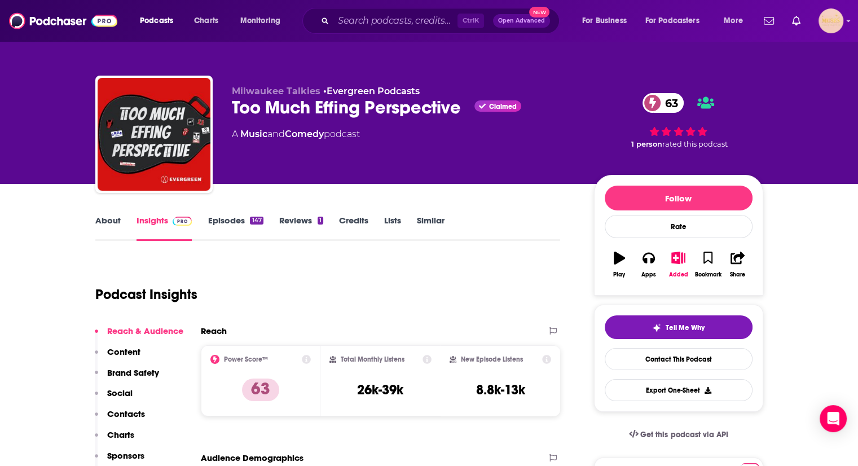
click at [239, 222] on link "Episodes 147" at bounding box center [235, 228] width 55 height 26
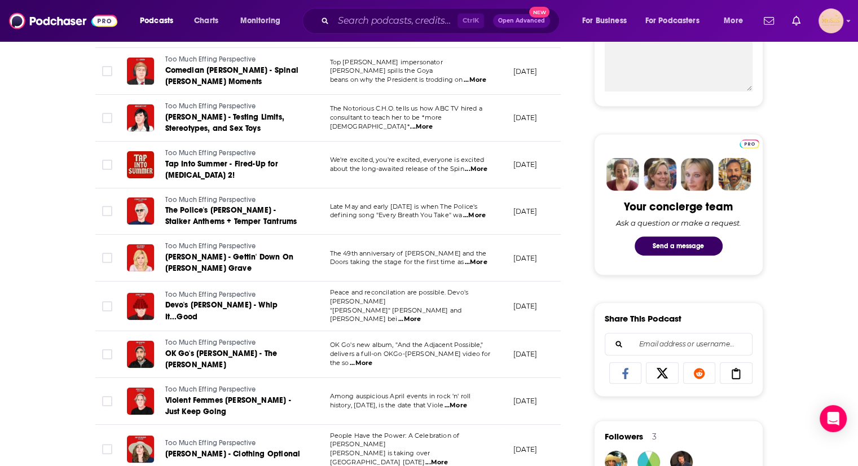
scroll to position [457, 0]
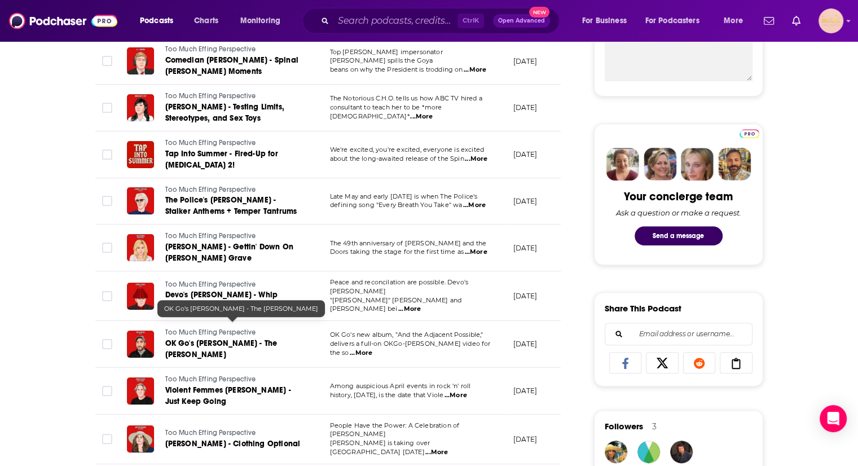
click at [232, 338] on link "OK Go's [PERSON_NAME] - The [PERSON_NAME]" at bounding box center [232, 349] width 135 height 23
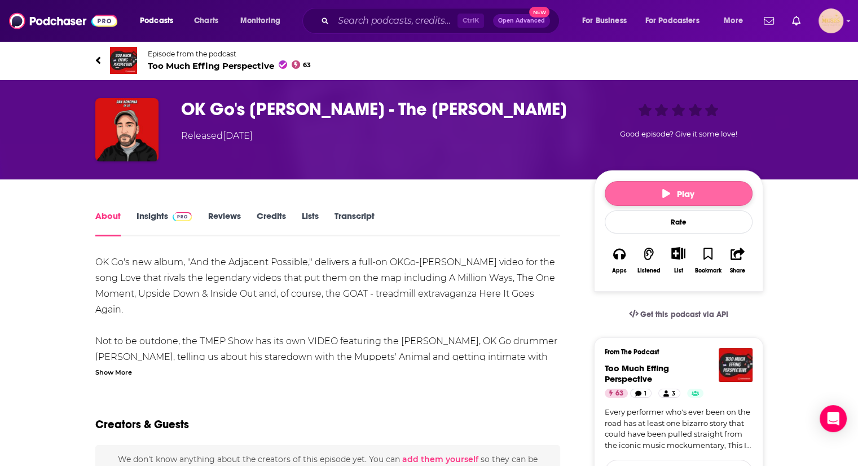
click at [654, 191] on button "Play" at bounding box center [678, 193] width 148 height 25
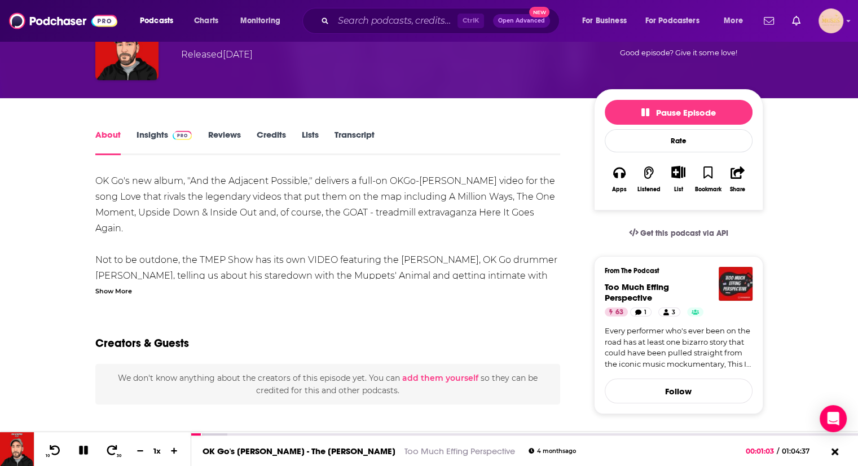
scroll to position [82, 0]
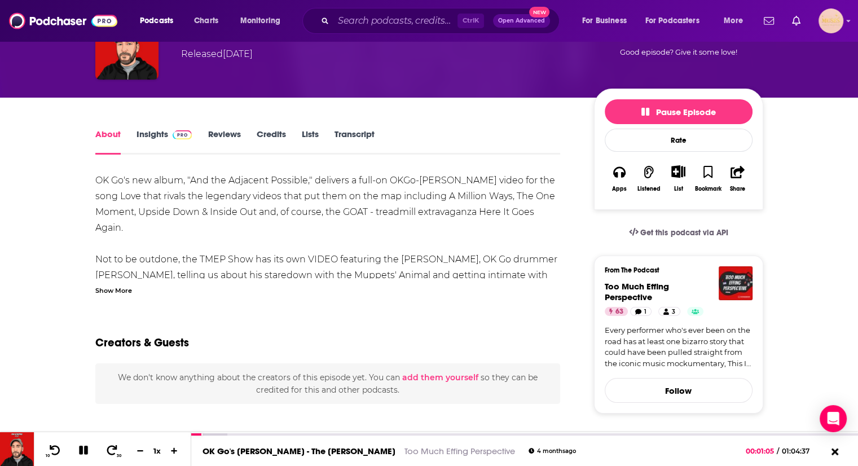
click at [147, 139] on link "Insights" at bounding box center [164, 142] width 56 height 26
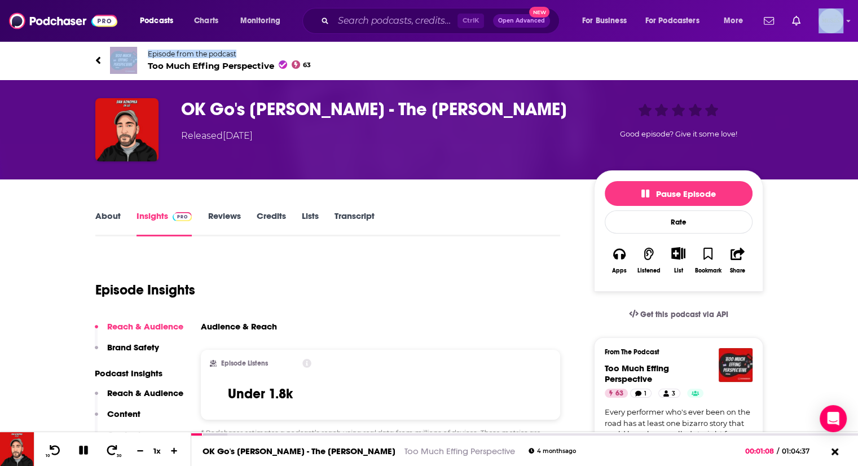
drag, startPoint x: 857, startPoint y: 29, endPoint x: 857, endPoint y: 48, distance: 19.2
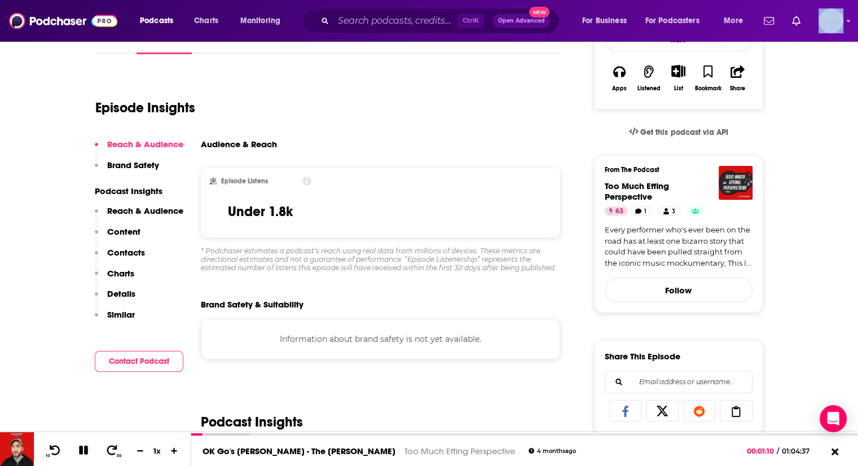
scroll to position [188, 0]
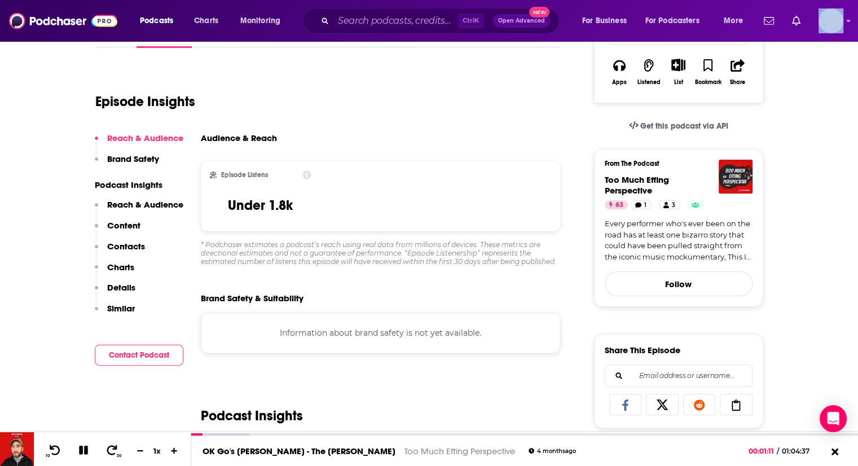
click at [123, 239] on button "Content" at bounding box center [118, 230] width 46 height 21
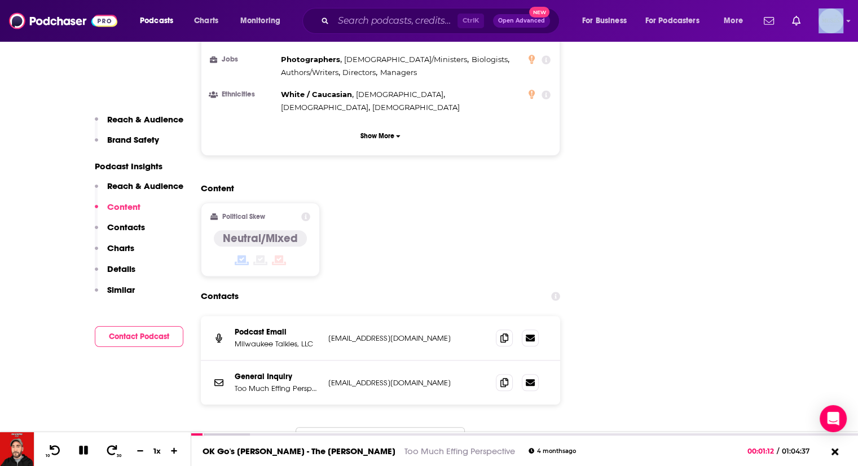
scroll to position [1031, 0]
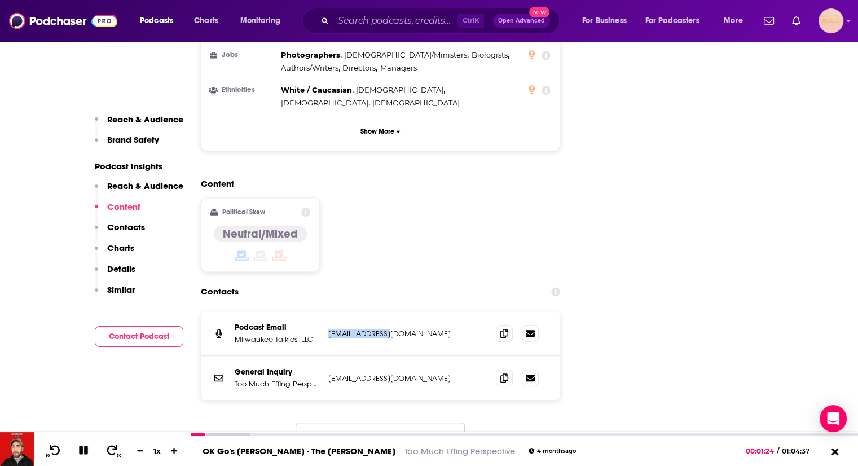
drag, startPoint x: 414, startPoint y: 308, endPoint x: 328, endPoint y: 310, distance: 85.7
click at [328, 329] on p "ah@tmepshow.com" at bounding box center [402, 334] width 149 height 10
copy p "ah@tmepshow.com"
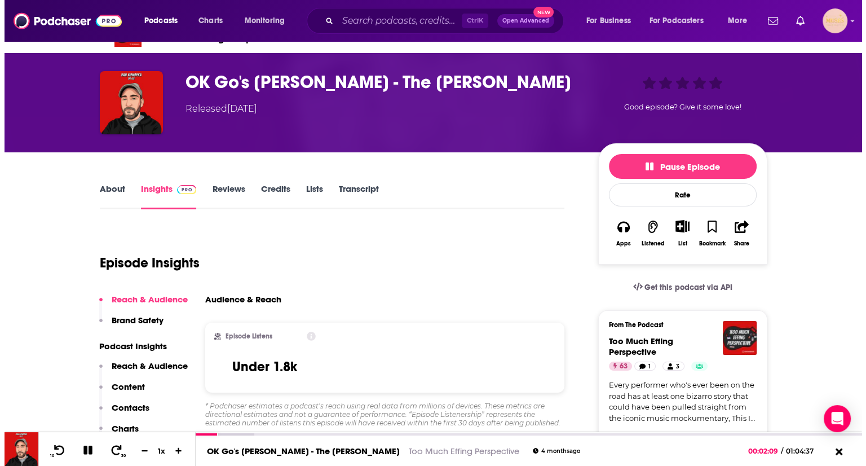
scroll to position [0, 0]
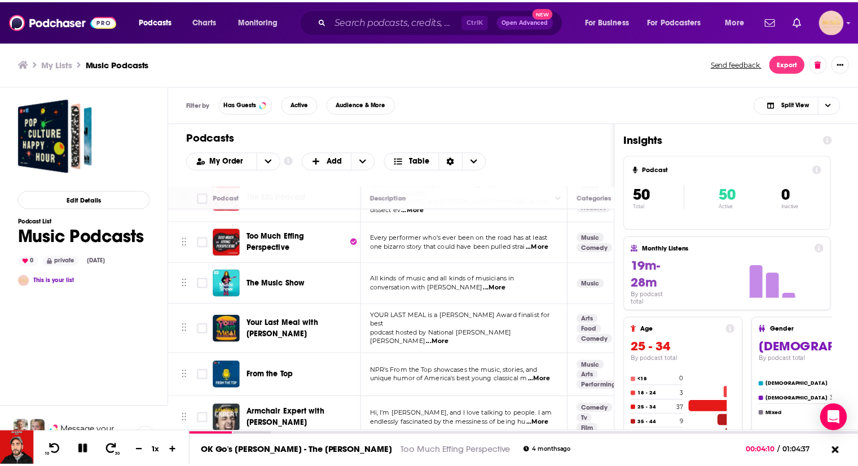
scroll to position [218, 0]
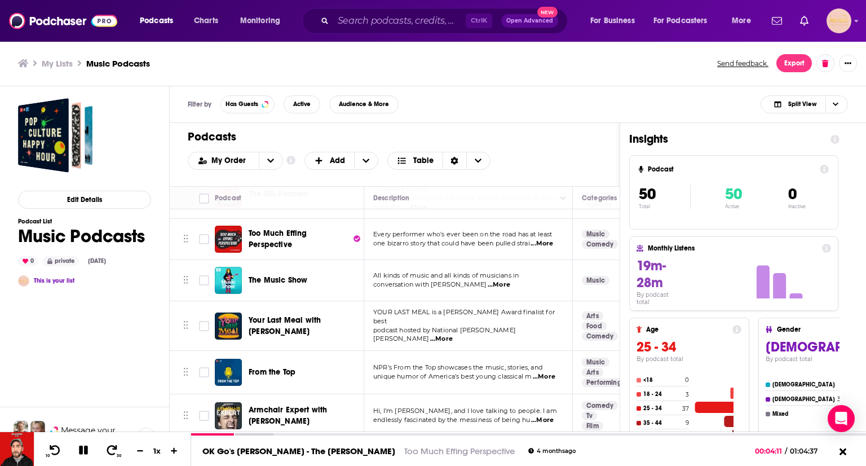
click at [488, 280] on span "...More" at bounding box center [499, 284] width 23 height 9
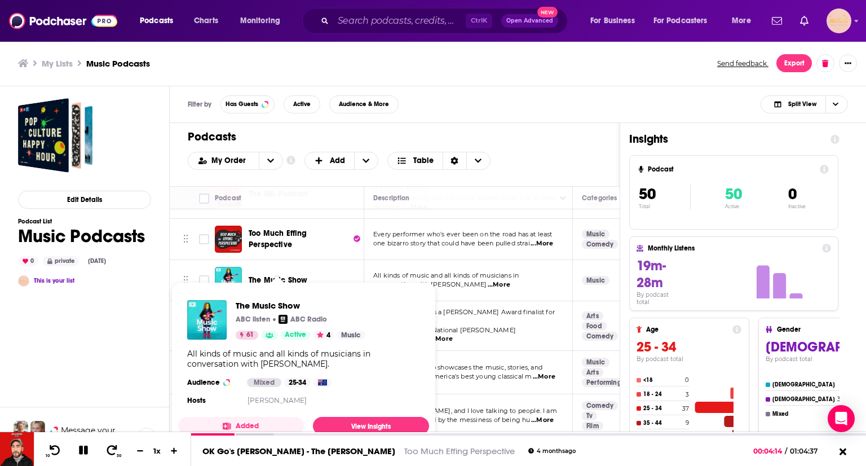
click at [291, 275] on span "The Music Show" at bounding box center [278, 280] width 59 height 10
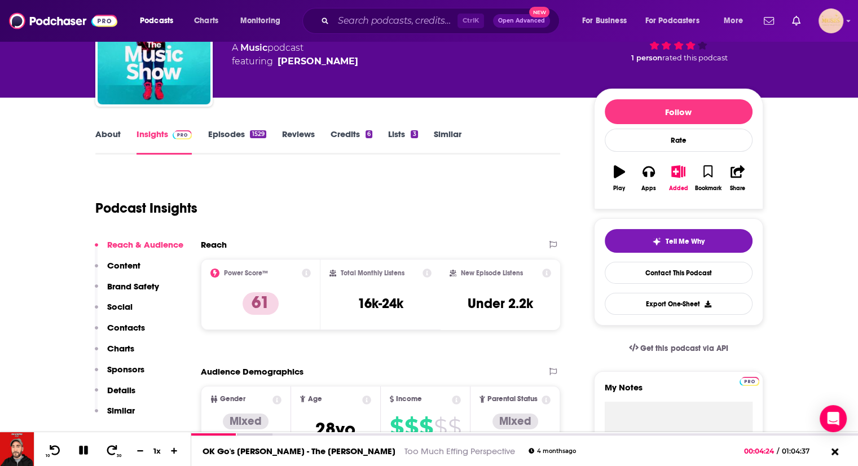
scroll to position [81, 0]
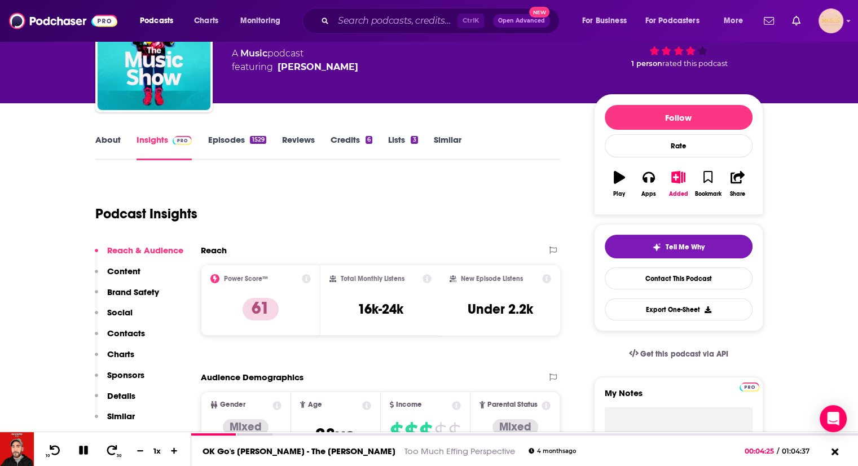
click at [224, 138] on link "Episodes 1529" at bounding box center [237, 147] width 58 height 26
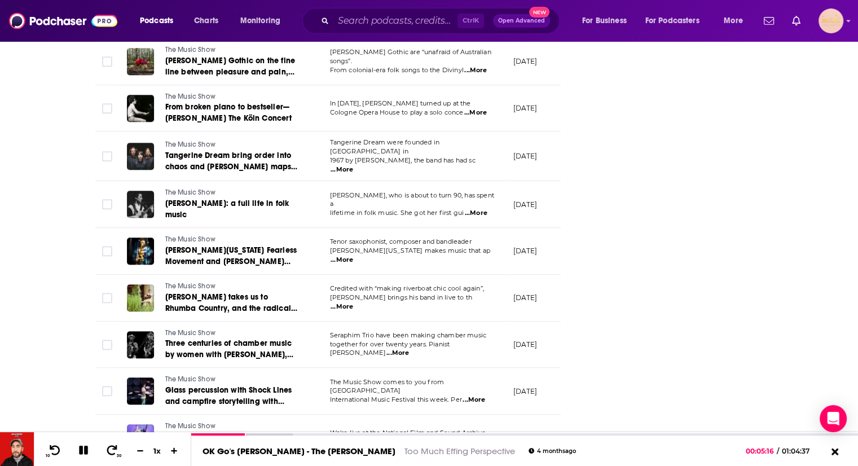
scroll to position [1587, 0]
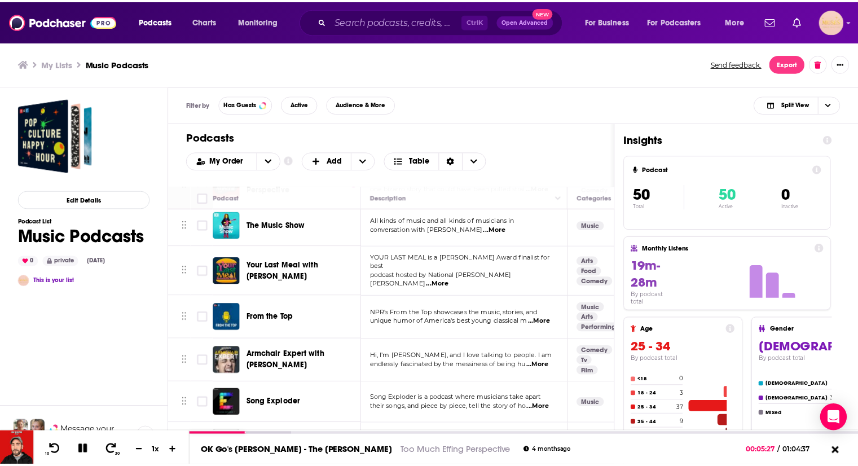
scroll to position [284, 0]
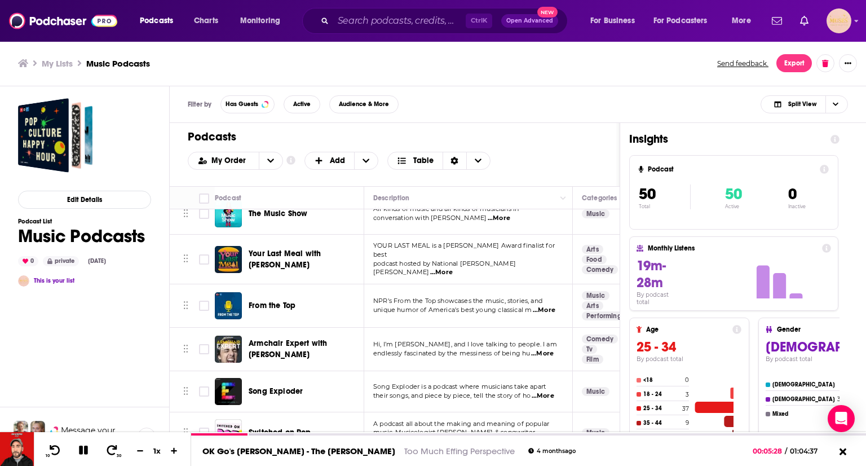
click at [453, 268] on span "...More" at bounding box center [441, 272] width 23 height 9
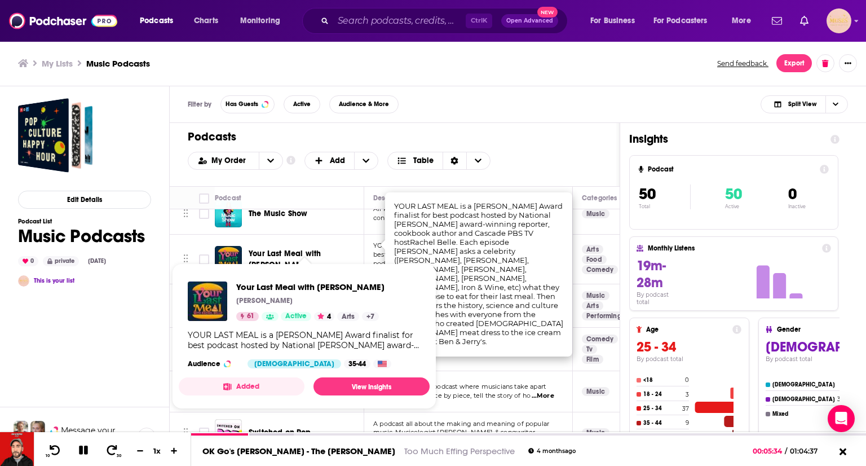
click at [308, 249] on span "Your Last Meal with [PERSON_NAME]" at bounding box center [285, 259] width 72 height 21
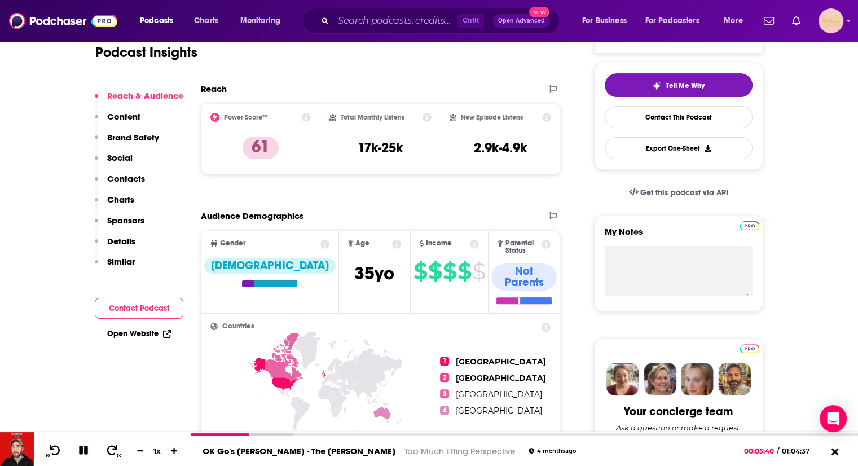
scroll to position [145, 0]
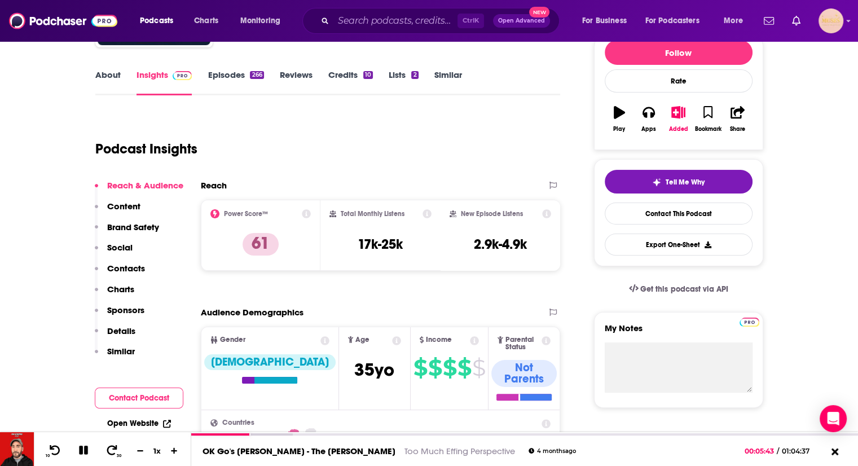
click at [215, 69] on link "Episodes 266" at bounding box center [236, 82] width 56 height 26
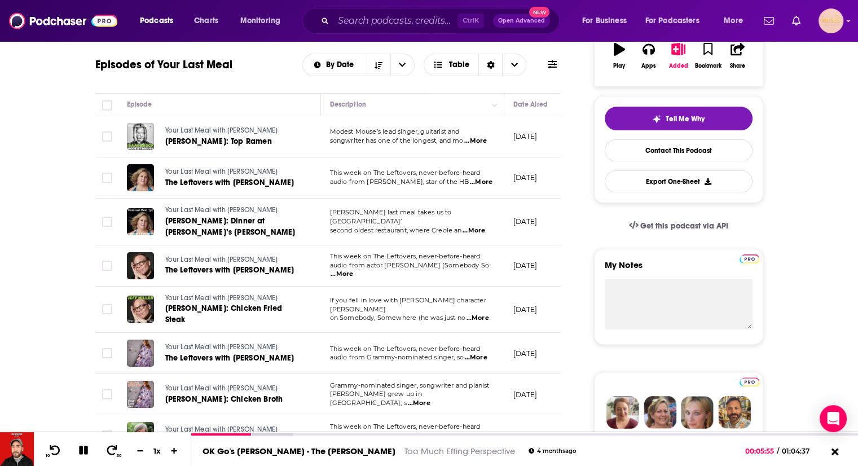
scroll to position [242, 0]
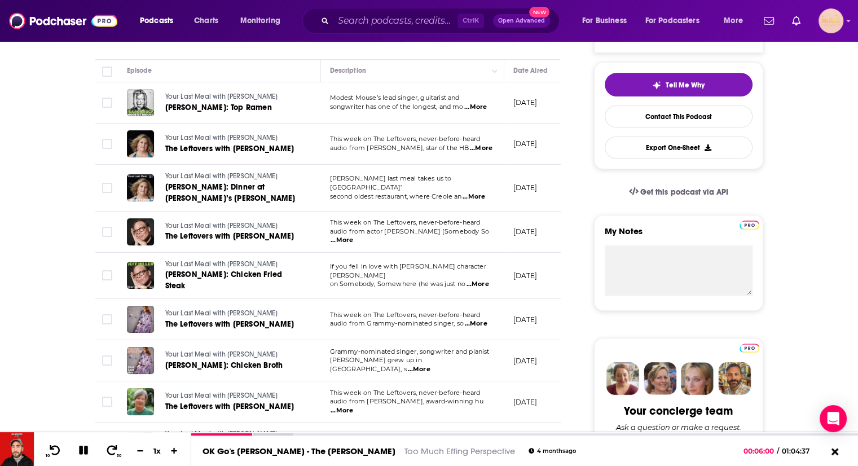
click at [479, 319] on span "...More" at bounding box center [476, 323] width 23 height 9
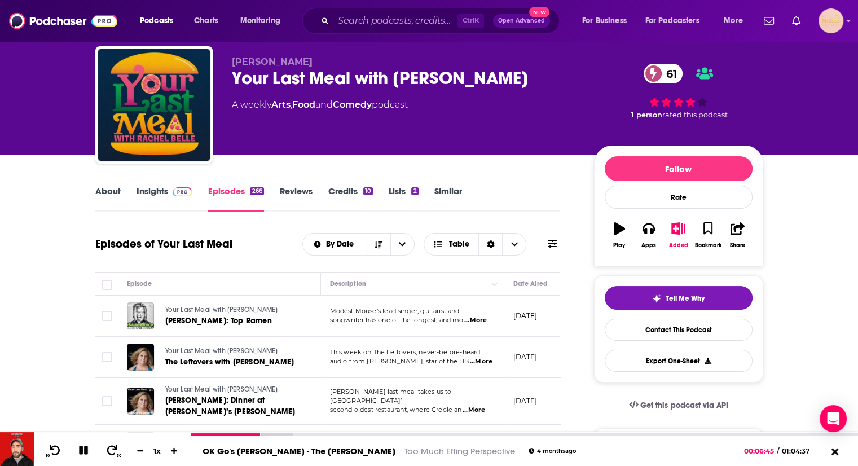
scroll to position [0, 0]
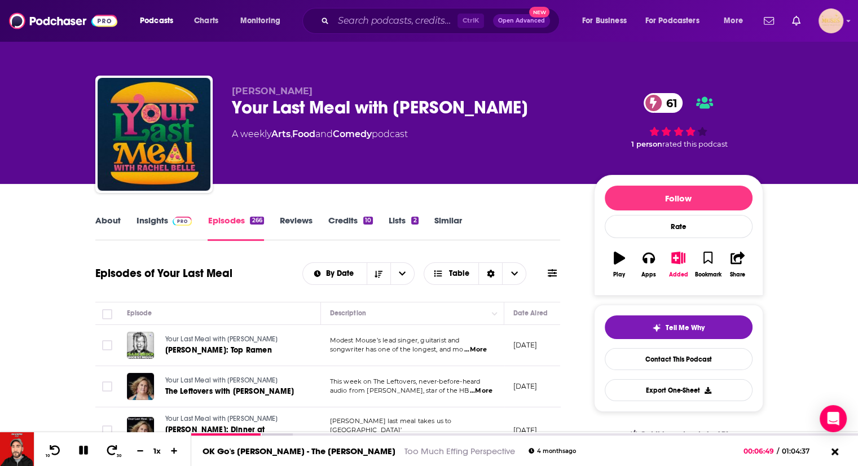
click at [147, 222] on link "Insights" at bounding box center [164, 228] width 56 height 26
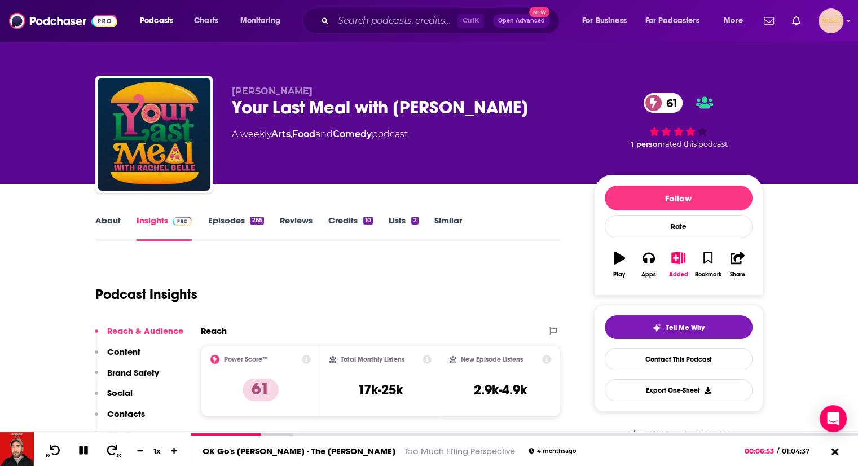
click at [126, 418] on p "Contacts" at bounding box center [126, 413] width 38 height 11
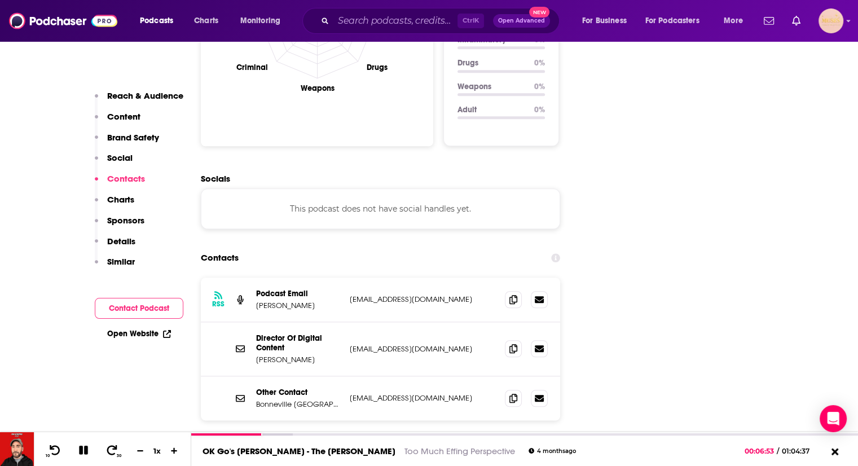
scroll to position [1202, 0]
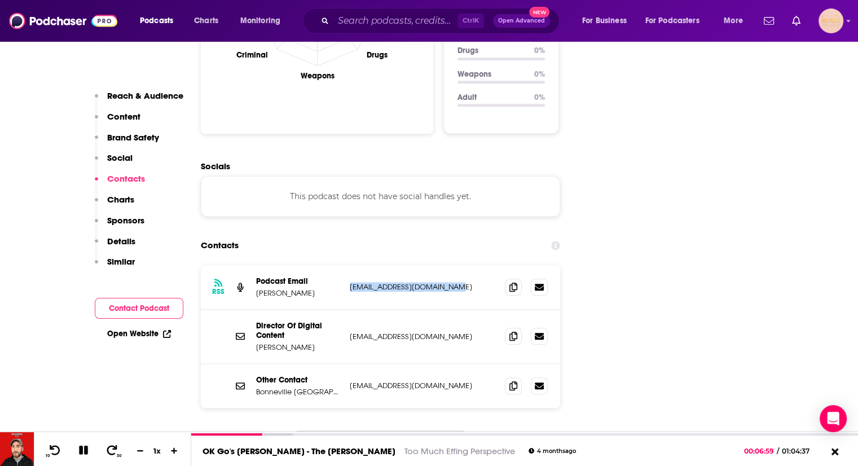
drag, startPoint x: 451, startPoint y: 209, endPoint x: 348, endPoint y: 208, distance: 102.6
click at [348, 265] on div "RSS Podcast Email Rachel Belle hellorachelbelle@gmail.com hellorachelbelle@gmai…" at bounding box center [381, 287] width 360 height 45
copy p "[EMAIL_ADDRESS][DOMAIN_NAME]"
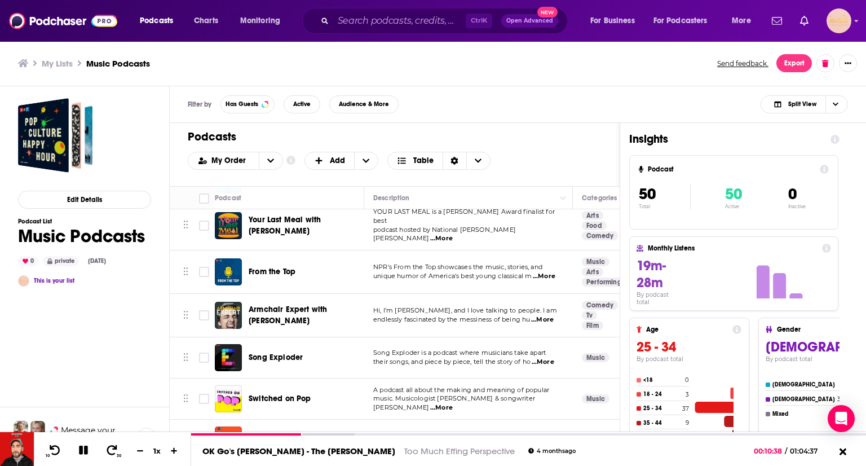
scroll to position [323, 0]
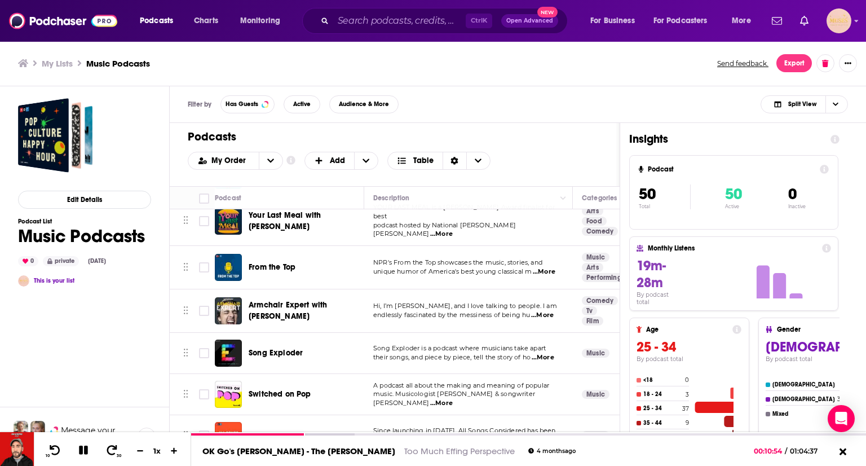
click at [542, 267] on span "...More" at bounding box center [544, 271] width 23 height 9
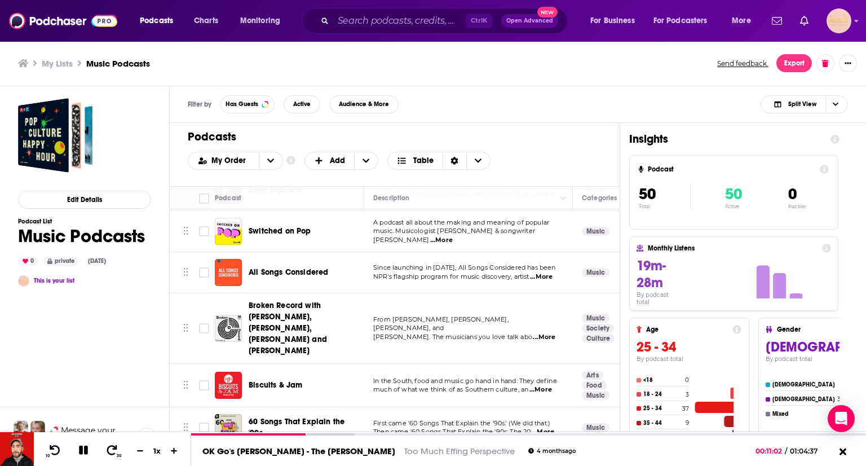
scroll to position [489, 0]
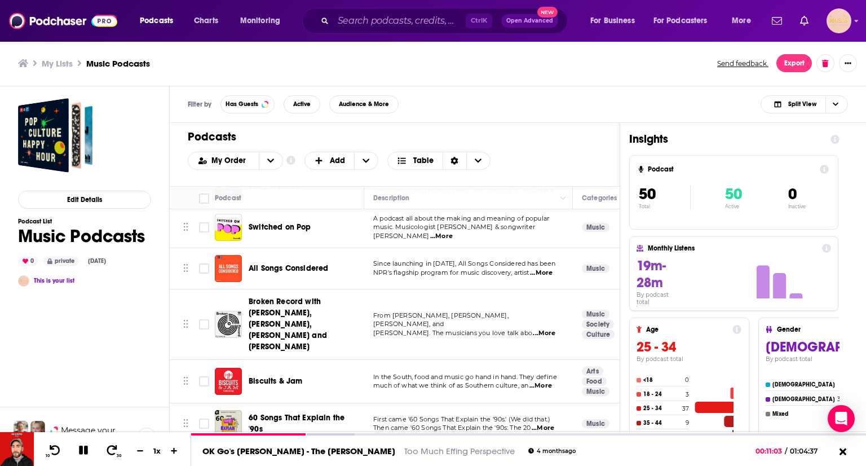
click at [544, 268] on span "...More" at bounding box center [541, 272] width 23 height 9
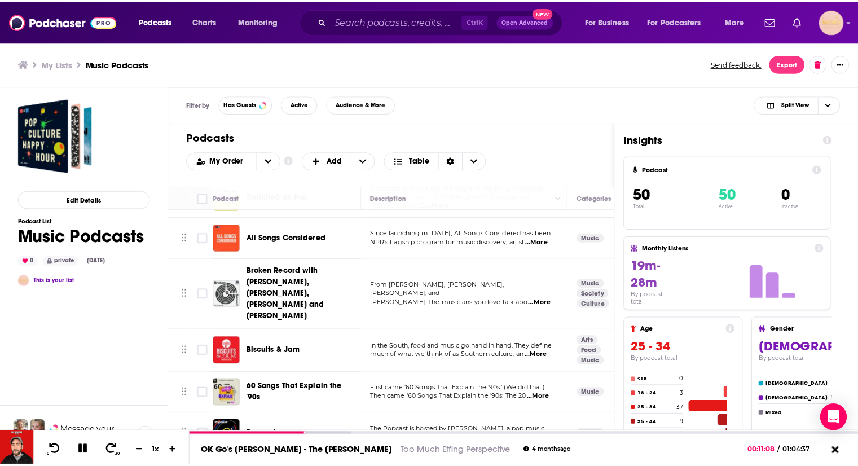
scroll to position [532, 0]
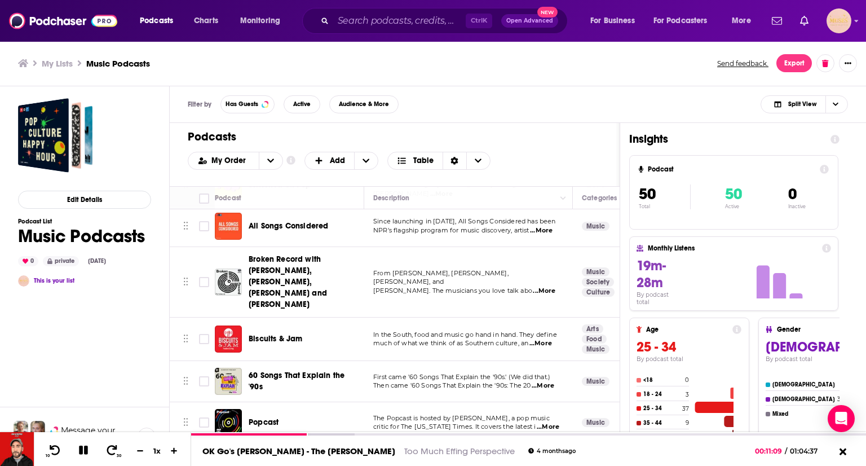
click at [544, 286] on span "...More" at bounding box center [544, 290] width 23 height 9
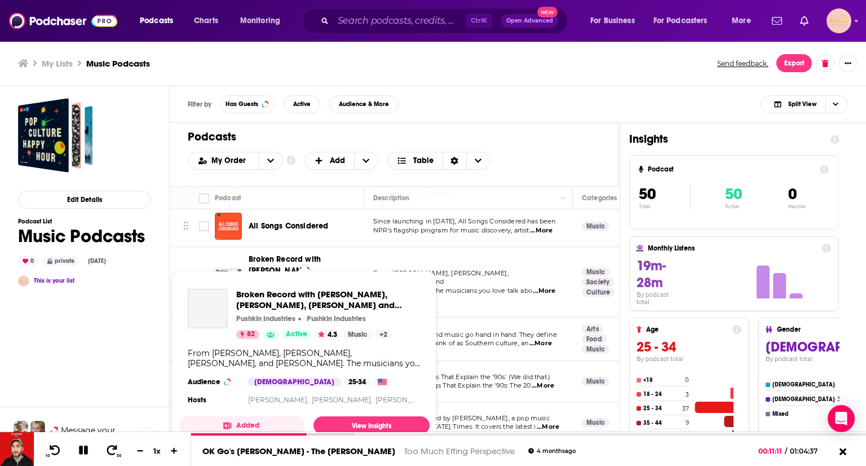
click at [307, 254] on span "Broken Record with [PERSON_NAME], [PERSON_NAME], [PERSON_NAME] and [PERSON_NAME]" at bounding box center [288, 281] width 78 height 55
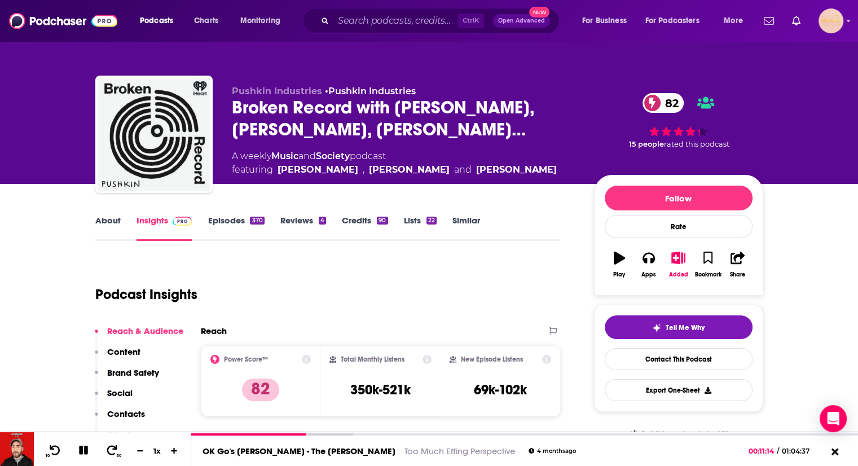
click at [138, 409] on p "Contacts" at bounding box center [126, 413] width 38 height 11
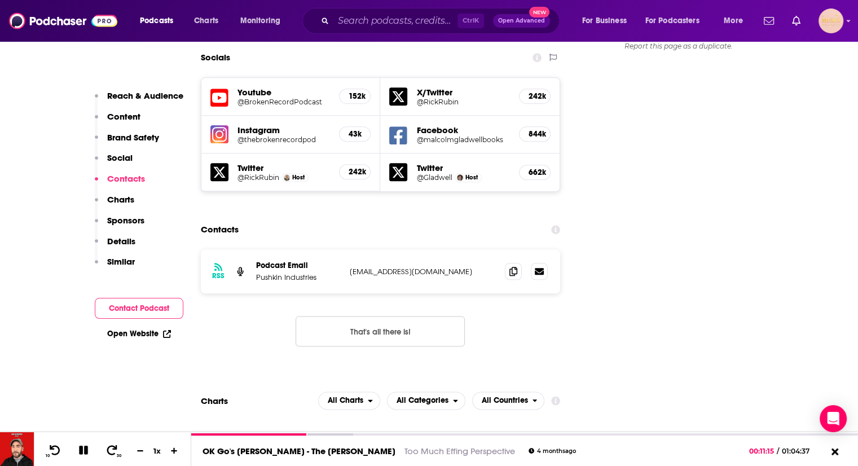
scroll to position [1301, 0]
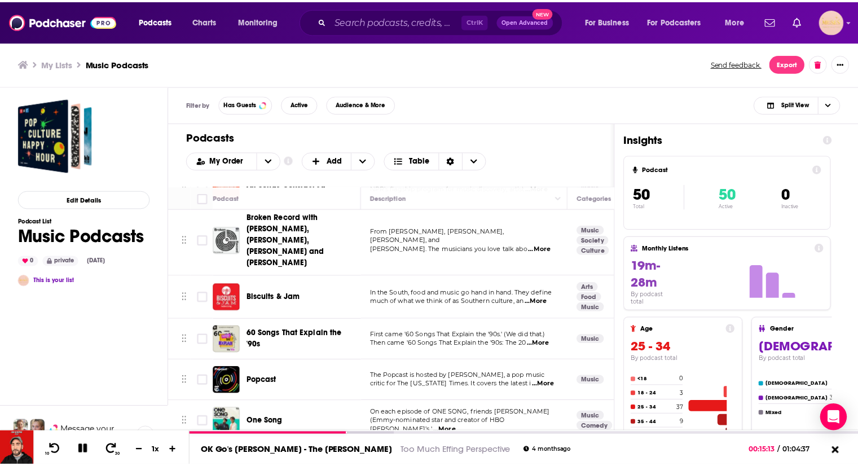
scroll to position [577, 0]
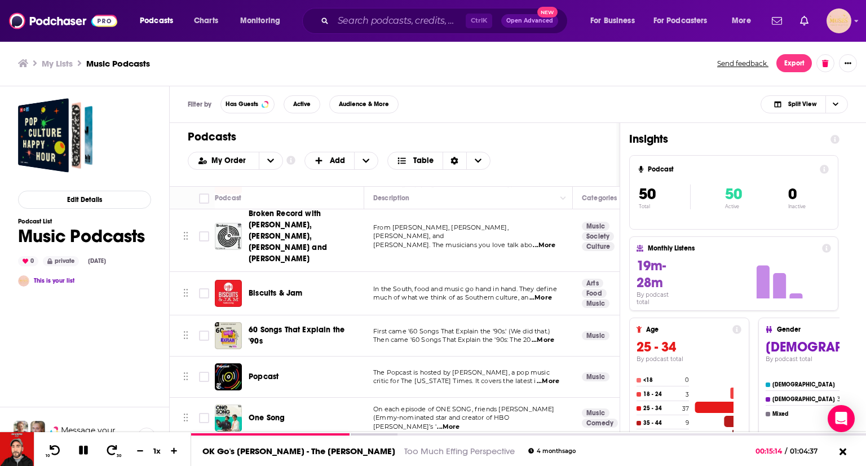
click at [545, 293] on span "...More" at bounding box center [540, 297] width 23 height 9
click at [273, 288] on span "Biscuits & Jam" at bounding box center [276, 293] width 54 height 10
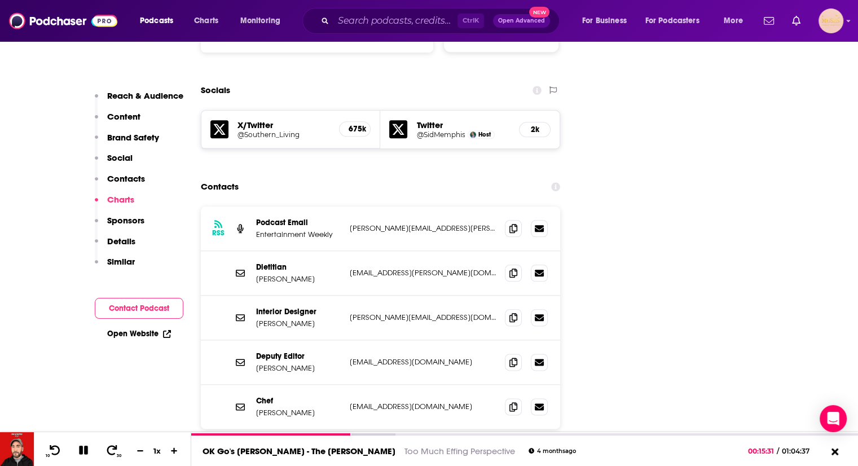
scroll to position [1543, 0]
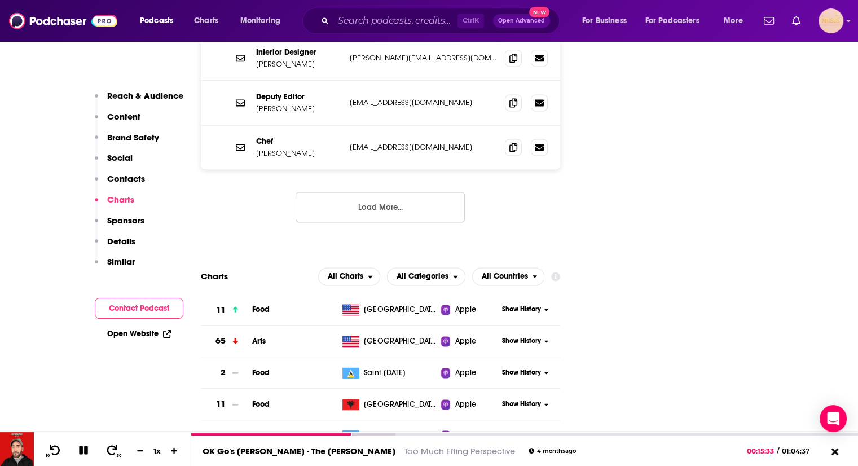
click at [379, 192] on button "Load More..." at bounding box center [379, 207] width 169 height 30
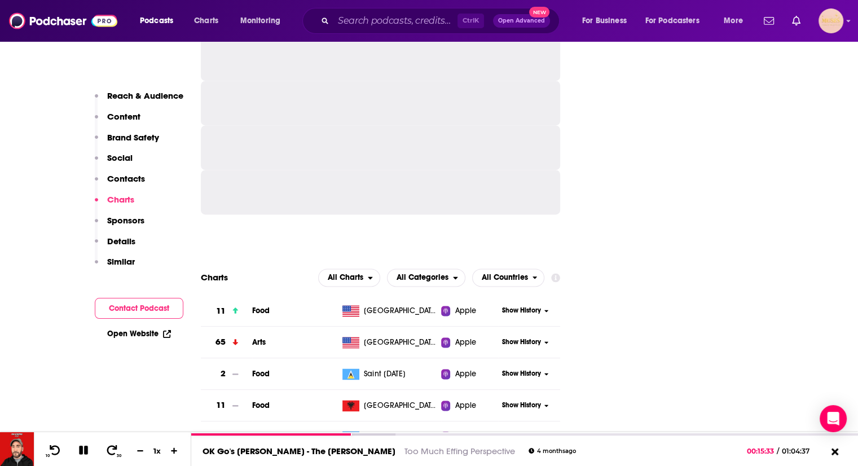
click at [379, 170] on div at bounding box center [381, 192] width 360 height 45
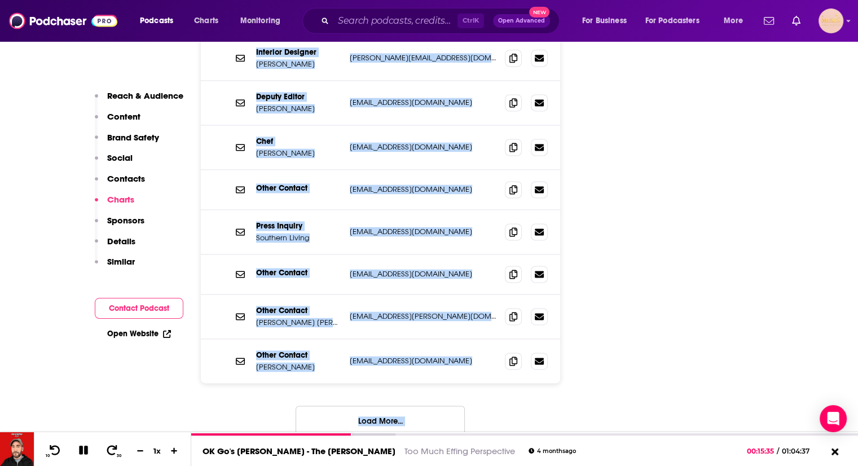
click at [411, 294] on div "Other Contact Jenna Bush Hagar jbush-hagar@southernliving.com jbush-hagar@south…" at bounding box center [381, 316] width 360 height 45
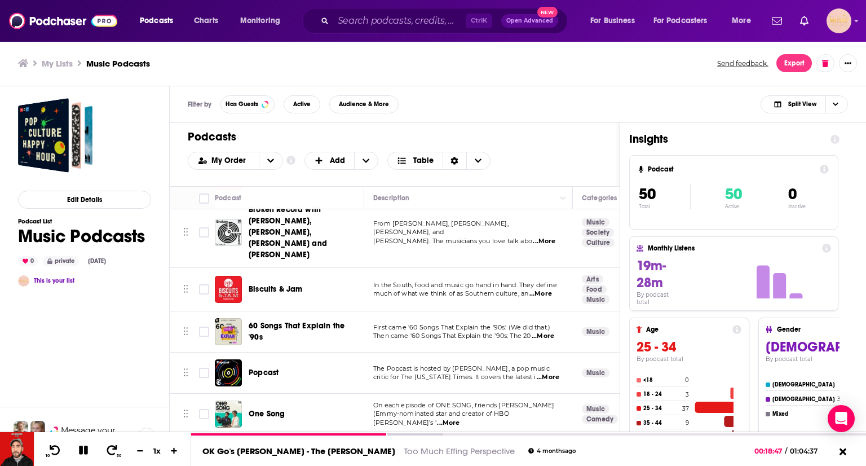
scroll to position [589, 0]
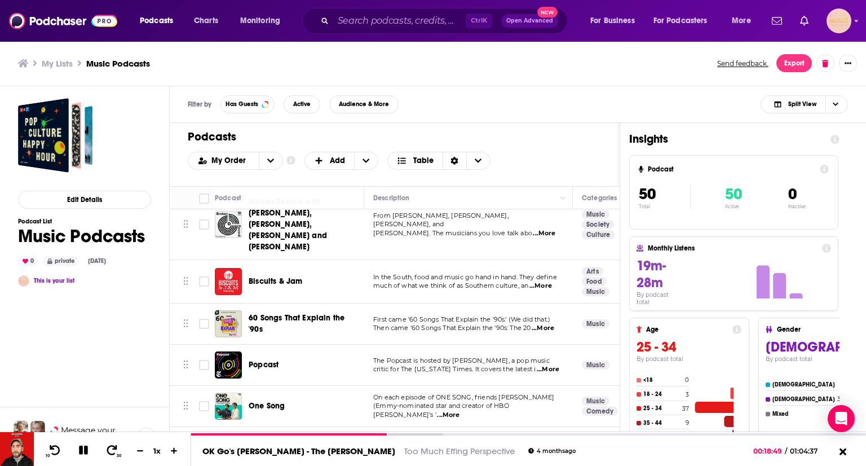
click at [548, 324] on span "...More" at bounding box center [543, 328] width 23 height 9
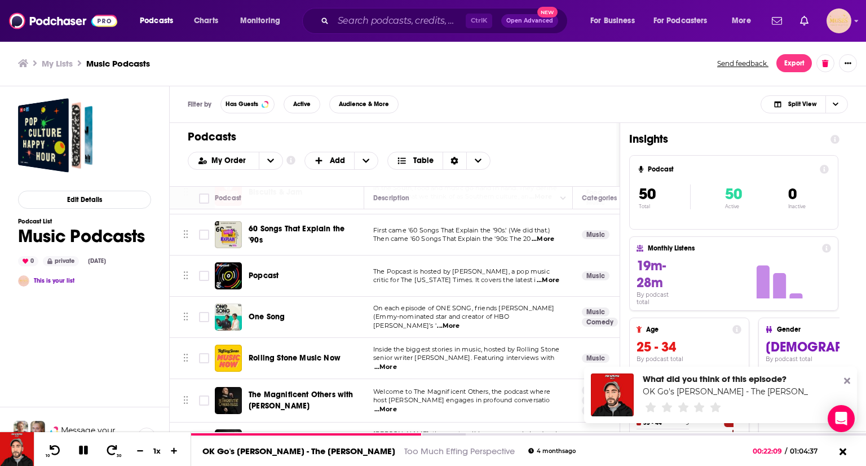
scroll to position [686, 0]
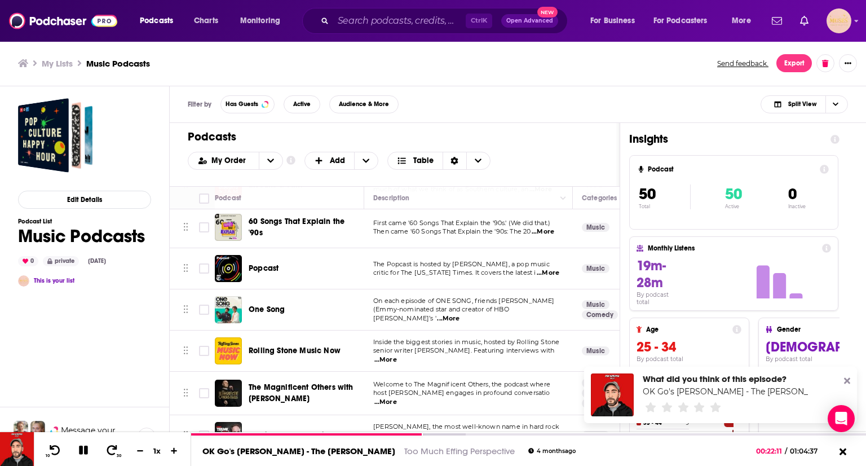
click at [542, 268] on span "...More" at bounding box center [548, 272] width 23 height 9
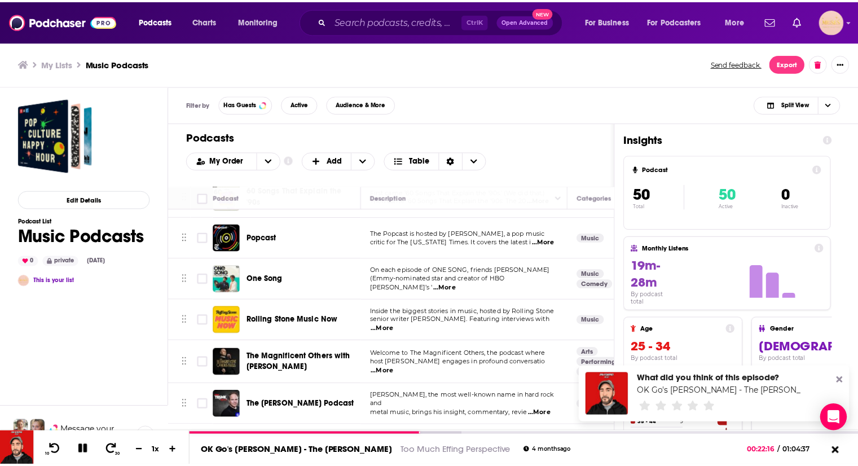
scroll to position [708, 0]
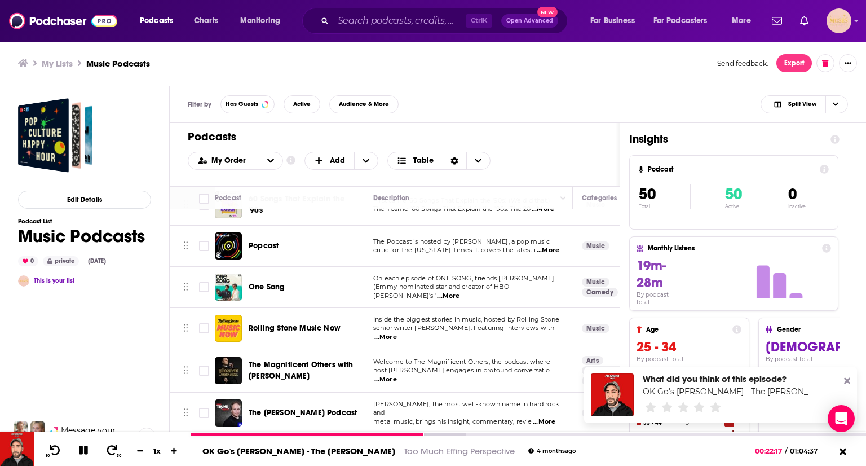
click at [460, 292] on span "...More" at bounding box center [448, 296] width 23 height 9
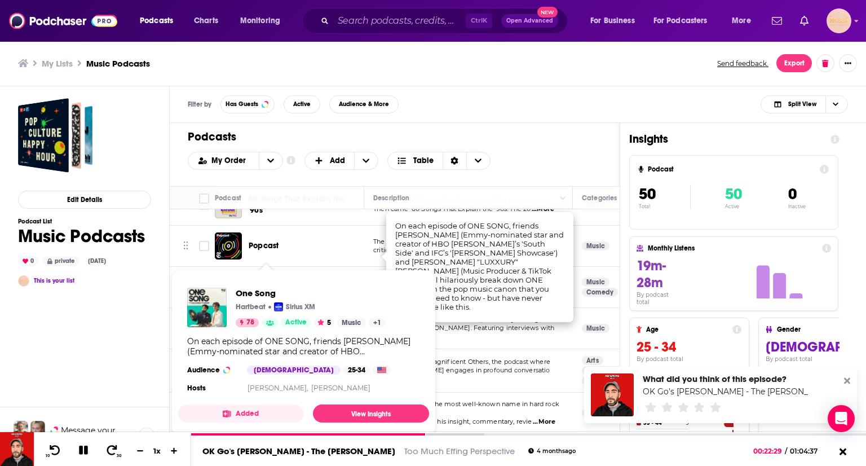
click at [277, 282] on span "One Song" at bounding box center [267, 287] width 36 height 10
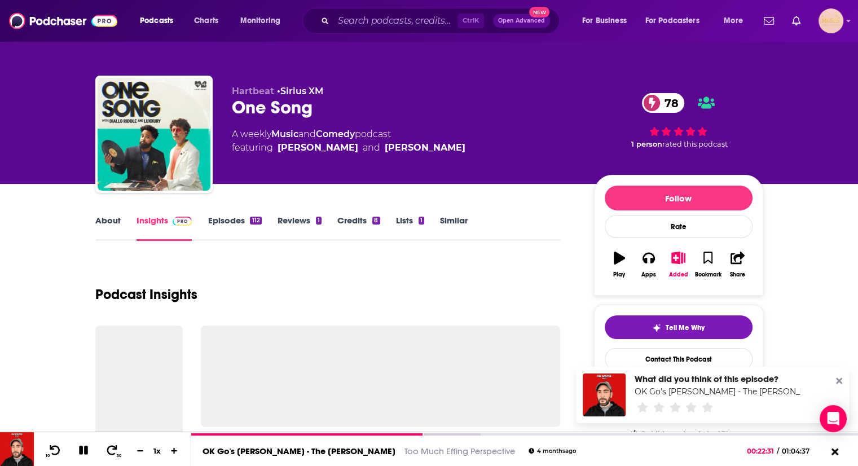
click at [630, 245] on div "Play" at bounding box center [618, 264] width 29 height 41
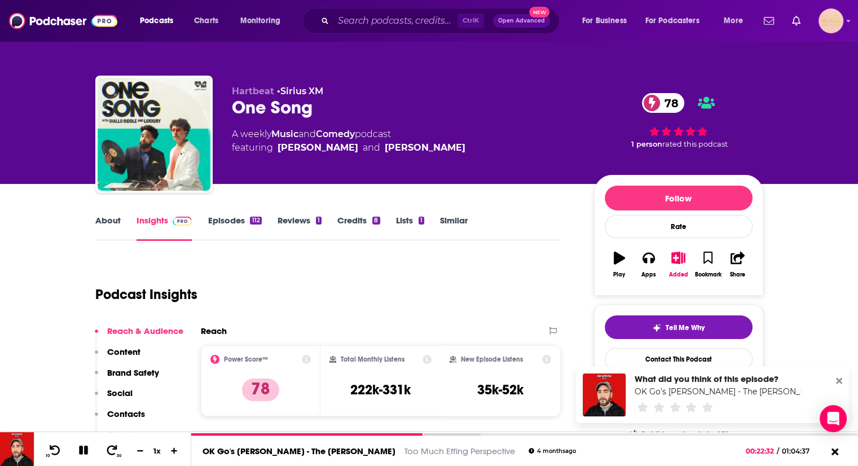
click at [227, 221] on link "Episodes 112" at bounding box center [235, 228] width 54 height 26
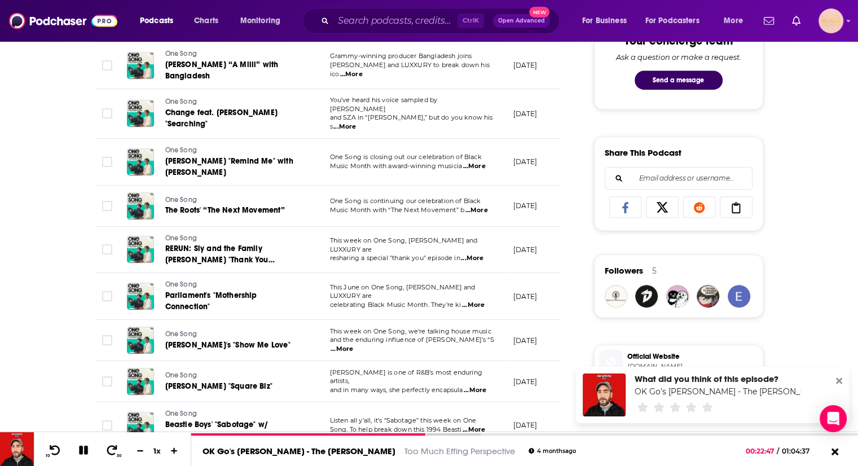
scroll to position [627, 0]
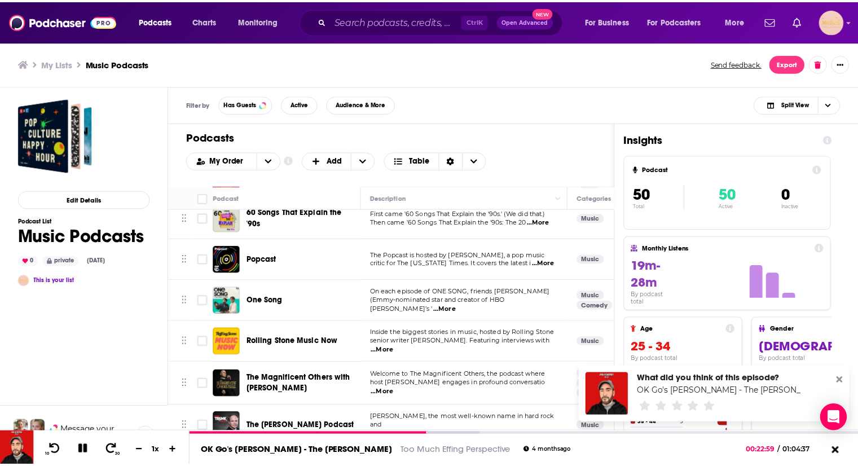
scroll to position [710, 0]
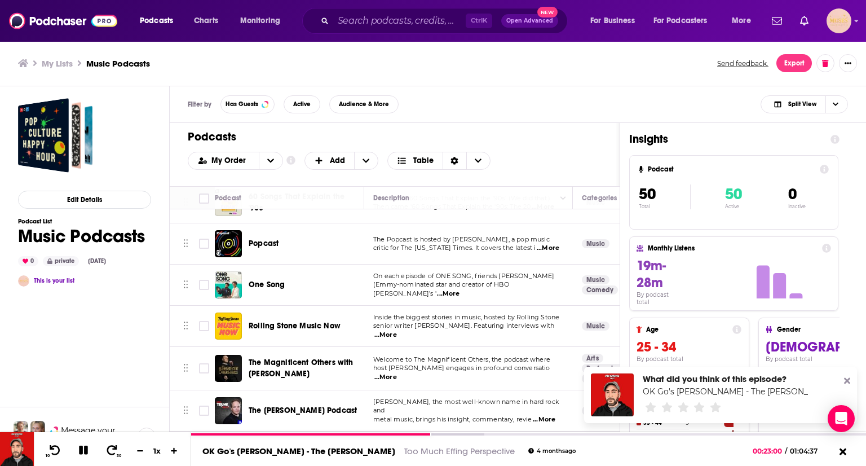
click at [397, 330] on span "...More" at bounding box center [385, 334] width 23 height 9
click at [293, 295] on div "Podcasts Charts Monitoring Ctrl K Open Advanced New For Business For Podcasters…" at bounding box center [433, 233] width 866 height 466
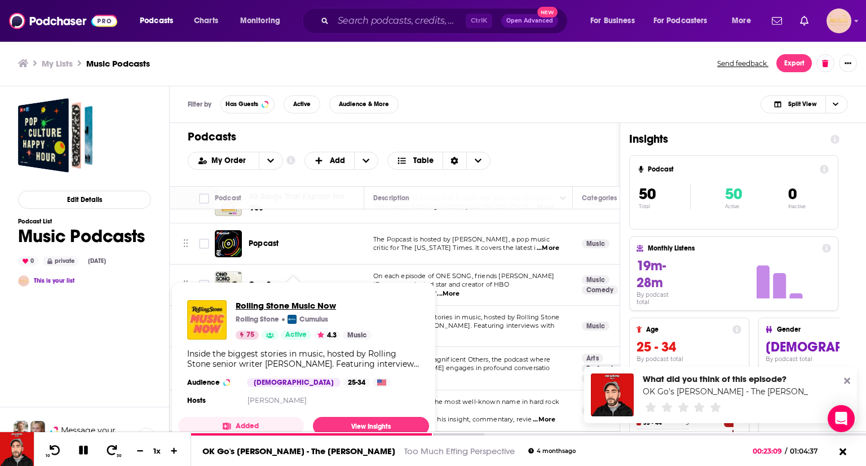
click at [270, 301] on span "Rolling Stone Music Now" at bounding box center [304, 305] width 136 height 11
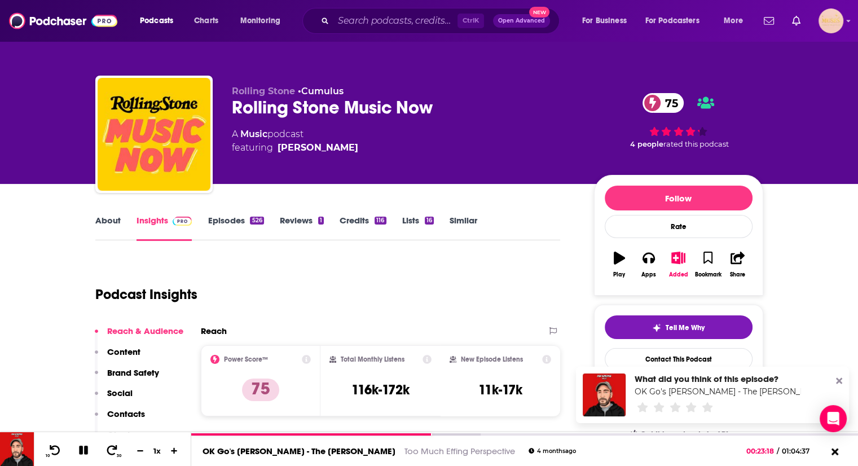
click at [232, 223] on link "Episodes 526" at bounding box center [236, 228] width 56 height 26
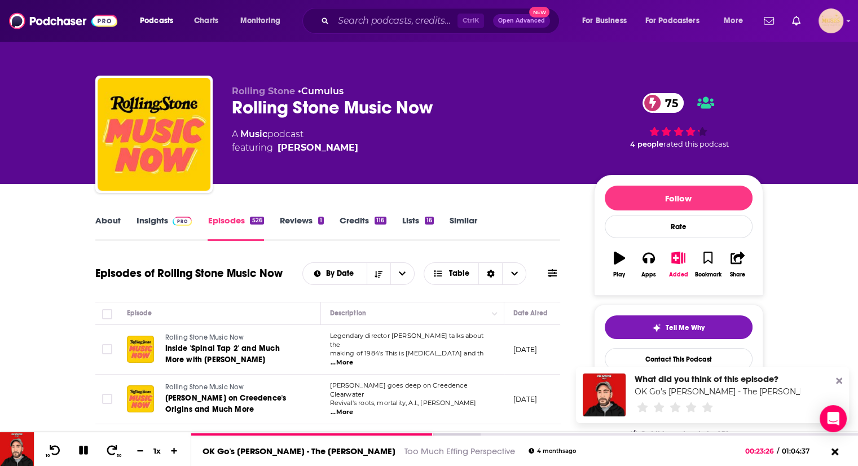
drag, startPoint x: 853, startPoint y: 46, endPoint x: 866, endPoint y: 33, distance: 17.9
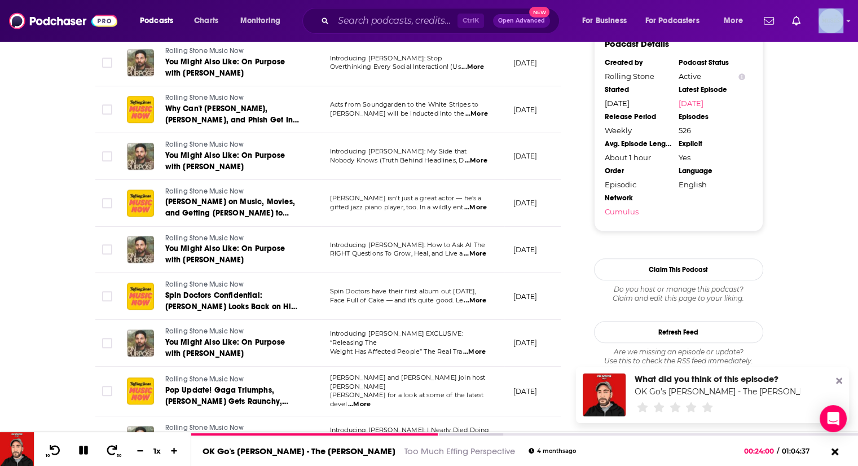
scroll to position [1225, 0]
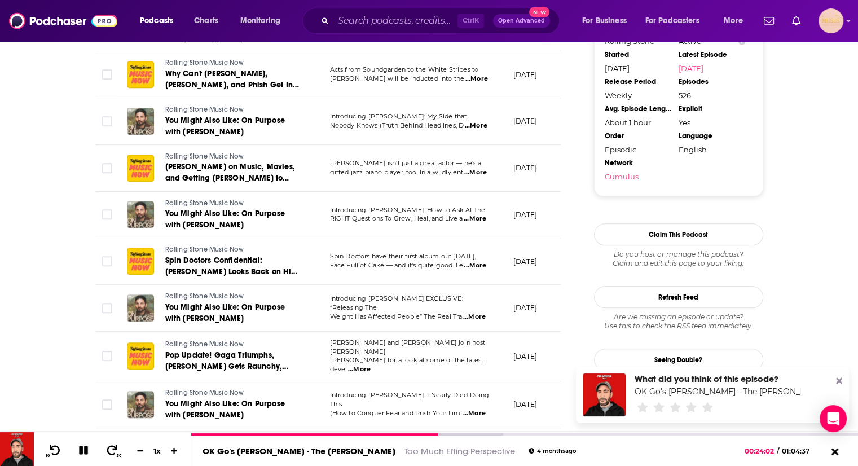
click at [471, 261] on span "...More" at bounding box center [475, 265] width 23 height 9
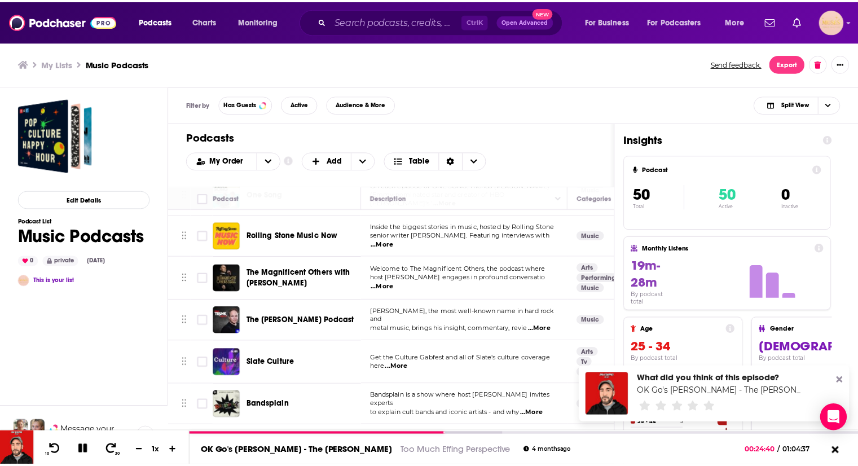
scroll to position [808, 0]
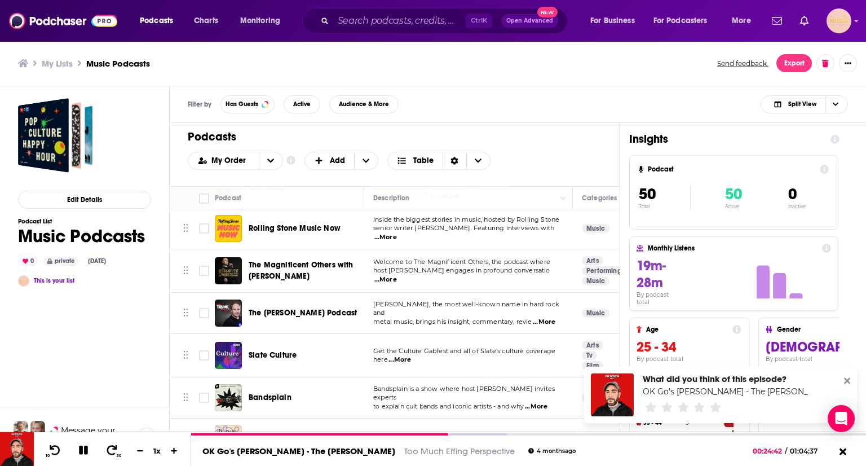
click at [544, 317] on span "...More" at bounding box center [544, 321] width 23 height 9
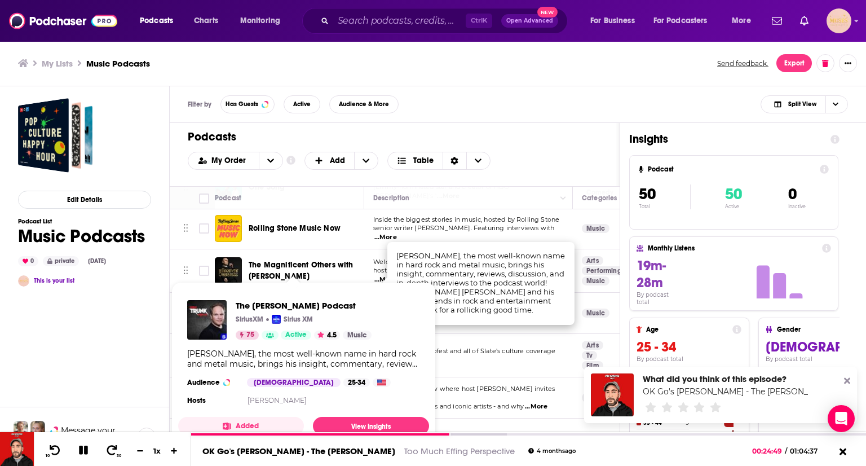
click at [302, 276] on span "The Eddie Trunk Podcast SiriusXM Sirius XM 75 Active 4.5 Music Eddie Trunk, the…" at bounding box center [303, 365] width 264 height 180
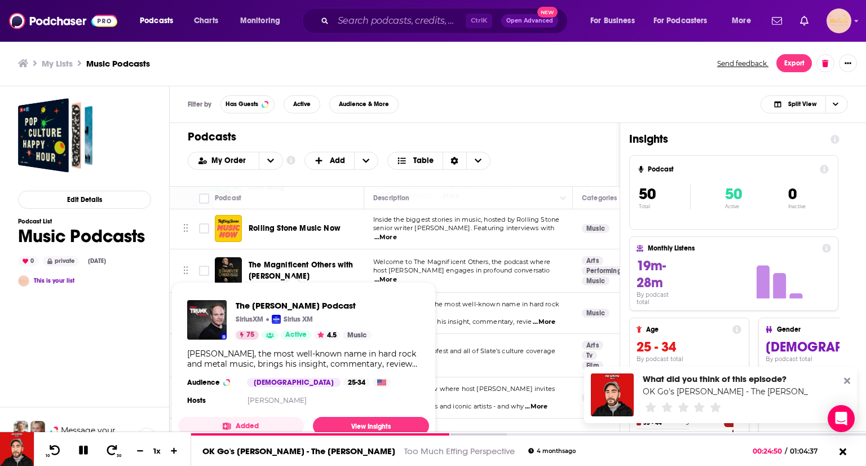
click at [291, 278] on span "The Eddie Trunk Podcast SiriusXM Sirius XM 75 Active 4.5 Music Eddie Trunk, the…" at bounding box center [303, 365] width 264 height 180
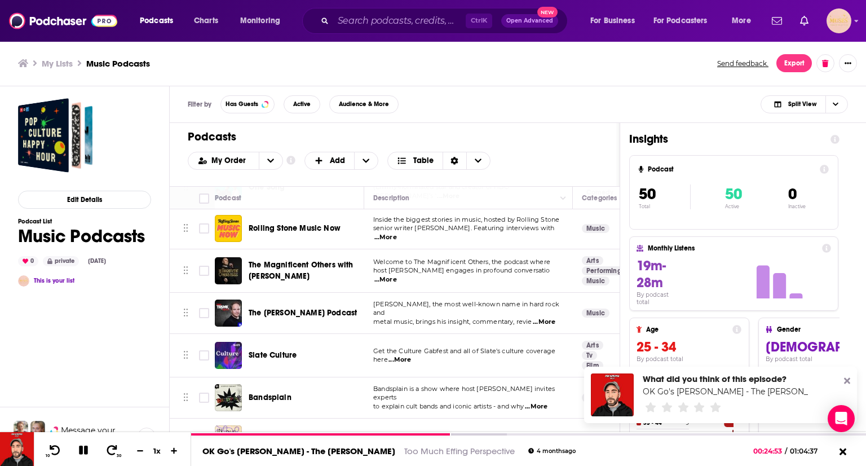
drag, startPoint x: 523, startPoint y: 283, endPoint x: 276, endPoint y: 276, distance: 246.5
click at [276, 308] on span "The [PERSON_NAME] Podcast" at bounding box center [303, 313] width 108 height 10
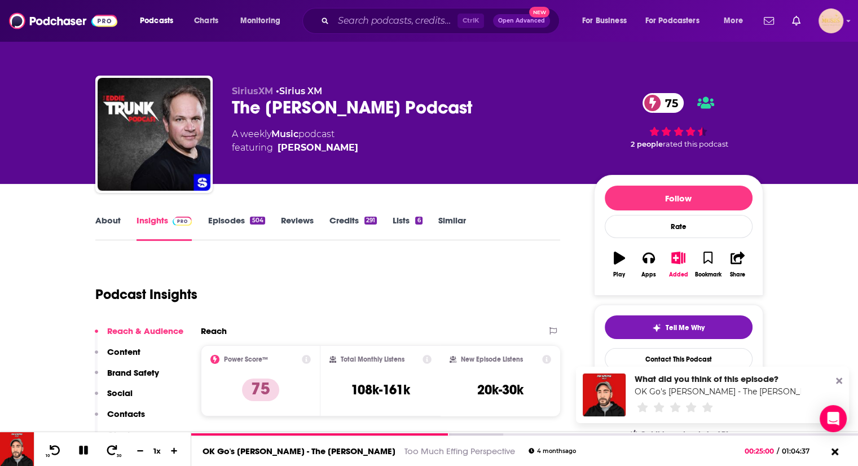
click at [223, 215] on link "Episodes 504" at bounding box center [236, 228] width 57 height 26
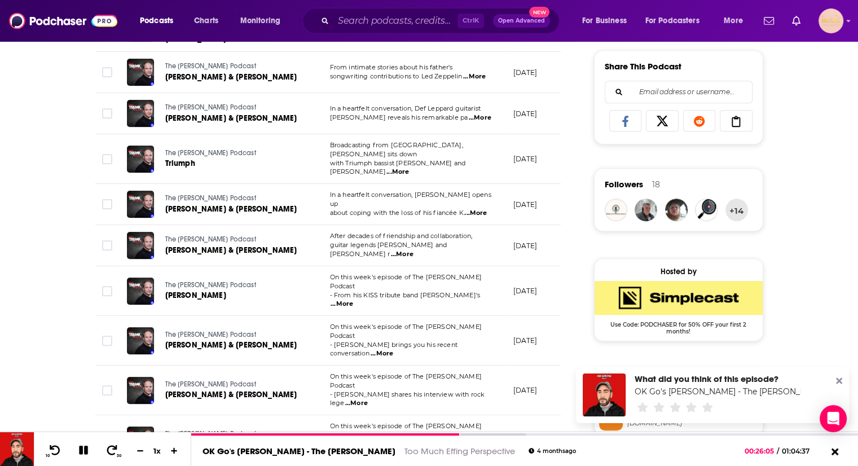
scroll to position [796, 0]
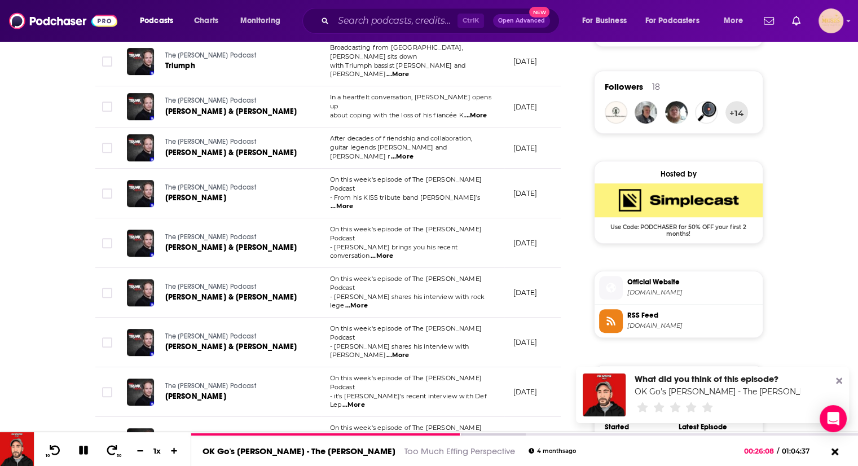
click at [409, 351] on span "...More" at bounding box center [397, 355] width 23 height 9
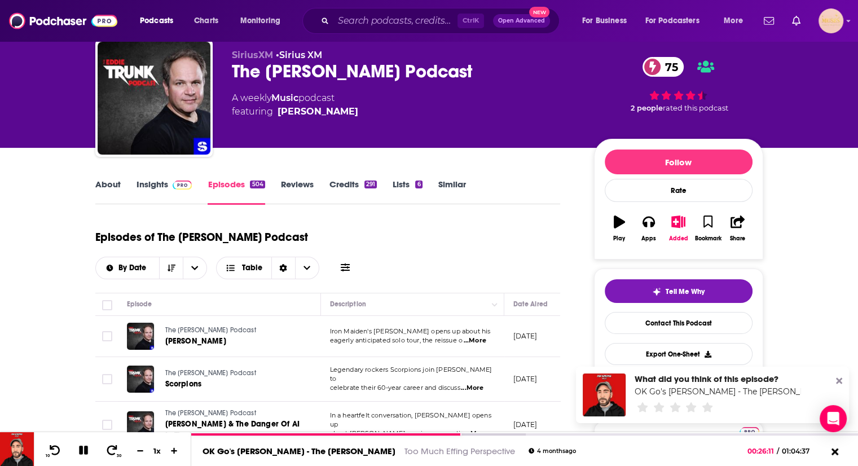
scroll to position [41, 0]
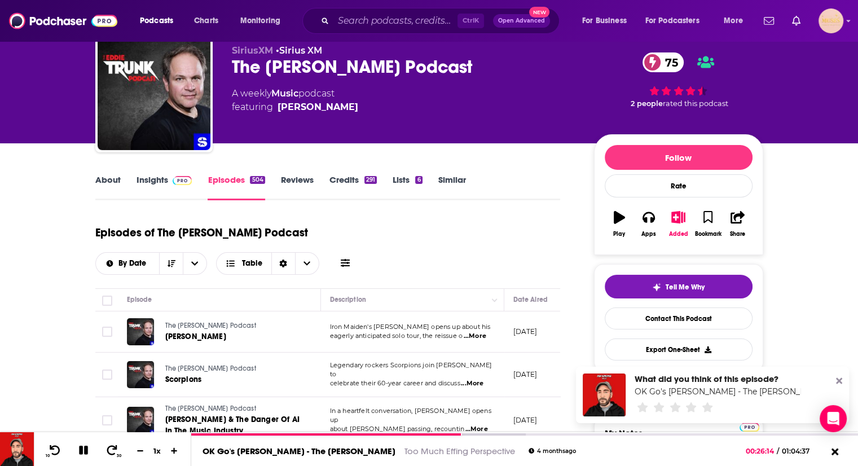
click at [156, 185] on link "Insights" at bounding box center [164, 187] width 56 height 26
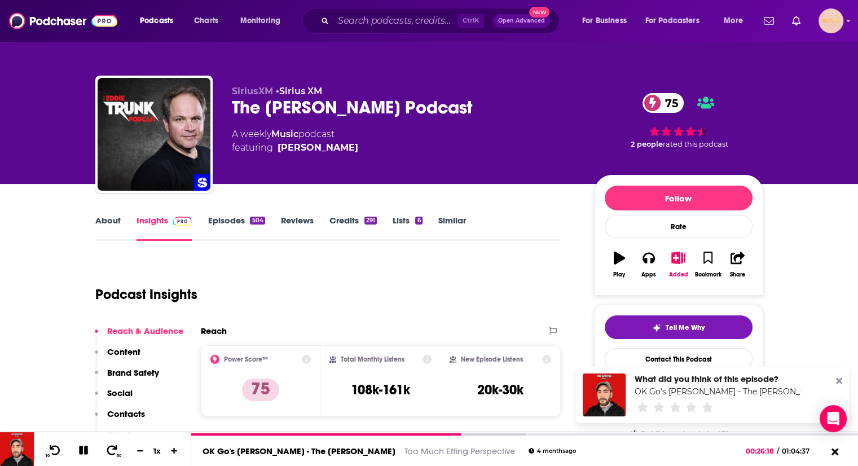
click at [133, 409] on p "Contacts" at bounding box center [126, 413] width 38 height 11
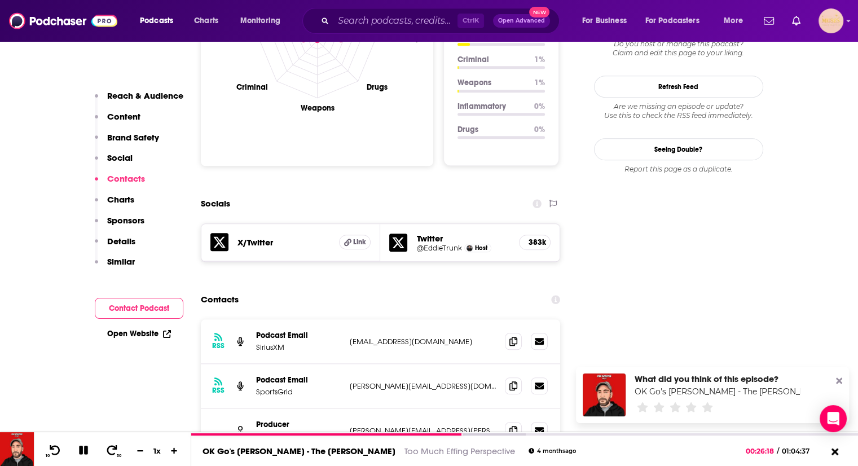
scroll to position [1225, 0]
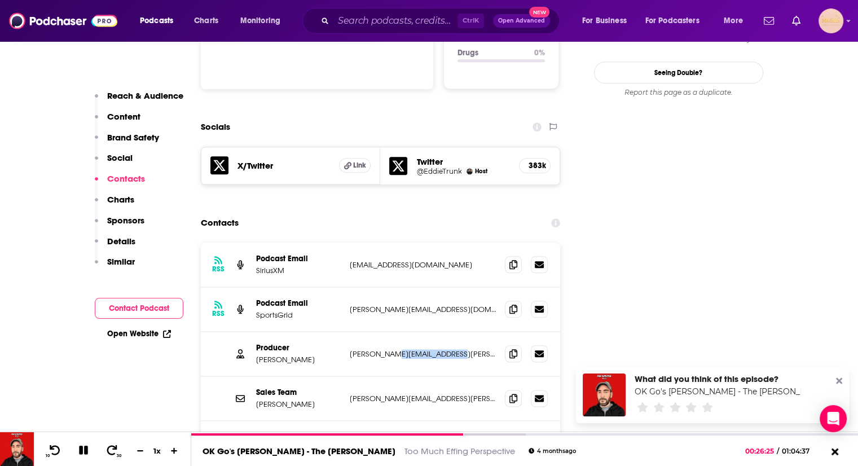
drag, startPoint x: 460, startPoint y: 304, endPoint x: 385, endPoint y: 309, distance: 75.1
click at [385, 332] on div "Producer Julian Suchman julian.suchman@siriusxm.com julian.suchman@siriusxm.com" at bounding box center [381, 354] width 360 height 45
click at [512, 348] on icon at bounding box center [513, 352] width 8 height 9
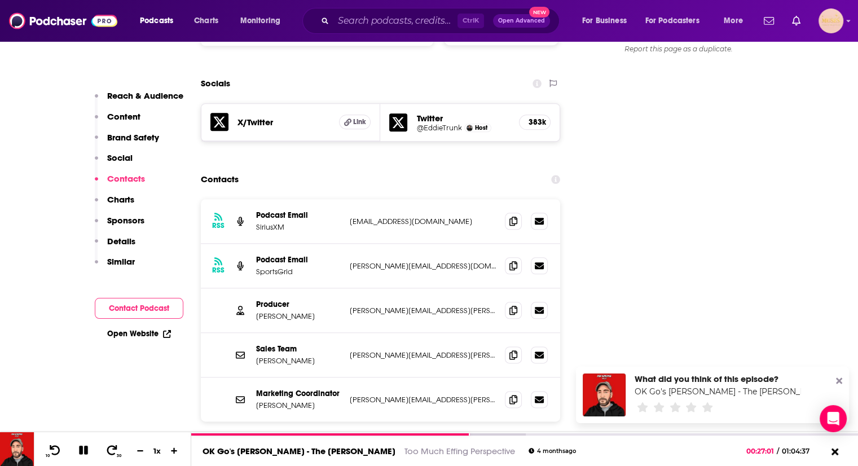
scroll to position [1274, 0]
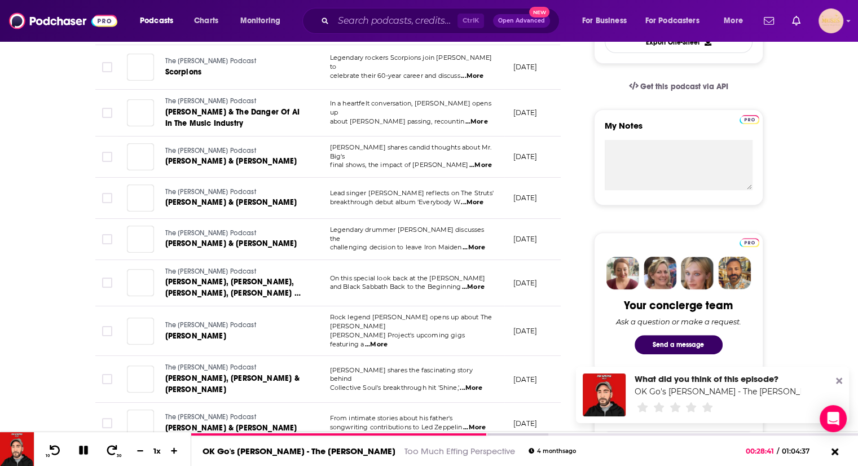
scroll to position [116, 0]
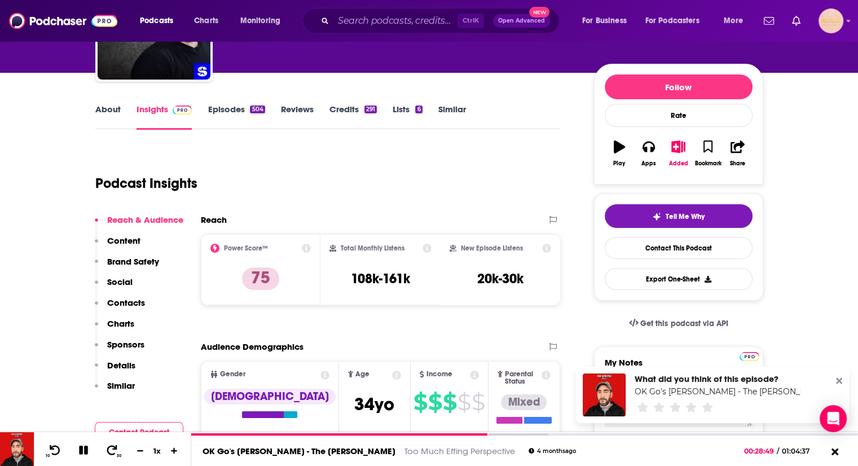
scroll to position [129, 0]
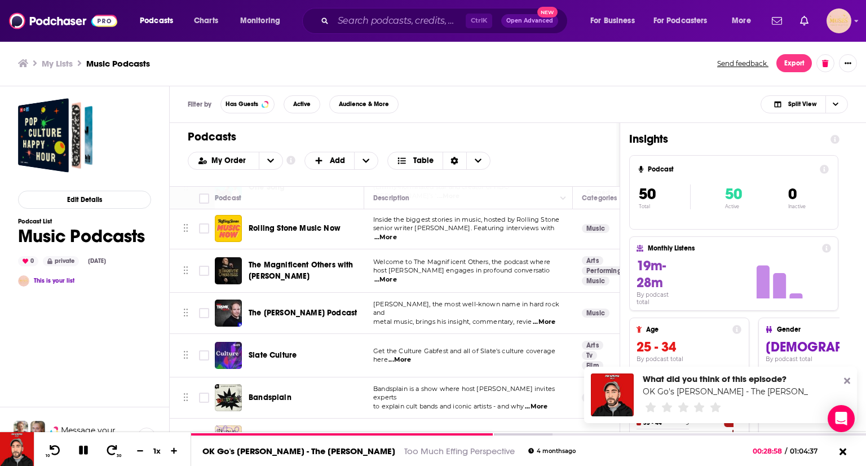
scroll to position [832, 0]
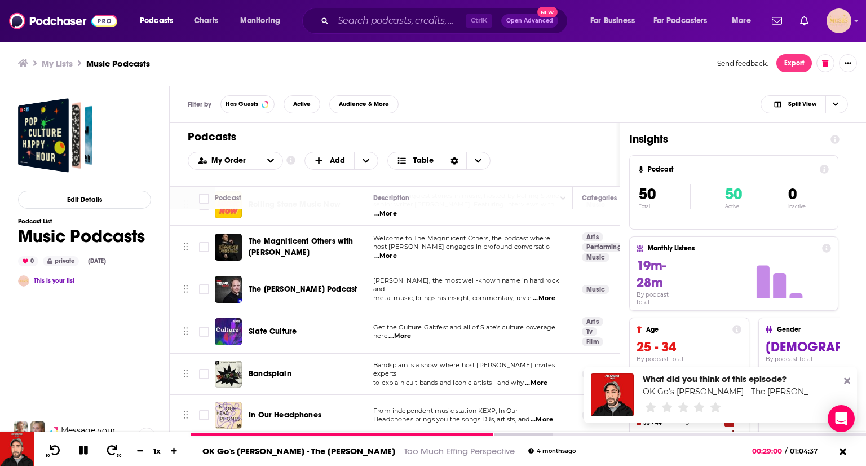
click at [408, 332] on span "...More" at bounding box center [400, 336] width 23 height 9
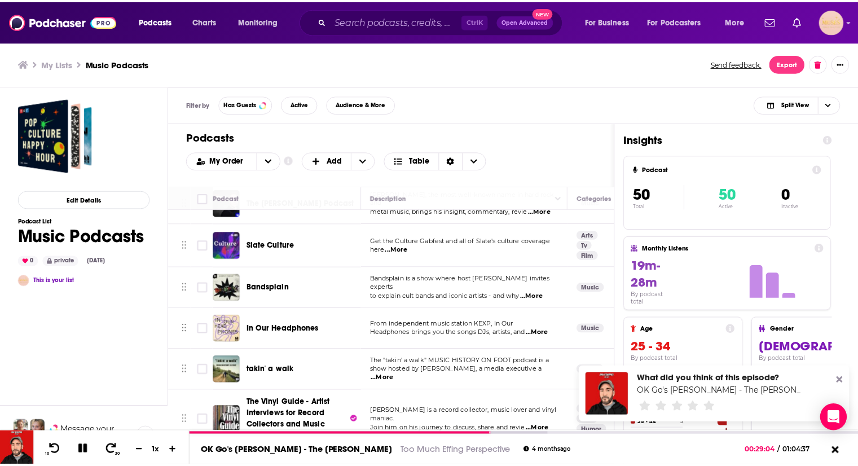
scroll to position [919, 0]
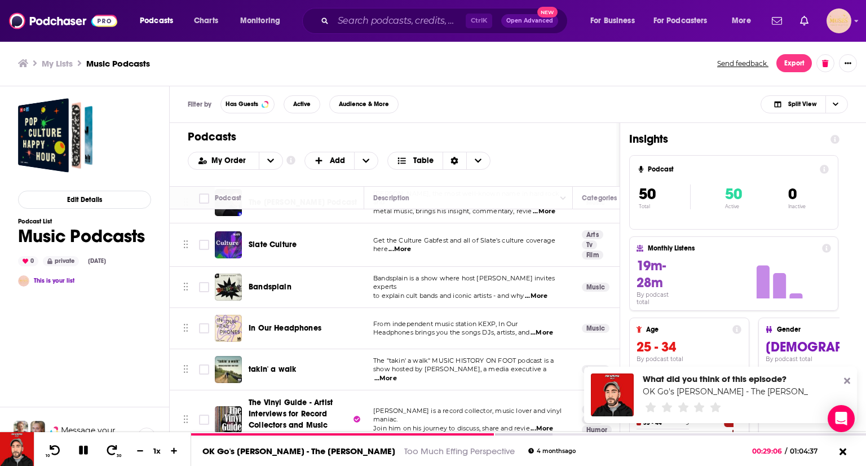
click at [541, 292] on span "...More" at bounding box center [536, 296] width 23 height 9
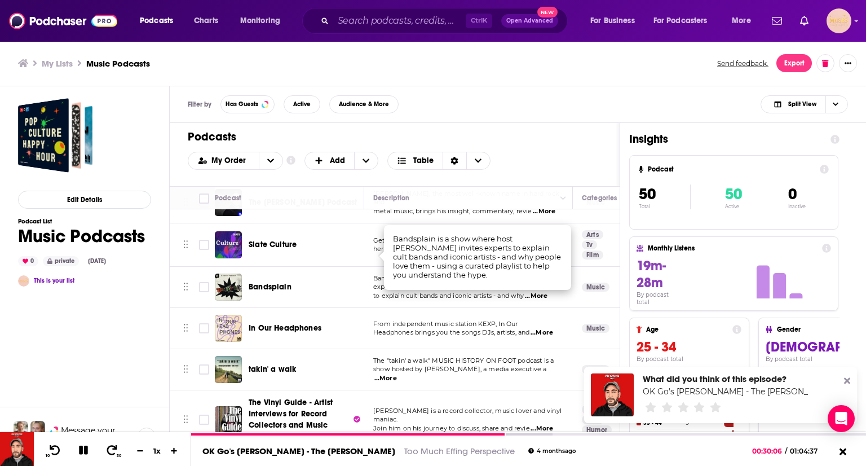
click at [550, 328] on span "...More" at bounding box center [542, 332] width 23 height 9
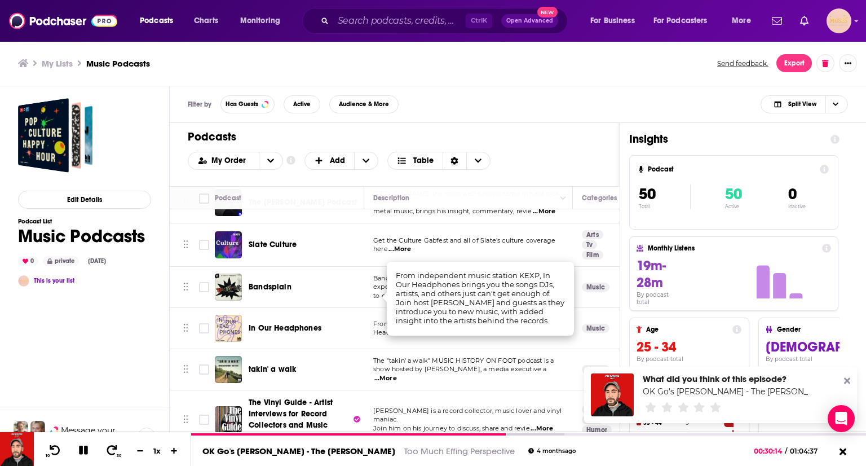
click at [343, 308] on td "In Our Headphones" at bounding box center [289, 328] width 149 height 41
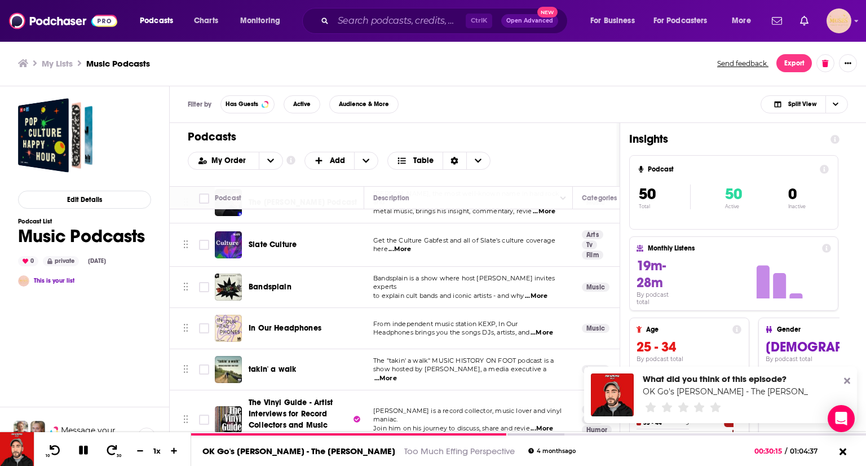
click at [435, 328] on span "Headphones brings you the songs DJs, artists, and" at bounding box center [451, 332] width 156 height 8
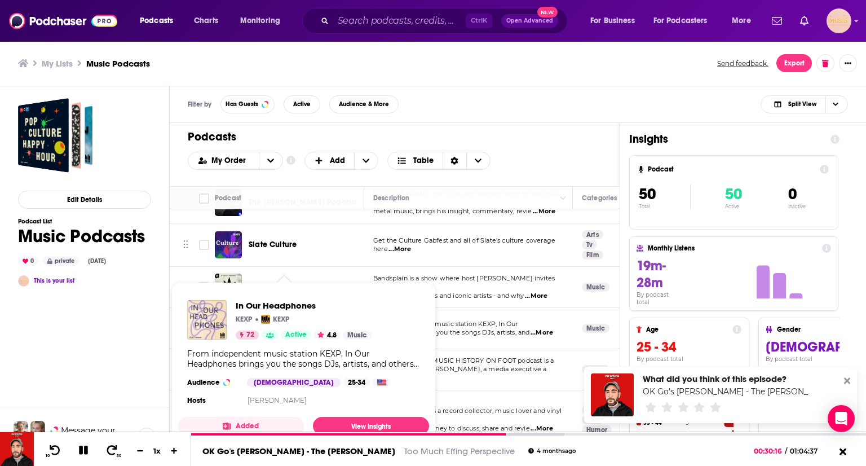
click at [298, 294] on div "In Our Headphones KEXP KEXP 72 Active 4.8 Music From independent music station …" at bounding box center [303, 354] width 251 height 126
click at [248, 306] on span "In Our Headphones" at bounding box center [304, 305] width 136 height 11
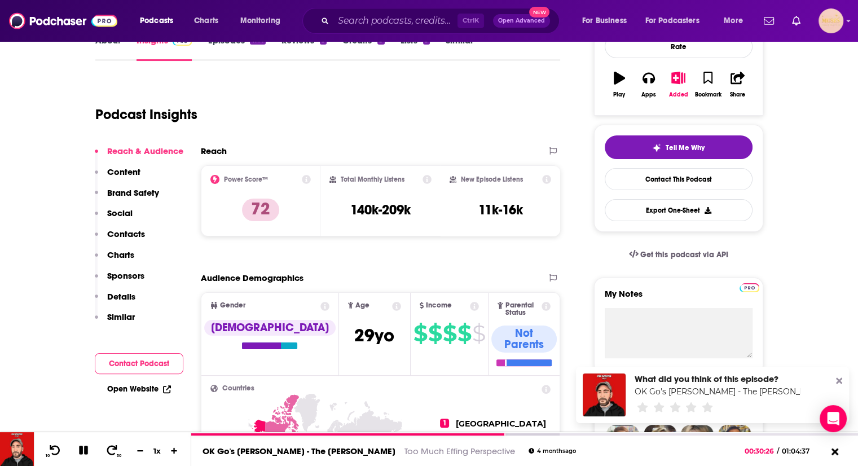
scroll to position [127, 0]
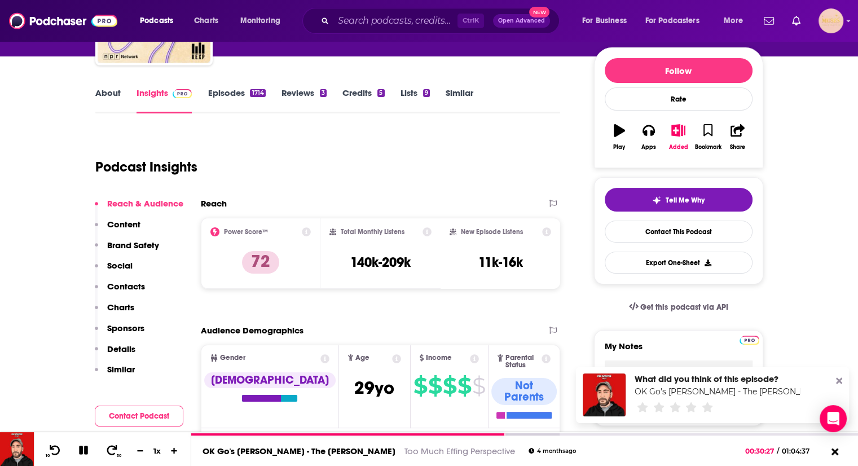
click at [213, 90] on link "Episodes 1714" at bounding box center [237, 100] width 58 height 26
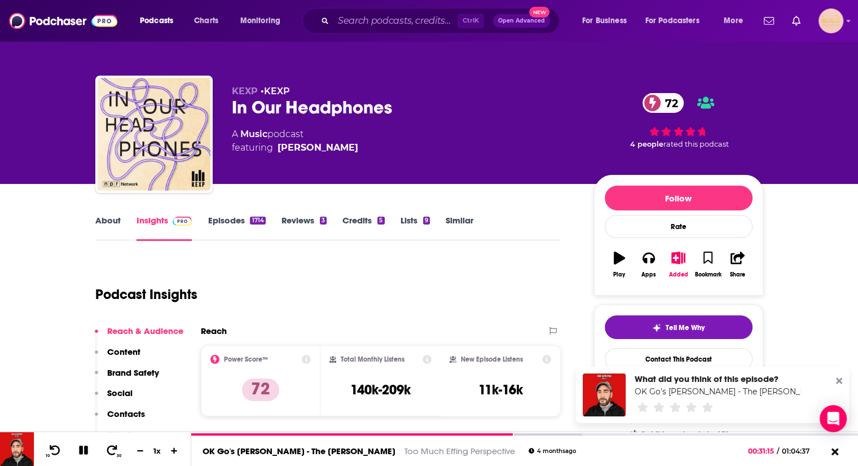
click at [151, 223] on link "Insights" at bounding box center [164, 228] width 56 height 26
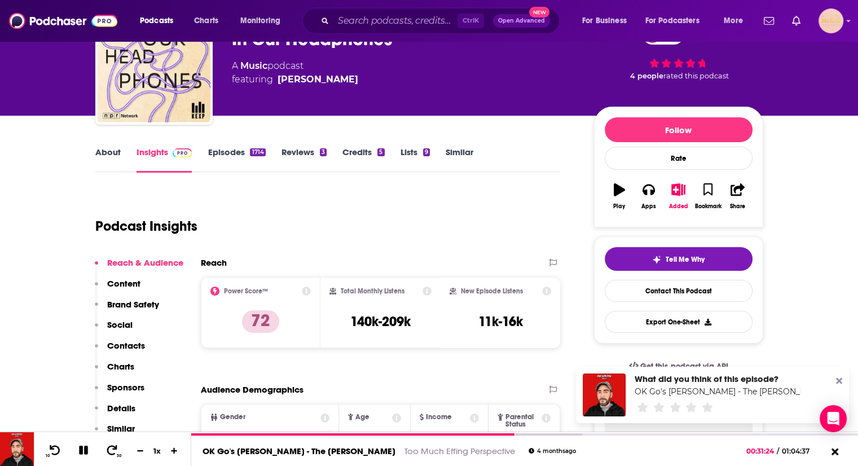
click at [117, 352] on button "Contacts" at bounding box center [120, 350] width 50 height 21
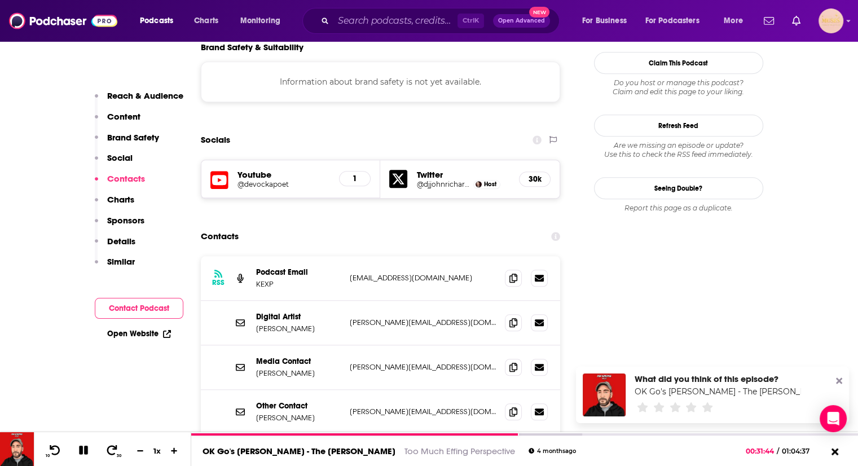
scroll to position [1027, 0]
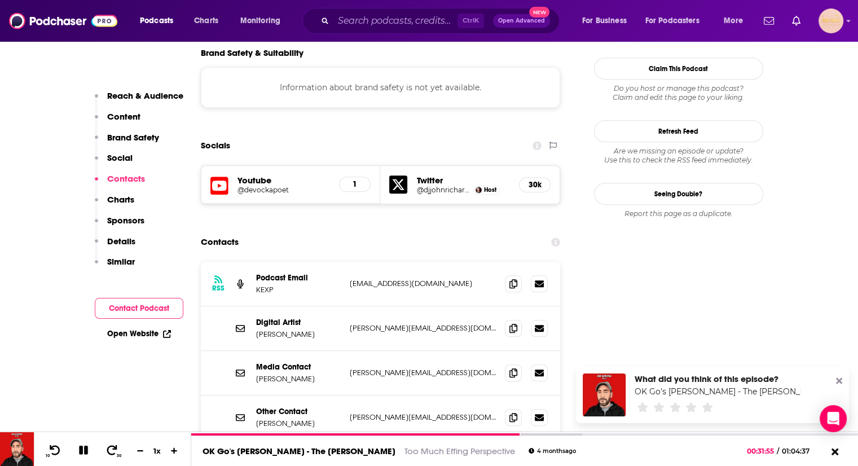
click at [126, 242] on p "Details" at bounding box center [121, 241] width 28 height 11
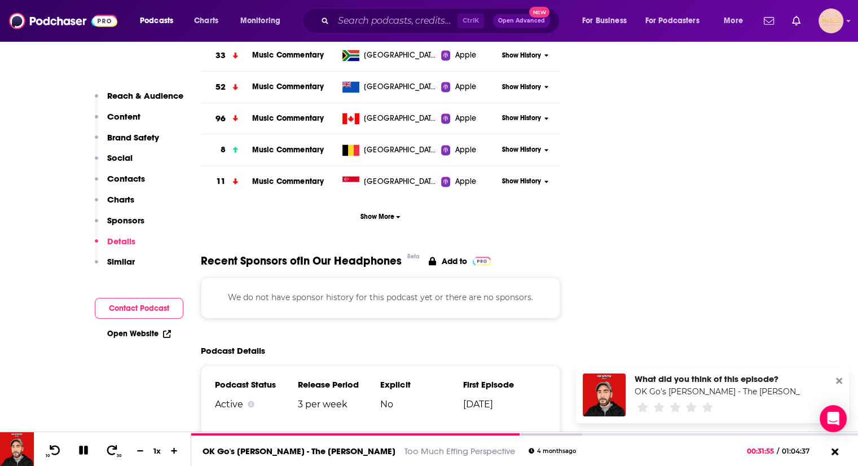
scroll to position [1734, 0]
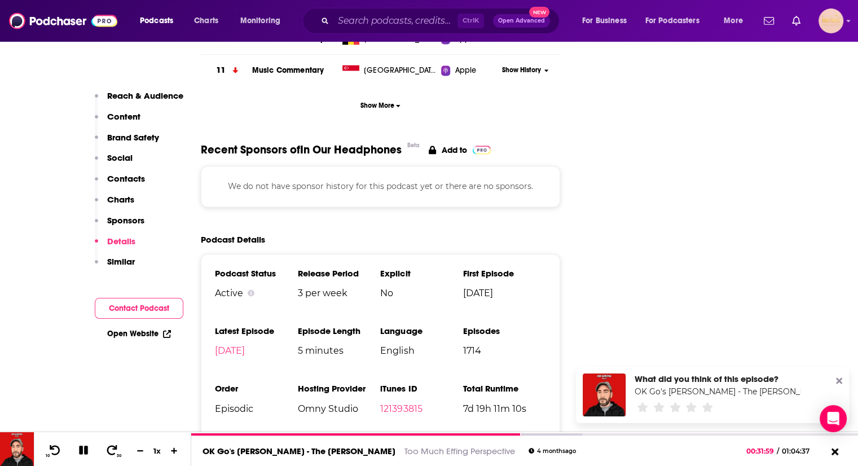
click at [124, 113] on p "Content" at bounding box center [123, 116] width 33 height 11
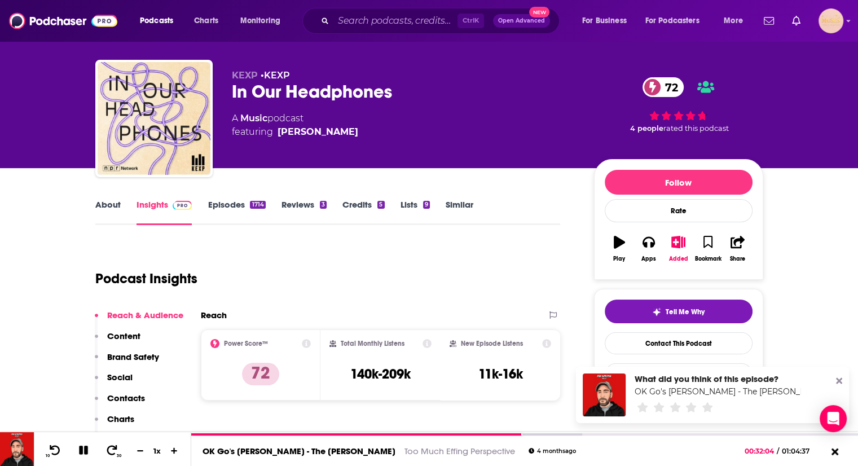
scroll to position [27, 0]
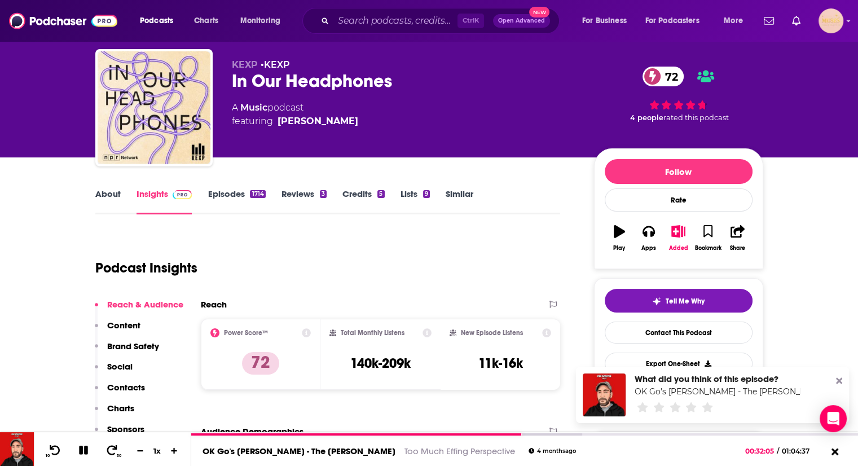
click at [249, 191] on link "Episodes 1714" at bounding box center [237, 201] width 58 height 26
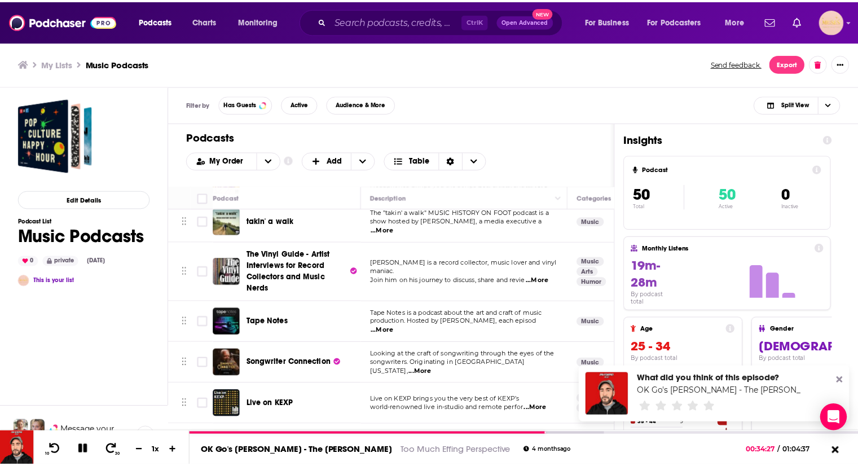
scroll to position [1070, 0]
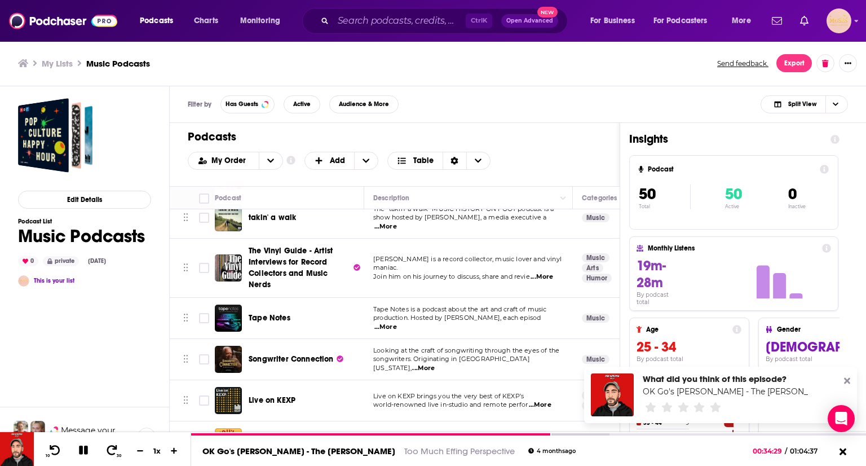
click at [542, 272] on span "...More" at bounding box center [542, 276] width 23 height 9
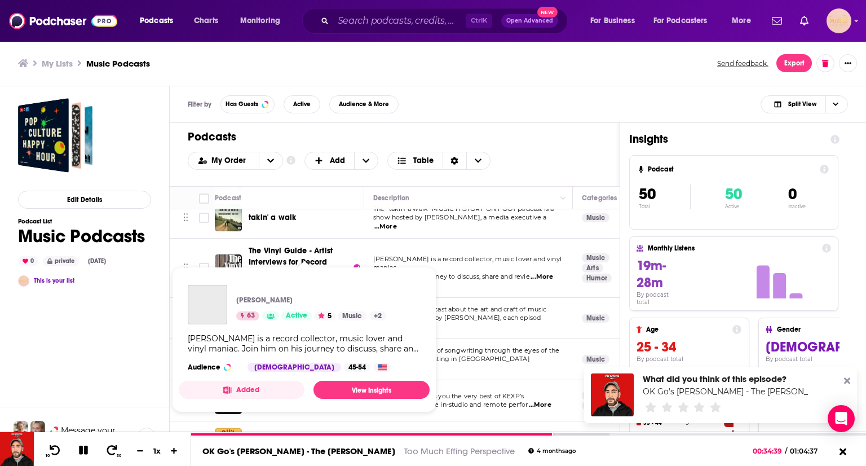
click at [296, 245] on span "The Vinyl Guide - Artist Interviews for Record Collectors and Music Nerds" at bounding box center [300, 267] width 102 height 45
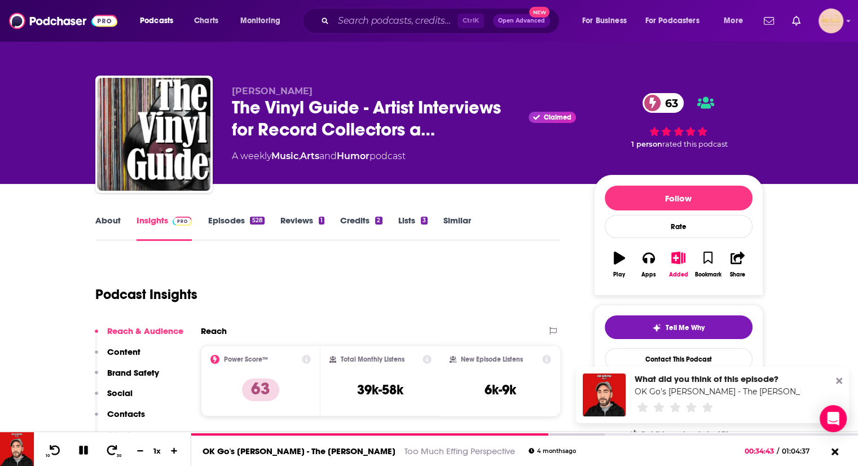
click at [232, 219] on link "Episodes 528" at bounding box center [236, 228] width 56 height 26
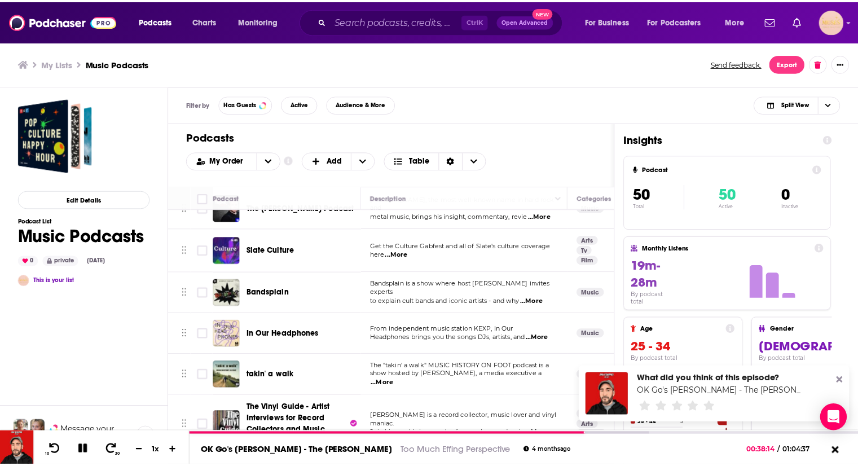
scroll to position [968, 0]
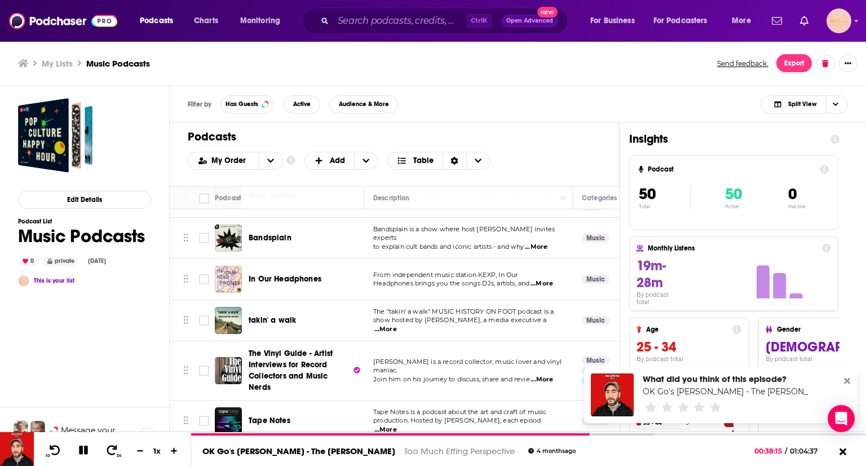
click at [544, 375] on span "...More" at bounding box center [542, 379] width 23 height 9
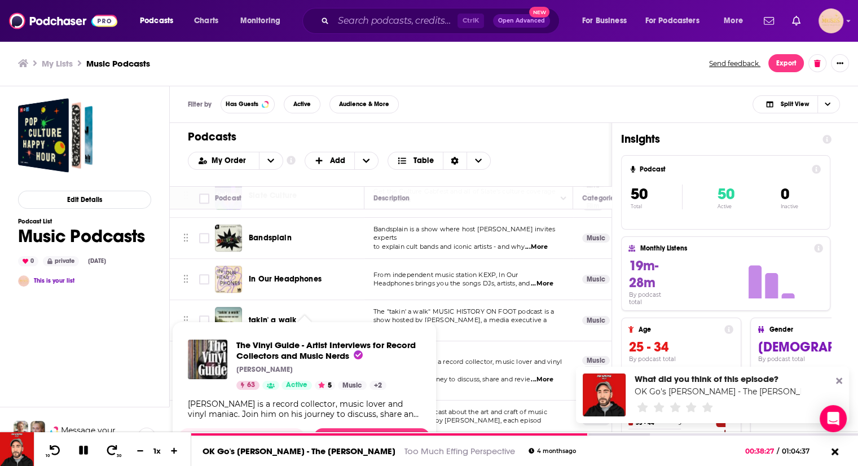
click at [311, 318] on span "The Vinyl Guide - Artist Interviews for Record Collectors and Music Nerds Nate …" at bounding box center [304, 391] width 264 height 152
click at [282, 319] on span "The Vinyl Guide - Artist Interviews for Record Collectors and Music Nerds Nate …" at bounding box center [304, 391] width 264 height 152
click at [284, 352] on span "The Vinyl Guide - Artist Interviews for Record Collectors and Music Nerds" at bounding box center [325, 349] width 179 height 21
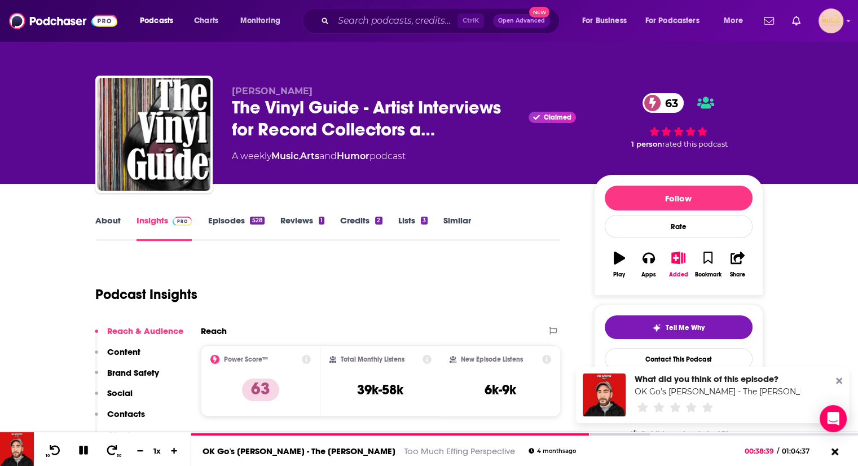
click at [228, 222] on link "Episodes 528" at bounding box center [236, 228] width 56 height 26
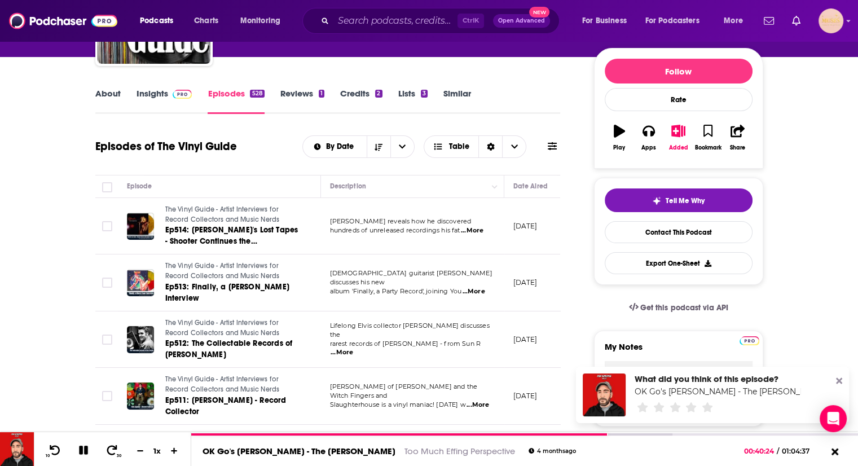
scroll to position [103, 0]
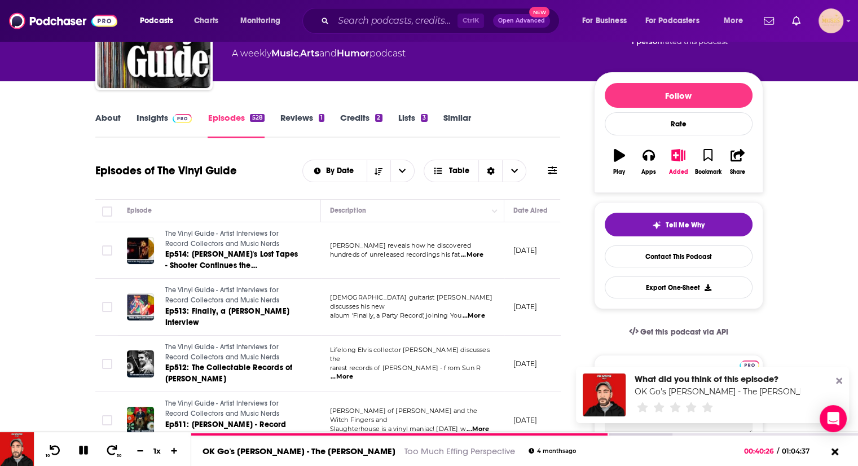
click at [470, 253] on span "...More" at bounding box center [472, 254] width 23 height 9
drag, startPoint x: 430, startPoint y: 244, endPoint x: 427, endPoint y: 258, distance: 13.8
click at [487, 253] on p "hundreds of unreleased recordings his fat ...More" at bounding box center [412, 254] width 165 height 9
click at [478, 254] on span "...More" at bounding box center [472, 254] width 23 height 9
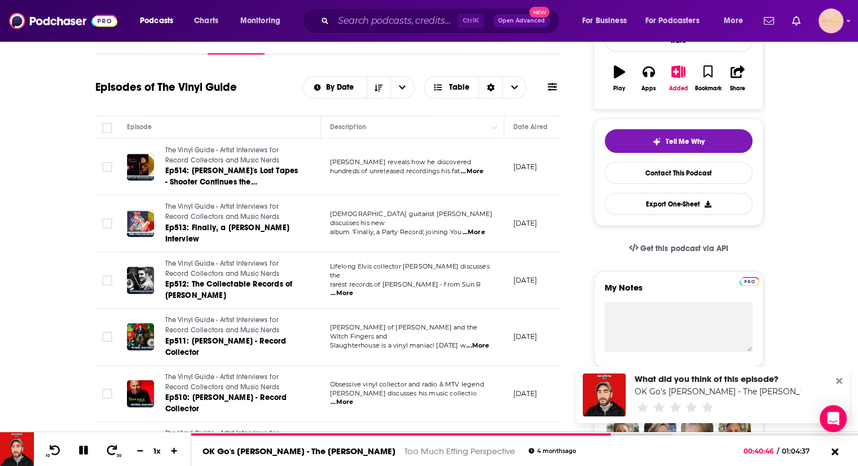
scroll to position [258, 0]
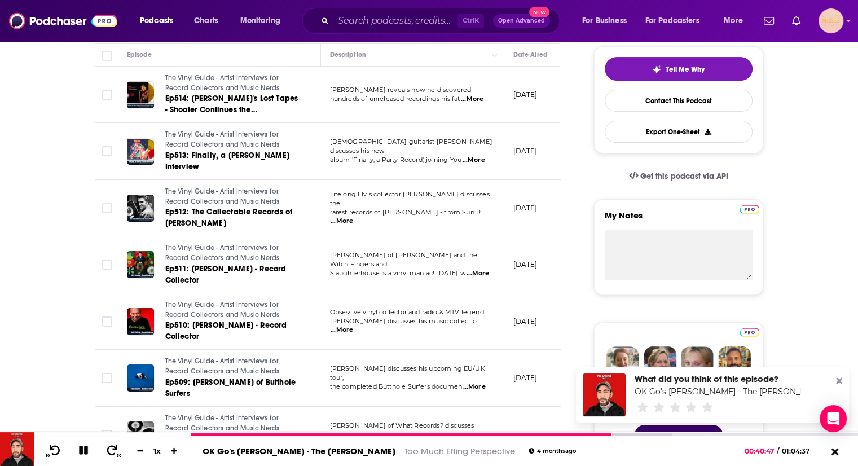
click at [480, 157] on span "...More" at bounding box center [473, 160] width 23 height 9
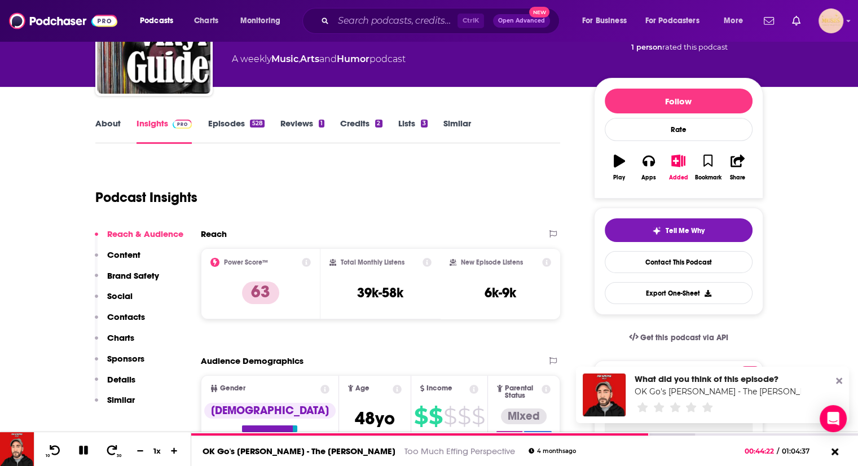
scroll to position [104, 0]
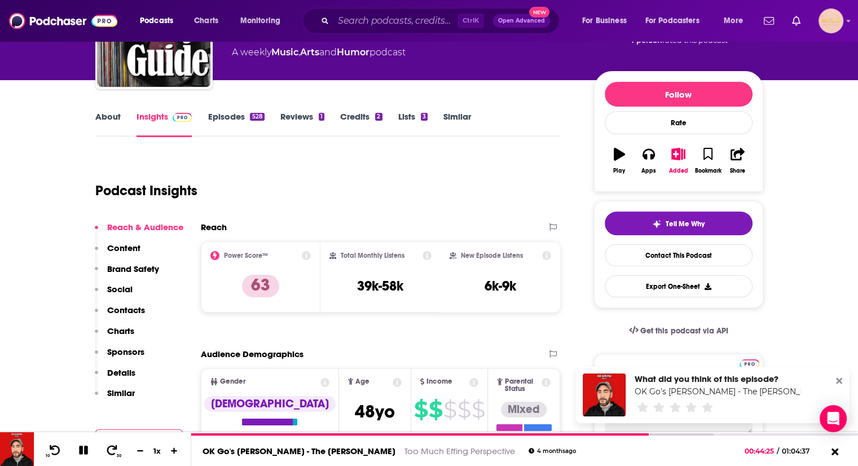
click at [140, 311] on p "Contacts" at bounding box center [126, 309] width 38 height 11
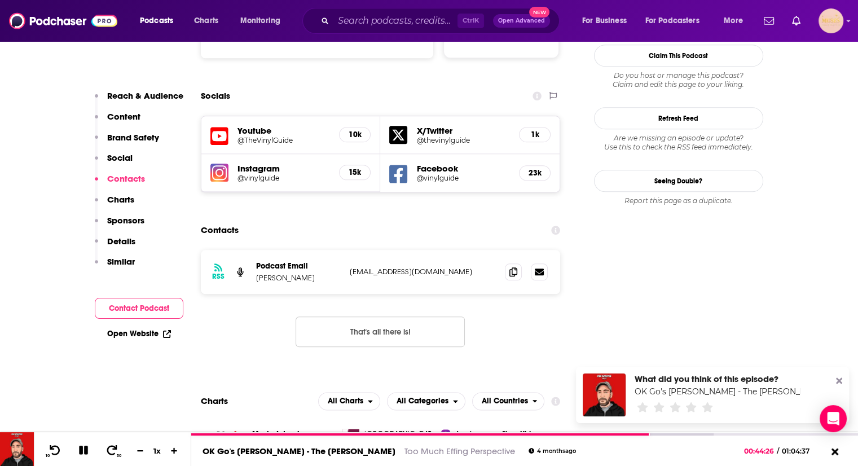
scroll to position [1263, 0]
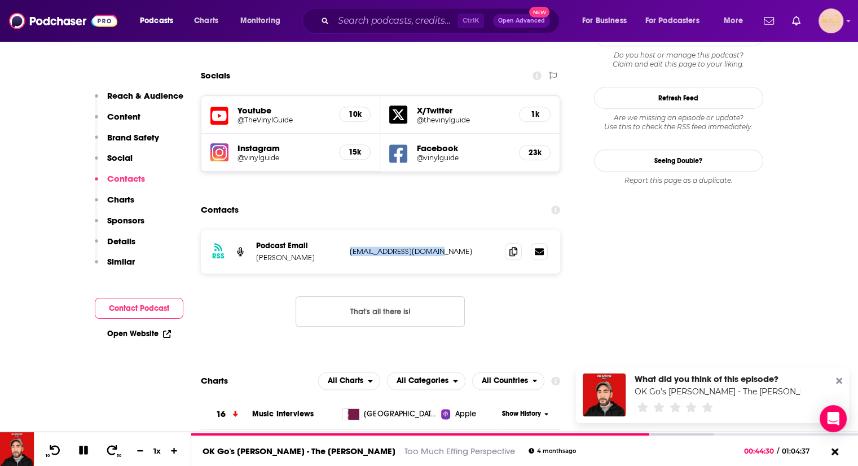
drag, startPoint x: 440, startPoint y: 213, endPoint x: 345, endPoint y: 211, distance: 95.3
click at [345, 230] on div "RSS Podcast Email Nate Goyer nate@thevinylguide.com nate@thevinylguide.com" at bounding box center [381, 252] width 360 height 44
copy p "nate@thevinylguide.com"
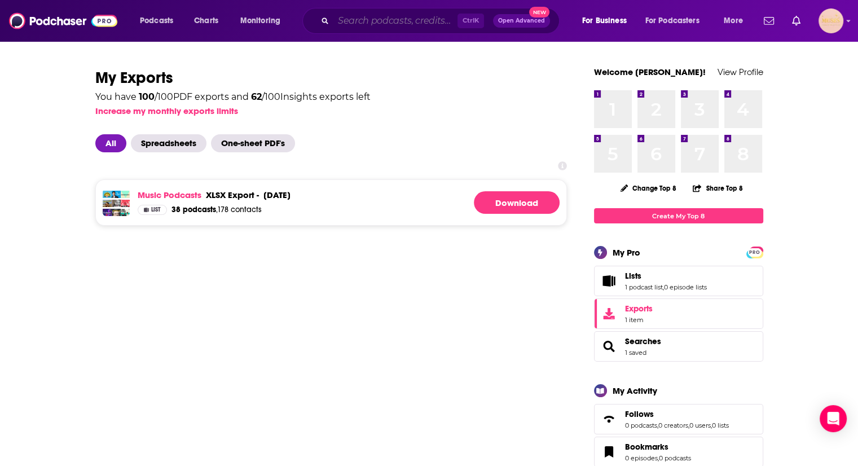
click at [361, 23] on input "Search podcasts, credits, & more..." at bounding box center [395, 21] width 124 height 18
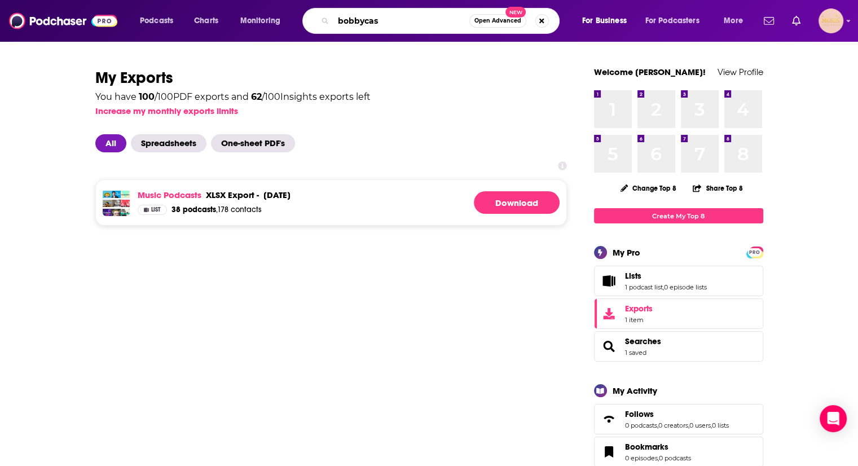
type input "bobbycast"
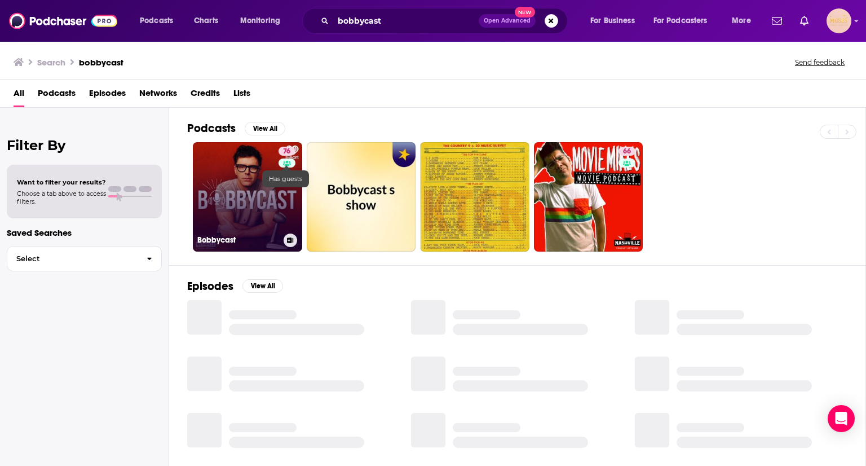
click at [237, 178] on link "76 Bobbycast" at bounding box center [247, 196] width 109 height 109
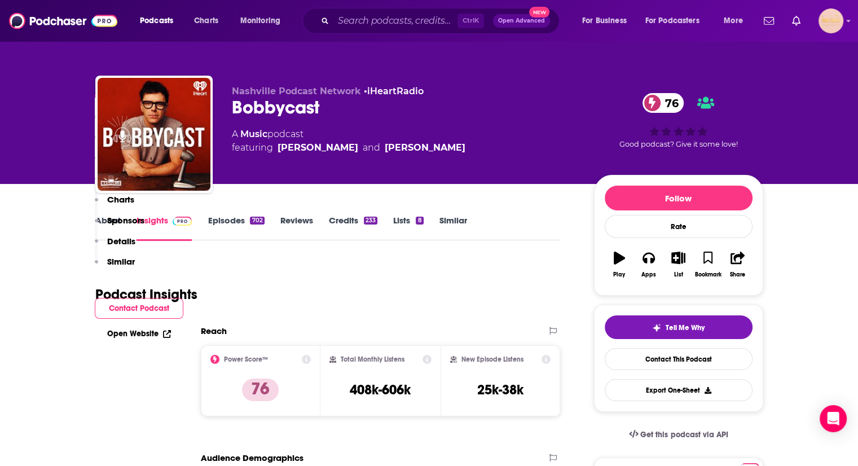
scroll to position [407, 0]
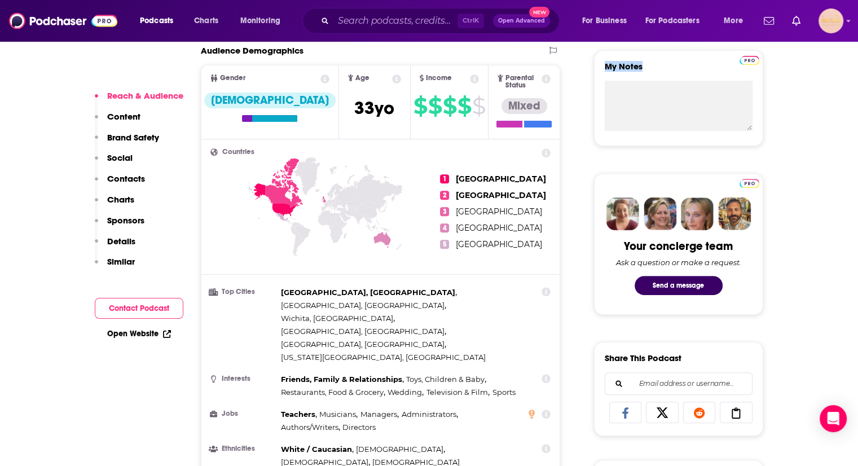
drag, startPoint x: 857, startPoint y: 62, endPoint x: 859, endPoint y: 32, distance: 30.0
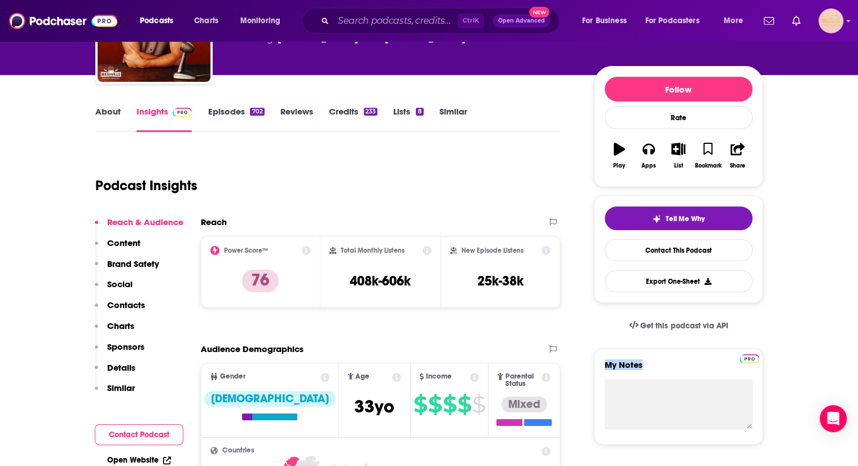
scroll to position [86, 0]
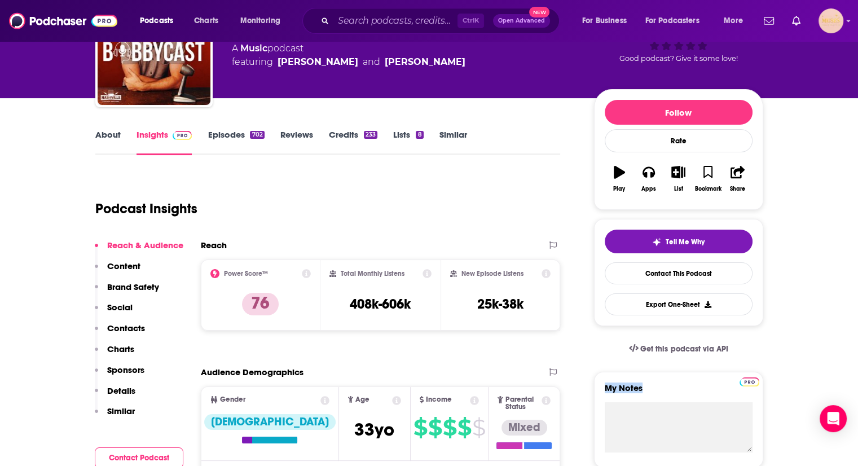
click at [223, 133] on link "Episodes 702" at bounding box center [236, 142] width 56 height 26
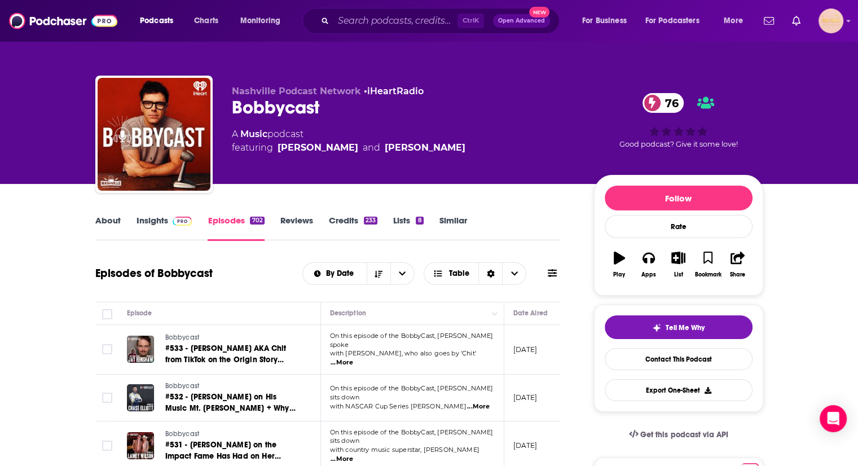
click at [152, 220] on link "Insights" at bounding box center [164, 228] width 56 height 26
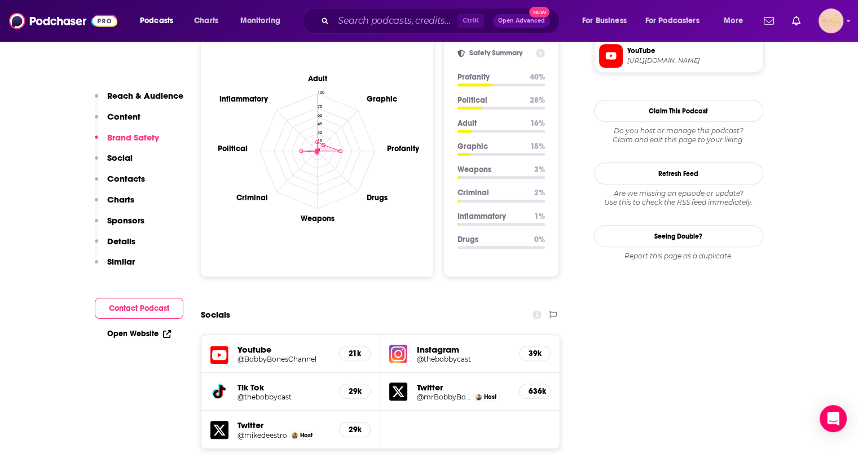
scroll to position [1062, 0]
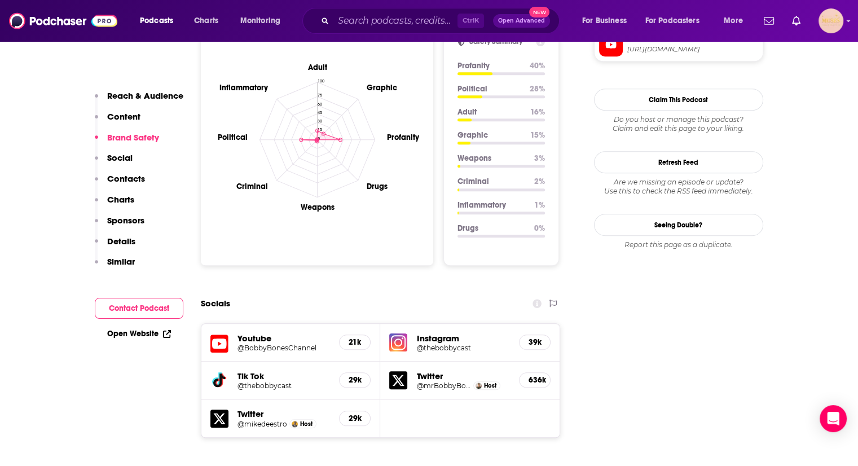
click at [440, 333] on h5 "Instagram" at bounding box center [463, 338] width 94 height 11
click at [536, 337] on h5 "39k" at bounding box center [534, 342] width 12 height 10
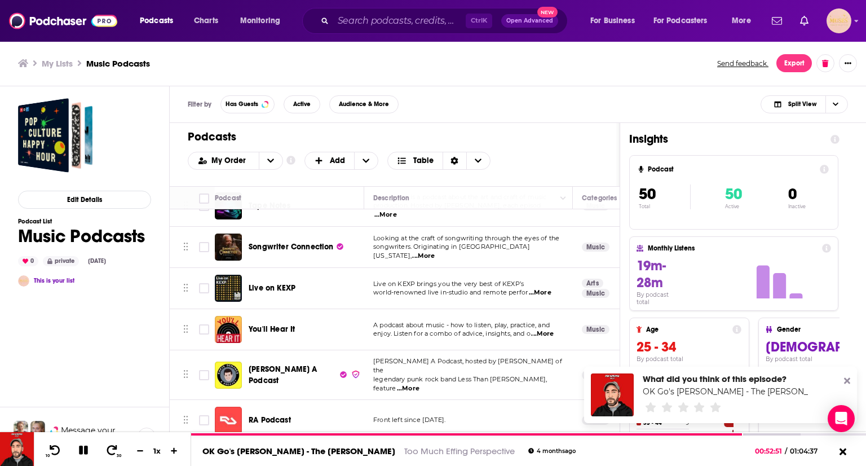
scroll to position [1151, 0]
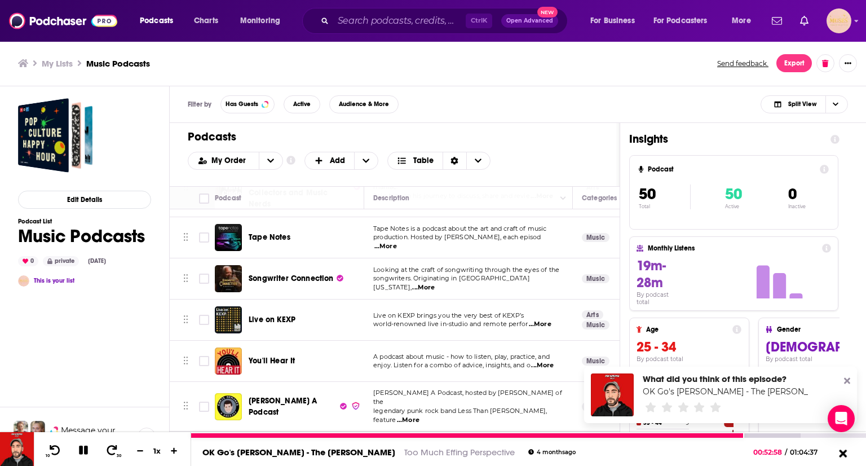
click at [840, 452] on icon at bounding box center [843, 452] width 14 height 11
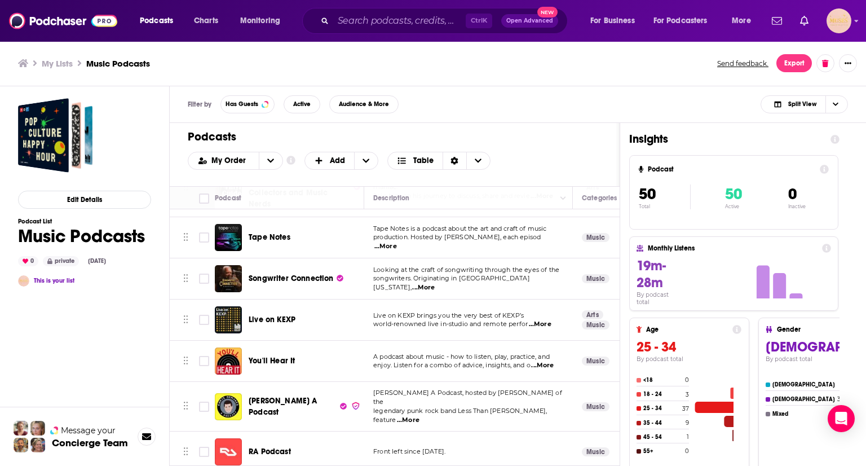
drag, startPoint x: 609, startPoint y: 342, endPoint x: 608, endPoint y: 332, distance: 10.8
click at [608, 341] on td "Music" at bounding box center [621, 361] width 96 height 41
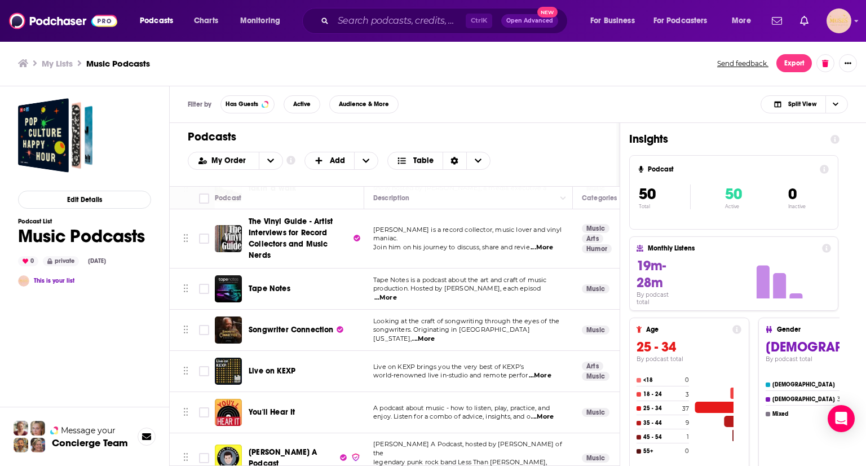
scroll to position [1103, 0]
